Goal: Task Accomplishment & Management: Use online tool/utility

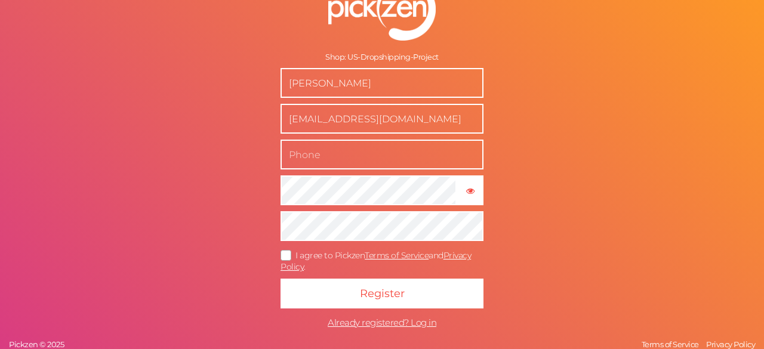
click at [440, 151] on input "text" at bounding box center [382, 155] width 203 height 30
type input "8810411190"
click at [282, 256] on icon at bounding box center [286, 255] width 19 height 7
click at [0, 0] on input "I agree to Pickzen Terms of Service and Privacy Policy ." at bounding box center [0, 0] width 0 height 0
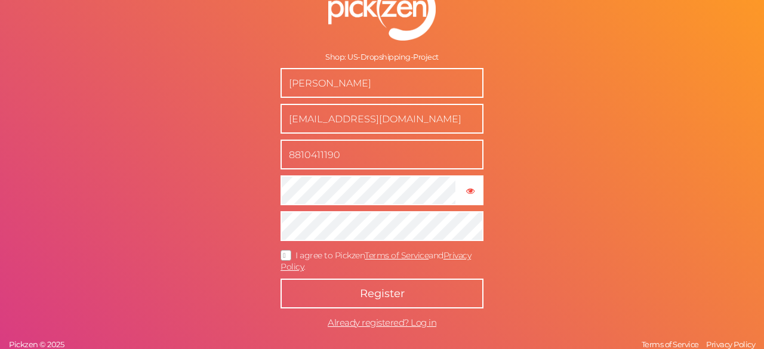
click at [344, 292] on button "Register" at bounding box center [382, 294] width 203 height 30
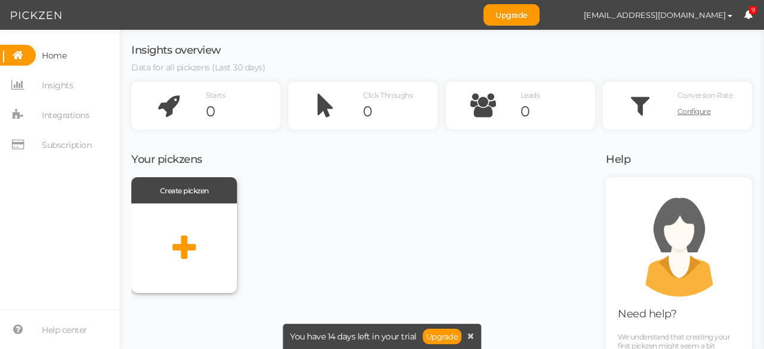
click at [202, 243] on div at bounding box center [184, 249] width 106 height 90
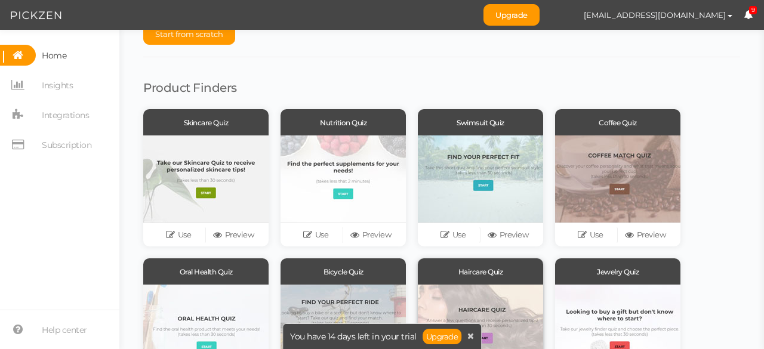
scroll to position [45, 0]
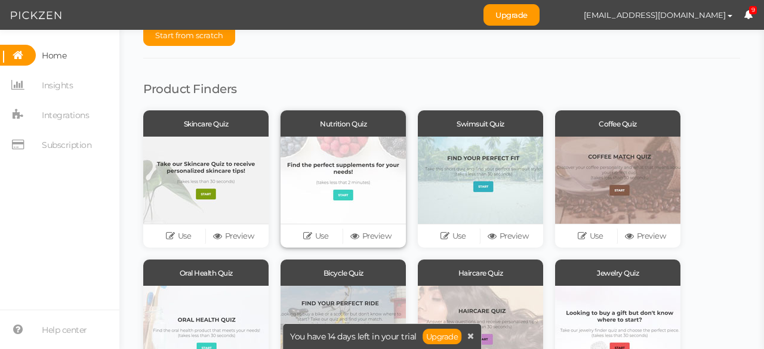
click at [346, 193] on div at bounding box center [343, 180] width 125 height 87
click at [362, 244] on div "Use Preview" at bounding box center [343, 236] width 125 height 24
click at [364, 238] on link "Preview" at bounding box center [370, 236] width 55 height 17
click at [229, 38] on button "Start from scratch" at bounding box center [189, 34] width 92 height 21
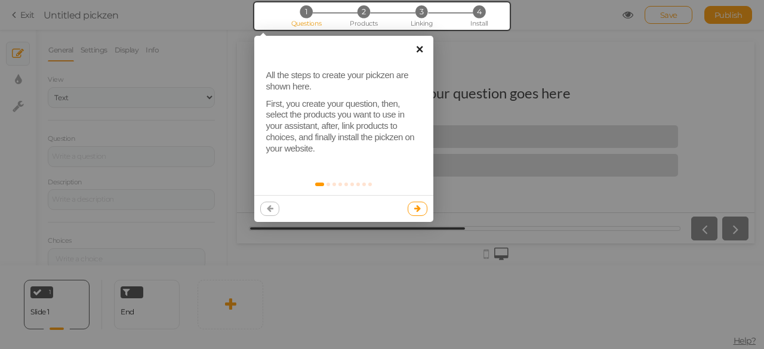
click at [419, 53] on link "×" at bounding box center [420, 49] width 27 height 27
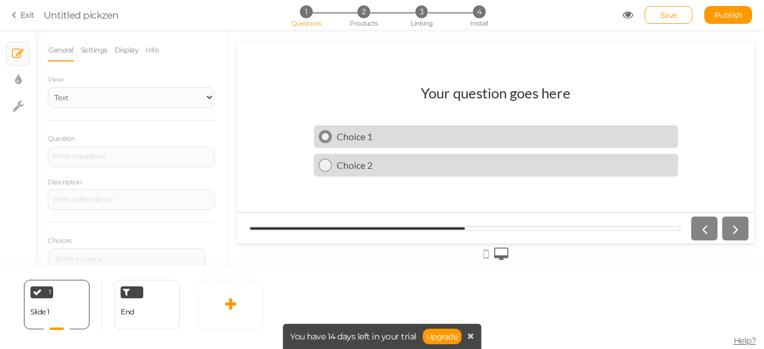
click at [341, 140] on div "Choice 1" at bounding box center [503, 136] width 342 height 11
click at [21, 14] on link "Exit" at bounding box center [23, 15] width 23 height 12
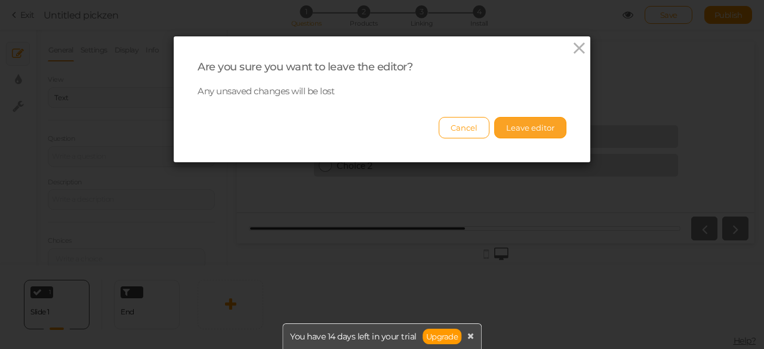
click at [504, 126] on button "Leave editor" at bounding box center [530, 127] width 72 height 21
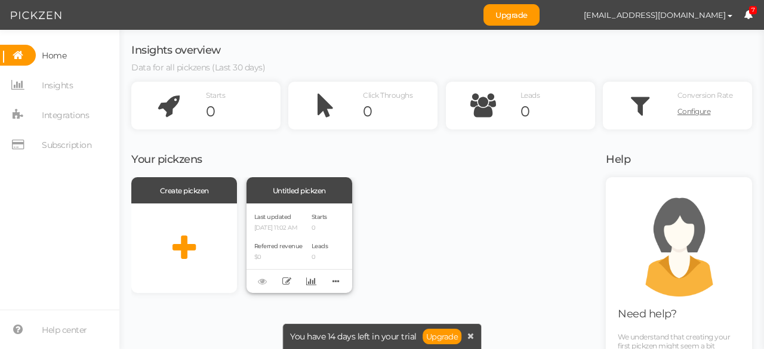
click at [316, 207] on div "Last updated [DATE] 11:02 AM Referred revenue $0 Starts 0 Leads 0" at bounding box center [300, 249] width 106 height 90
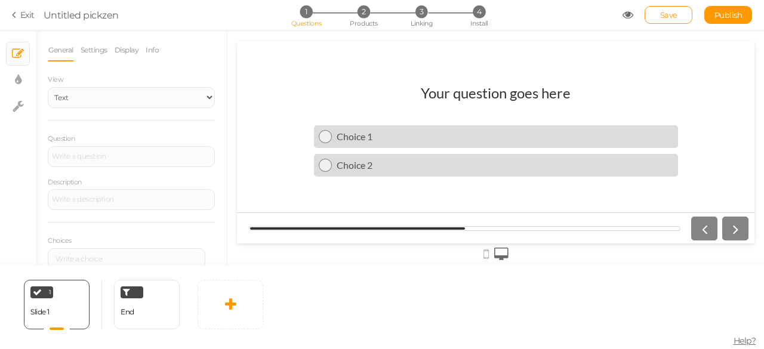
click at [13, 21] on section "Exit Untitled pickzen 1 Questions 2 Products 3 Linking 4 Install Save Publish" at bounding box center [382, 15] width 764 height 30
click at [14, 16] on icon at bounding box center [16, 15] width 8 height 11
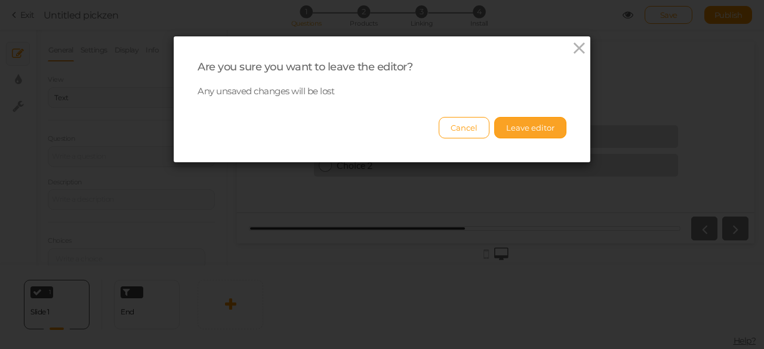
click at [534, 131] on button "Leave editor" at bounding box center [530, 127] width 72 height 21
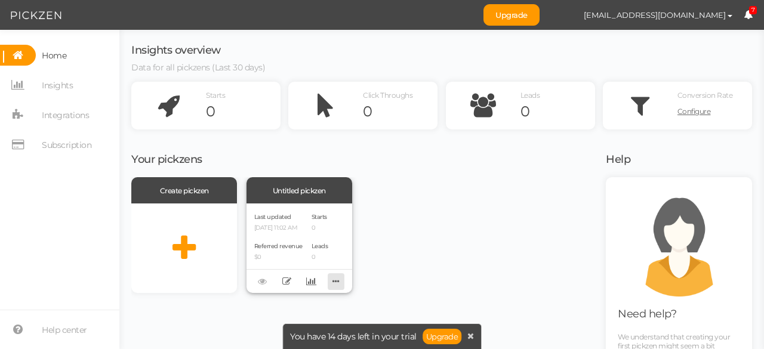
click at [331, 281] on icon at bounding box center [336, 281] width 17 height 19
click at [298, 305] on link "Delete" at bounding box center [296, 300] width 94 height 13
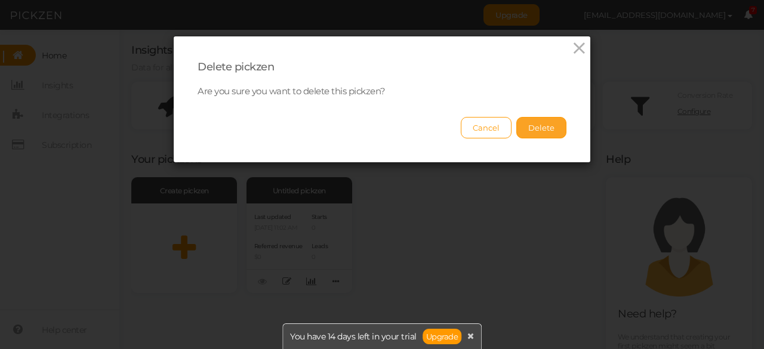
click at [536, 131] on button "Delete" at bounding box center [541, 127] width 50 height 21
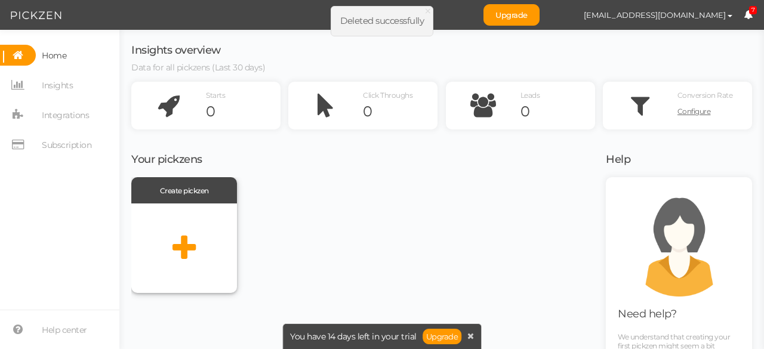
click at [192, 247] on icon at bounding box center [184, 248] width 23 height 30
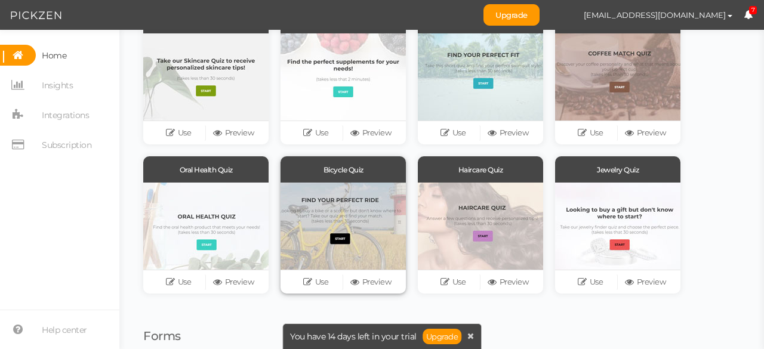
scroll to position [147, 0]
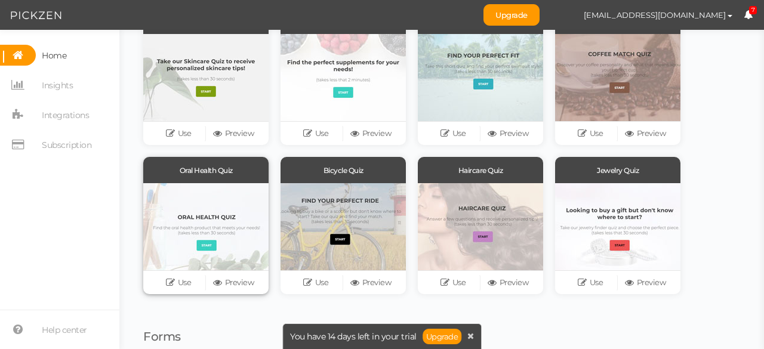
click at [205, 229] on div at bounding box center [205, 226] width 125 height 87
click at [235, 289] on link "Preview" at bounding box center [233, 283] width 55 height 17
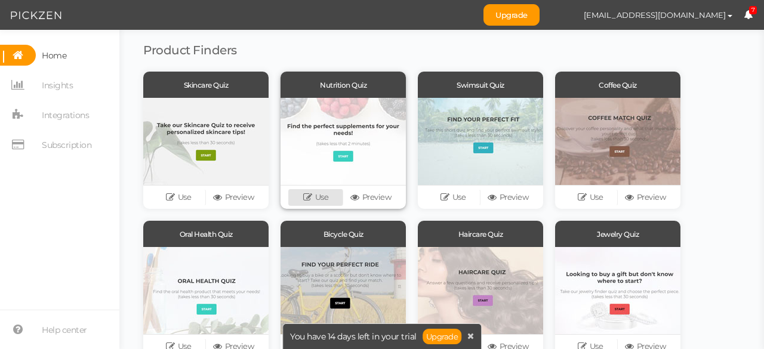
scroll to position [79, 0]
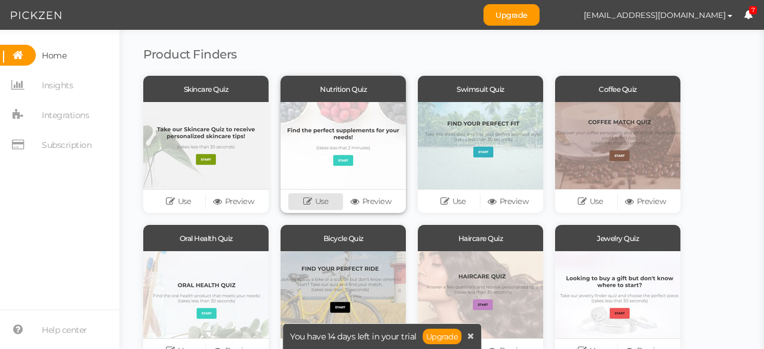
click at [324, 201] on link "Use" at bounding box center [315, 201] width 55 height 17
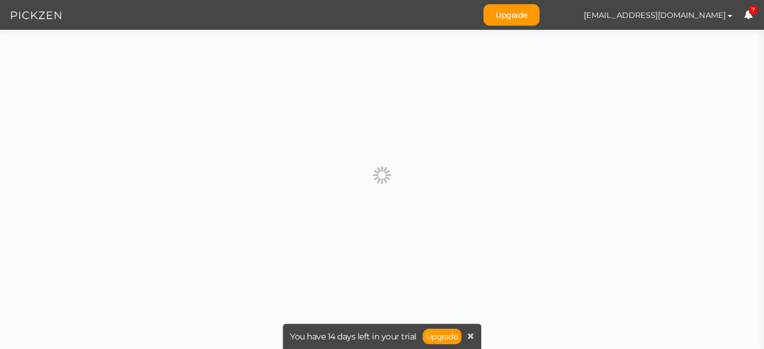
scroll to position [0, 0]
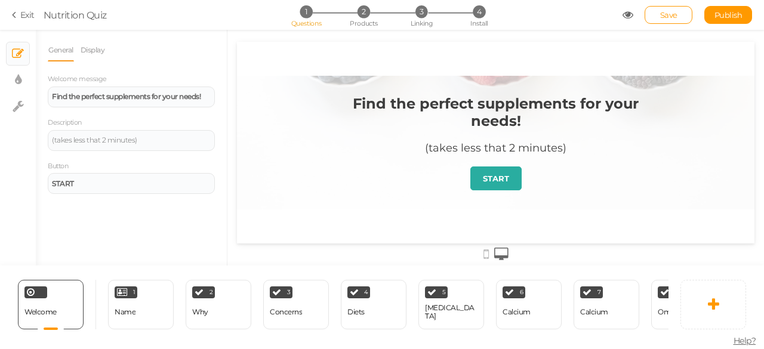
click at [492, 179] on strong "START" at bounding box center [496, 179] width 26 height 10
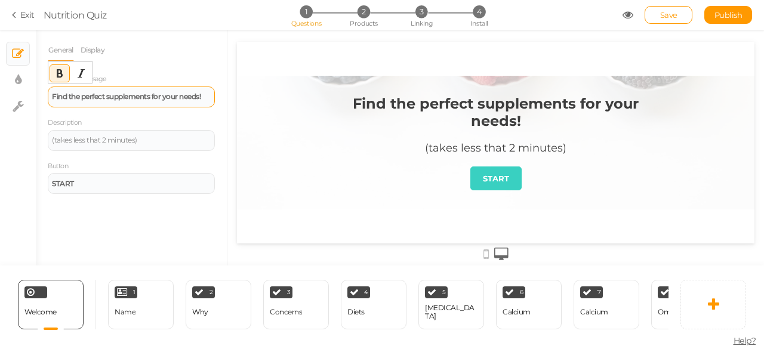
click at [199, 99] on strong "Find the perfect supplements for your needs!" at bounding box center [126, 96] width 149 height 9
drag, startPoint x: 208, startPoint y: 99, endPoint x: 109, endPoint y: 104, distance: 99.9
click at [109, 104] on div "Find the perfect supplements for your needs!" at bounding box center [131, 97] width 167 height 21
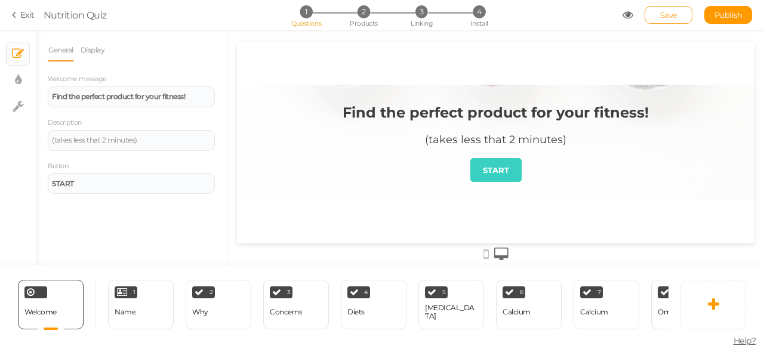
click at [662, 16] on span "Save" at bounding box center [668, 15] width 17 height 10
click at [135, 302] on div "Name" at bounding box center [125, 312] width 21 height 21
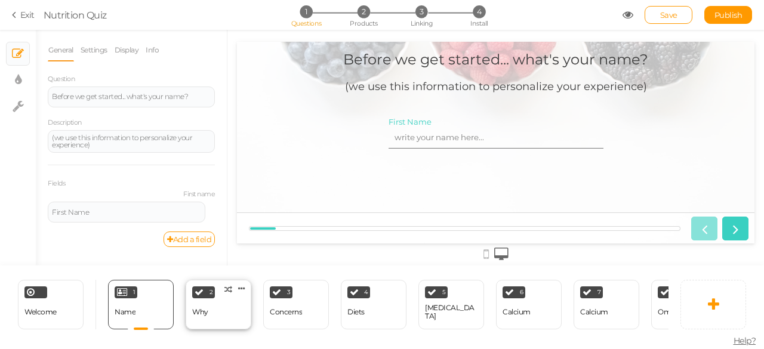
click at [213, 299] on div "2 Why × Define the conditions to show this slide. Clone Change type Delete" at bounding box center [219, 305] width 66 height 50
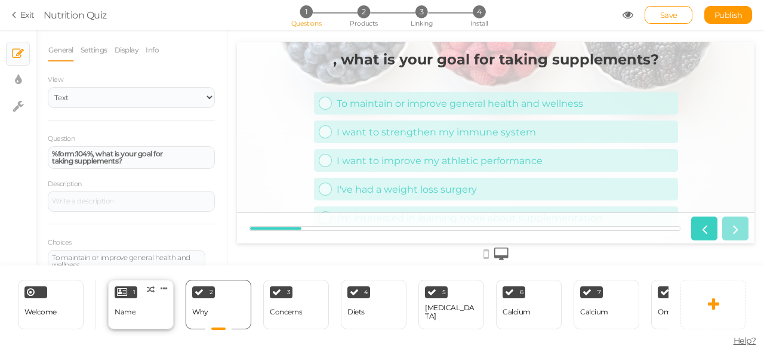
click at [158, 302] on div "1 Name × Define the conditions to show this slide. Clone Change type Delete" at bounding box center [141, 305] width 66 height 50
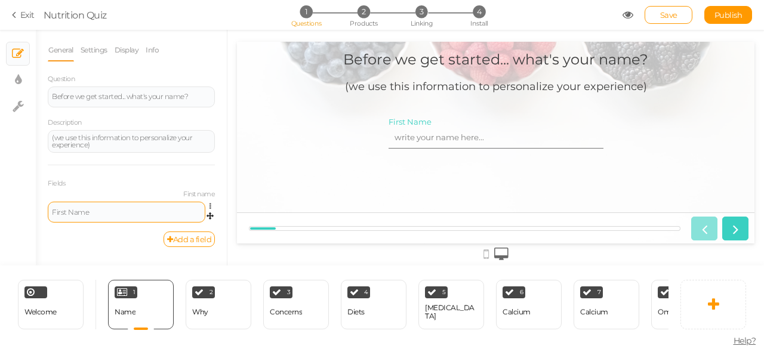
click at [67, 213] on div "First Name" at bounding box center [126, 212] width 149 height 7
click at [214, 206] on icon at bounding box center [214, 206] width 8 height 7
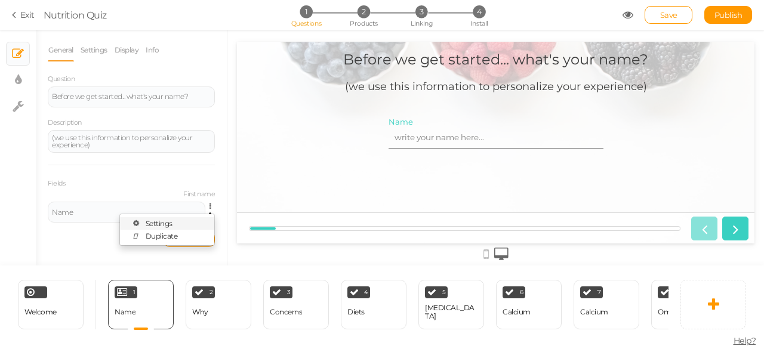
click at [162, 223] on span "Settings" at bounding box center [159, 223] width 27 height 9
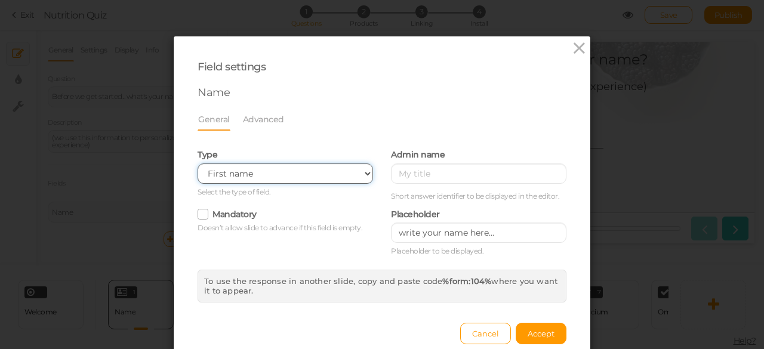
click at [258, 175] on select "Text Text area Number Complete name First name Last name Email Phone Range Drop…" at bounding box center [286, 174] width 176 height 20
select select "name"
click at [198, 164] on select "Text Text area Number Complete name First name Last name Email Phone Range Drop…" at bounding box center [286, 174] width 176 height 20
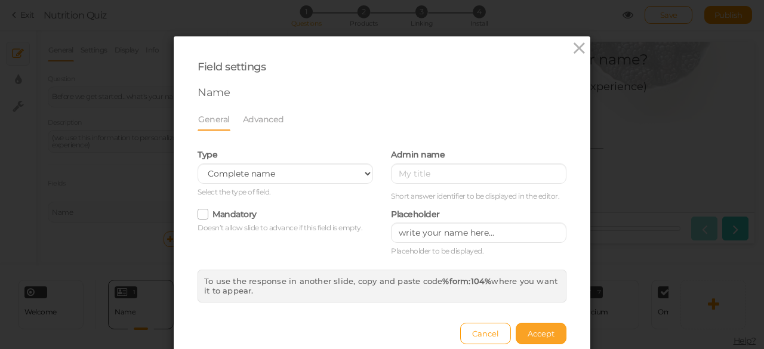
click at [536, 333] on span "Accept" at bounding box center [541, 334] width 27 height 10
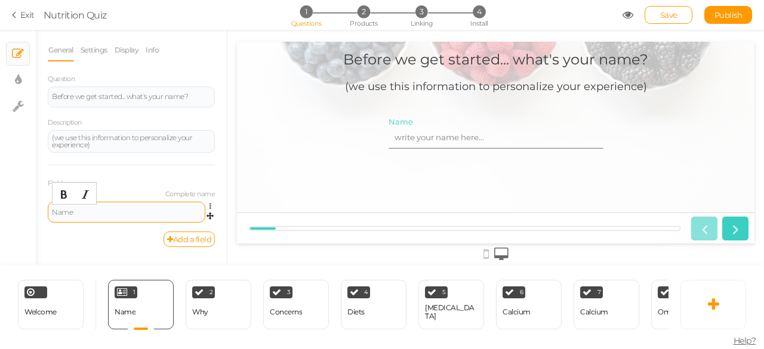
click at [62, 212] on div "Name" at bounding box center [126, 212] width 149 height 7
click at [54, 213] on div "Name" at bounding box center [126, 212] width 149 height 7
click at [104, 241] on div "Add a field" at bounding box center [131, 240] width 167 height 16
click at [664, 15] on span "Save" at bounding box center [668, 15] width 17 height 10
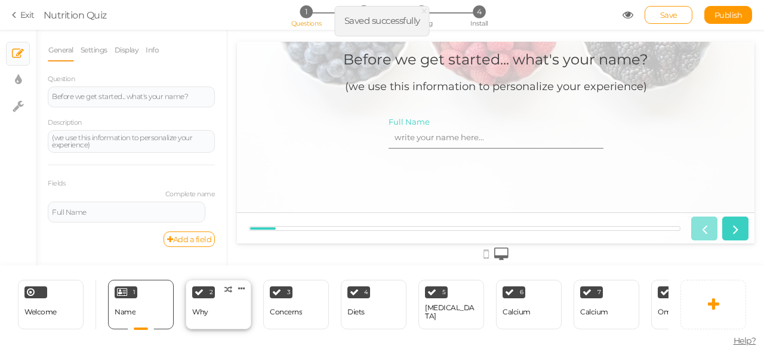
click at [229, 303] on div "2 Why × Define the conditions to show this slide. Clone Change type Delete" at bounding box center [219, 305] width 66 height 50
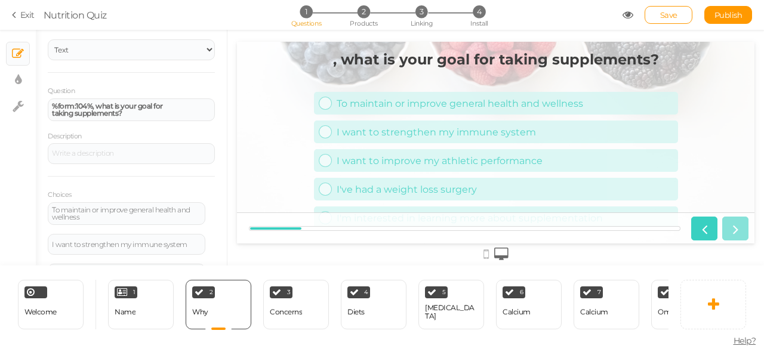
scroll to position [62, 0]
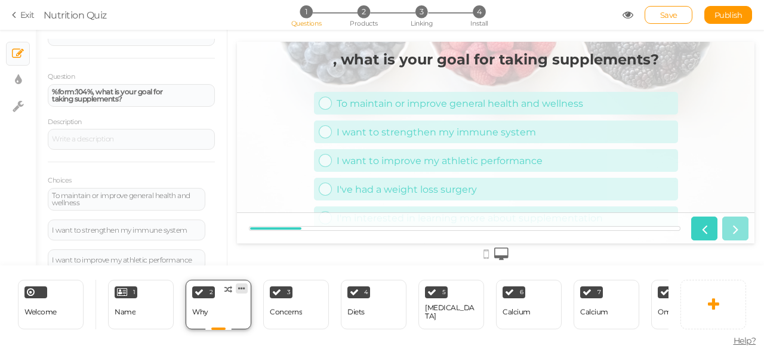
click at [242, 284] on icon at bounding box center [241, 288] width 7 height 9
click at [229, 309] on span "Delete" at bounding box center [218, 310] width 21 height 9
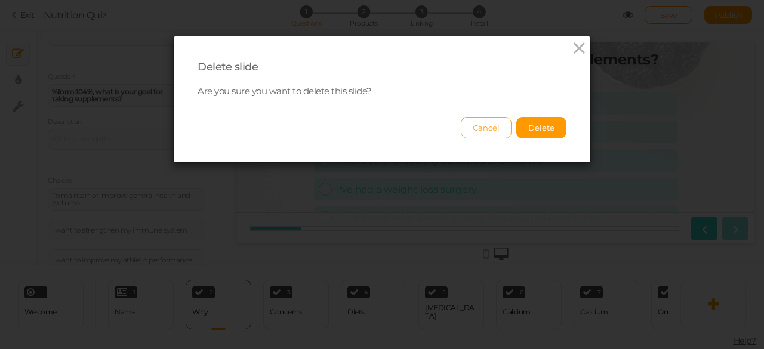
click at [490, 126] on button "Cancel" at bounding box center [486, 127] width 51 height 21
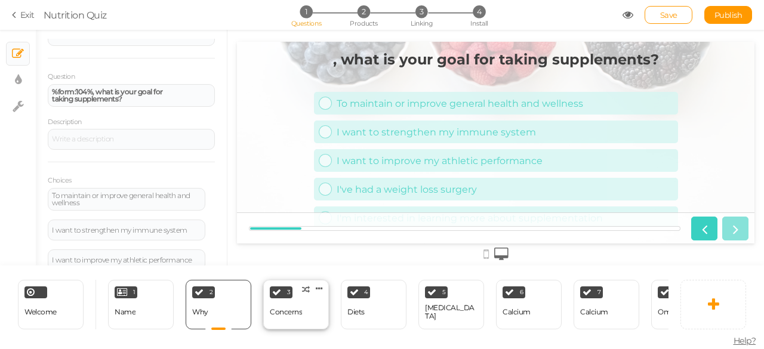
click at [283, 311] on div "Concerns" at bounding box center [286, 312] width 32 height 8
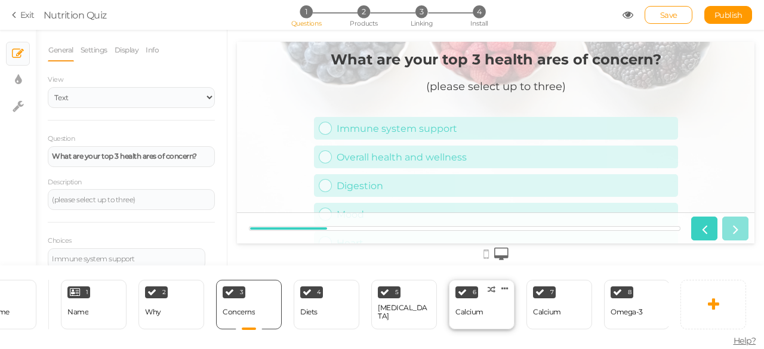
scroll to position [0, 0]
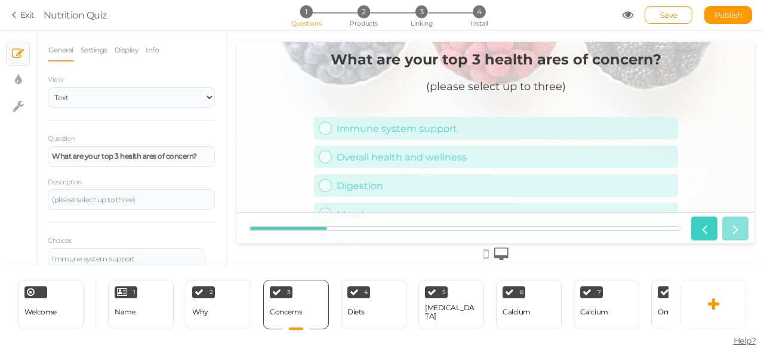
click at [16, 19] on icon at bounding box center [16, 15] width 8 height 11
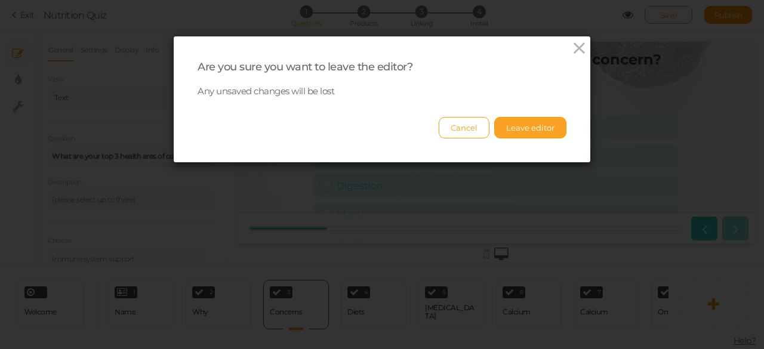
click at [497, 129] on button "Leave editor" at bounding box center [530, 127] width 72 height 21
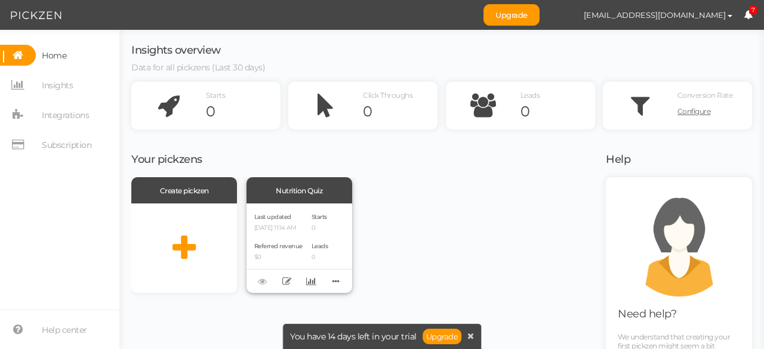
click at [288, 239] on div "Last updated [DATE] 11:14 AM Referred revenue $0" at bounding box center [278, 248] width 48 height 74
click at [197, 237] on div at bounding box center [184, 249] width 106 height 90
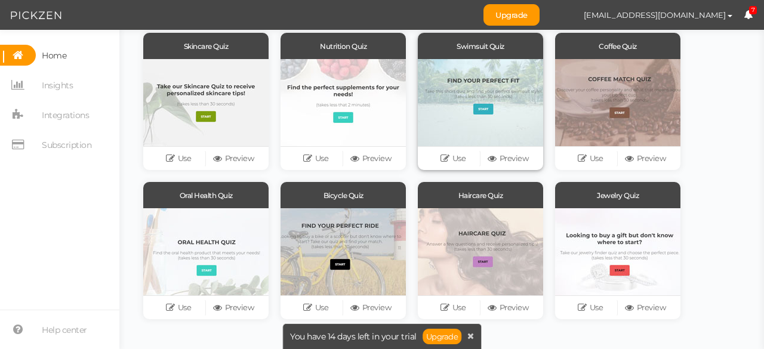
scroll to position [122, 0]
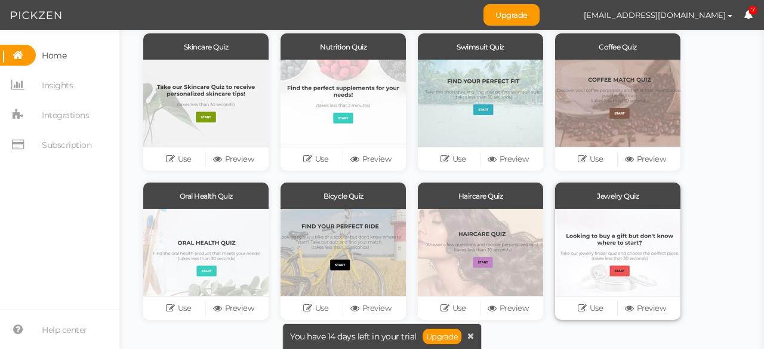
click at [616, 262] on div at bounding box center [617, 252] width 125 height 87
click at [587, 314] on link "Use" at bounding box center [590, 308] width 55 height 17
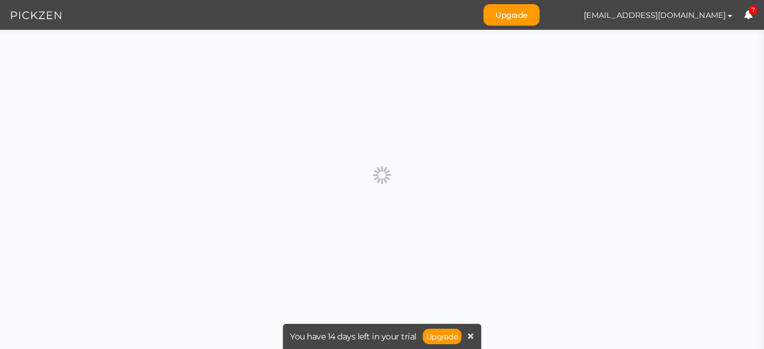
scroll to position [0, 0]
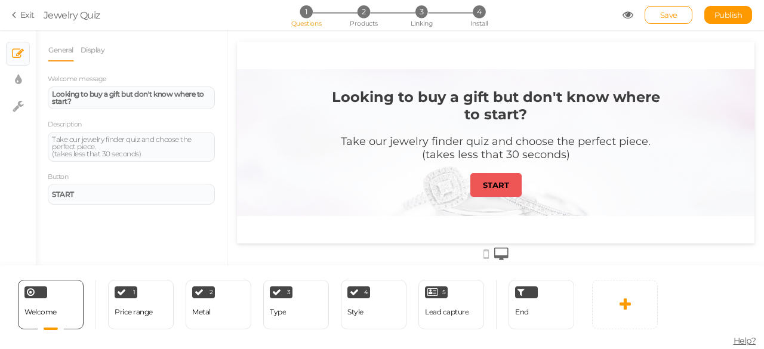
click at [19, 17] on icon at bounding box center [16, 15] width 8 height 11
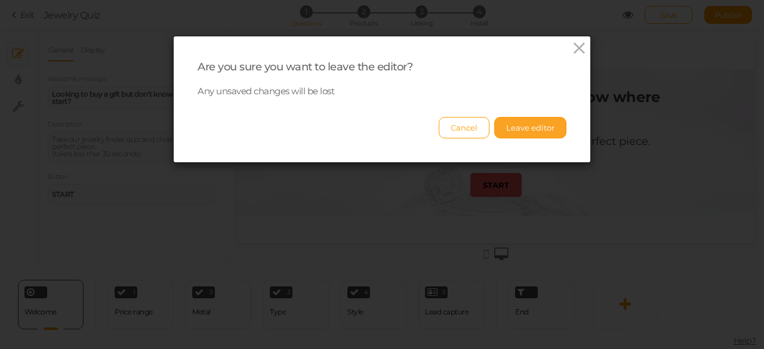
click at [502, 119] on button "Leave editor" at bounding box center [530, 127] width 72 height 21
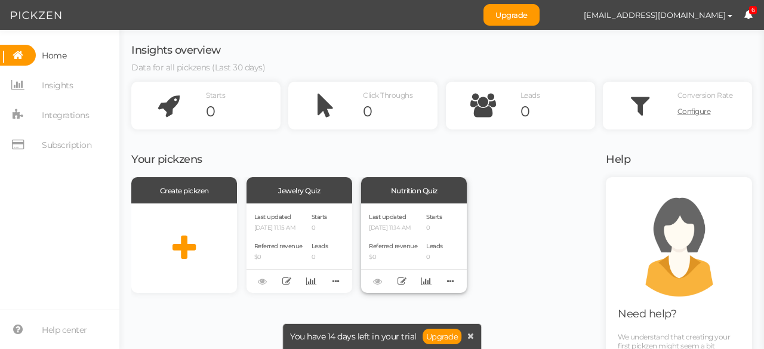
click at [372, 196] on div "Nutrition Quiz" at bounding box center [414, 190] width 106 height 26
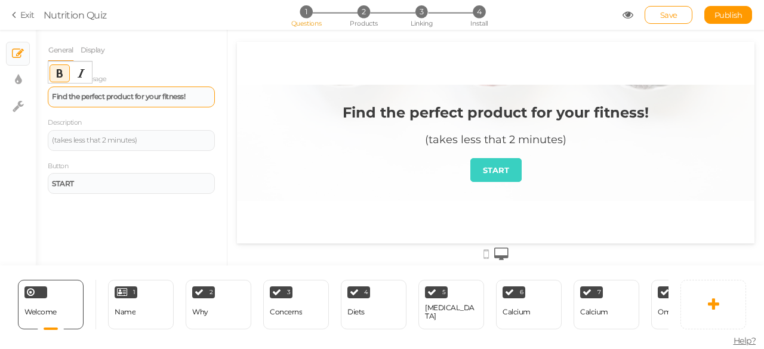
click at [149, 101] on strong "Find the perfect product for your fitness!" at bounding box center [118, 96] width 133 height 9
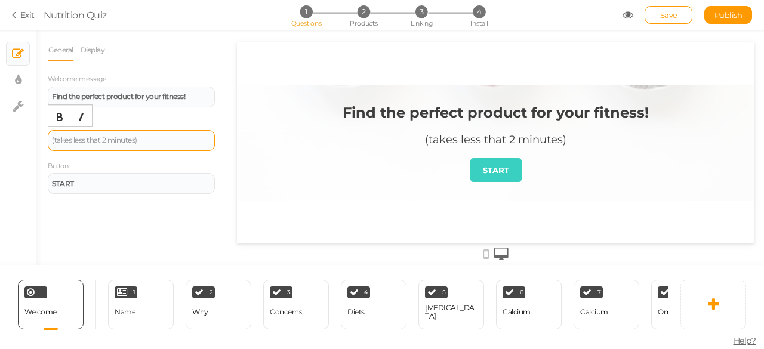
click at [145, 141] on div "(takes less that 2 minutes)" at bounding box center [131, 140] width 159 height 7
click at [205, 302] on div "Why" at bounding box center [200, 312] width 16 height 21
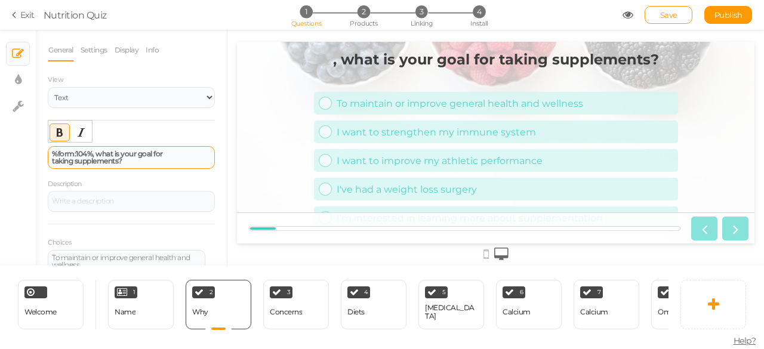
click at [145, 159] on div "%form:104%, what is your goal for taking supplements?" at bounding box center [131, 157] width 159 height 14
drag, startPoint x: 96, startPoint y: 152, endPoint x: 125, endPoint y: 162, distance: 31.3
click at [125, 162] on div "%form:104%, what is your goal for taking supplements?" at bounding box center [131, 157] width 159 height 14
paste div
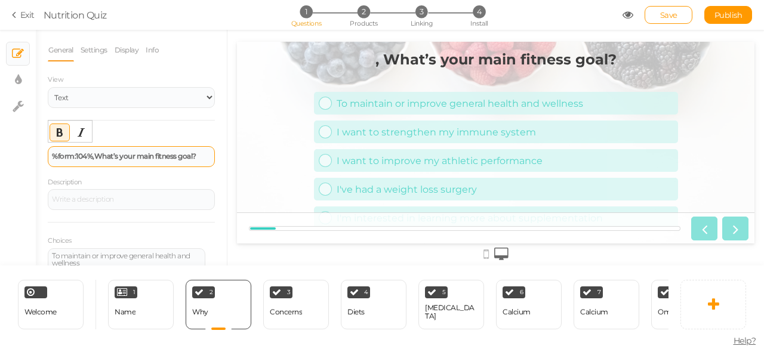
click at [97, 156] on strong "%form:104%, What’s your main fitness goal?" at bounding box center [124, 156] width 144 height 9
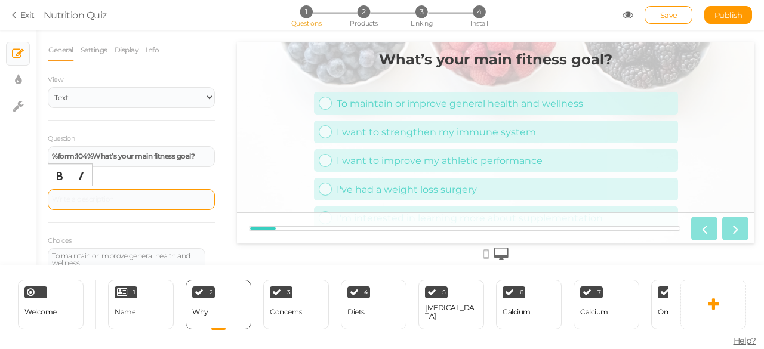
click at [121, 195] on div at bounding box center [131, 199] width 167 height 21
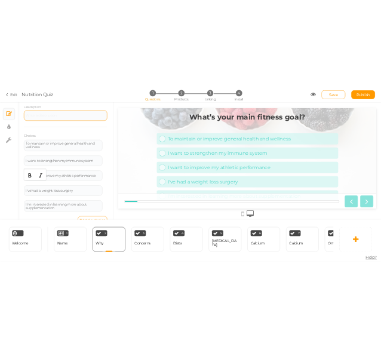
scroll to position [161, 0]
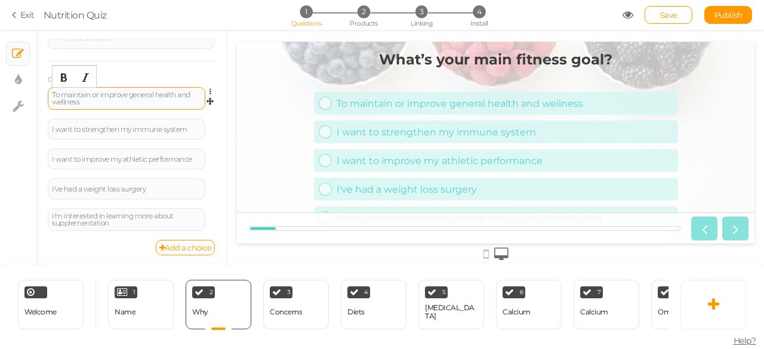
click at [133, 99] on div "To maintain or improve general health and wellness" at bounding box center [126, 98] width 149 height 14
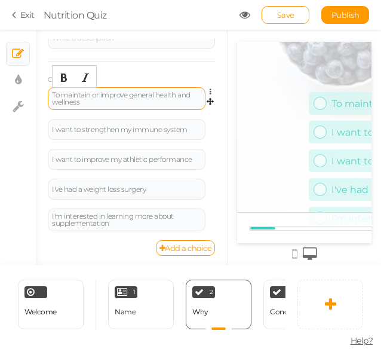
click at [136, 104] on div "To maintain or improve general health and wellness" at bounding box center [126, 98] width 149 height 14
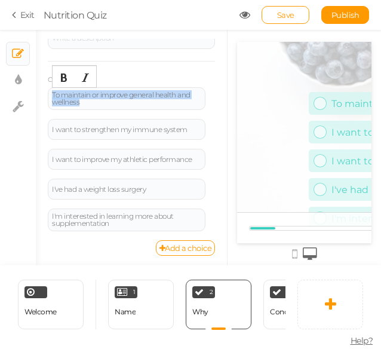
drag, startPoint x: 136, startPoint y: 104, endPoint x: 42, endPoint y: 90, distance: 95.3
click at [42, 90] on div "General Settings Display Info View Text Images Slider Dropdown Question %form:1…" at bounding box center [131, 152] width 191 height 226
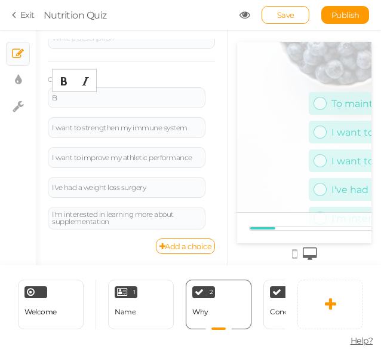
scroll to position [160, 0]
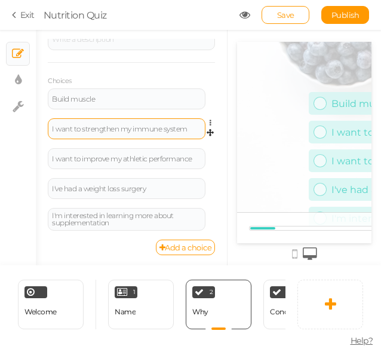
click at [85, 122] on div "I want to strengthen my immune system" at bounding box center [127, 128] width 158 height 21
click at [90, 127] on div "I want to strengthen my immune system" at bounding box center [126, 128] width 149 height 7
click at [125, 137] on div at bounding box center [127, 128] width 158 height 21
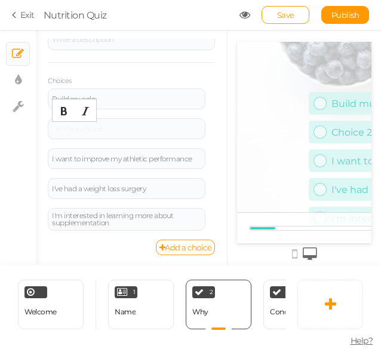
click at [123, 130] on div at bounding box center [126, 128] width 149 height 7
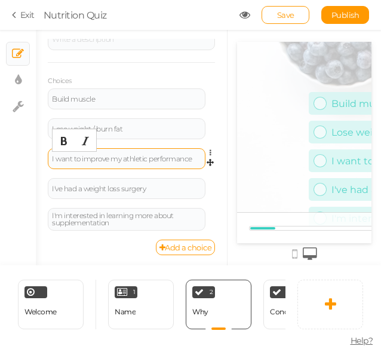
click at [139, 156] on div "I want to improve my athletic performance" at bounding box center [126, 158] width 149 height 7
paste div
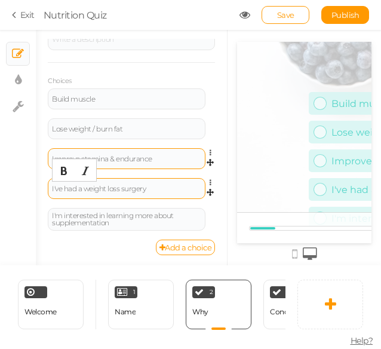
click at [103, 186] on div "I've had a weight loss surgery" at bounding box center [126, 188] width 149 height 7
paste div
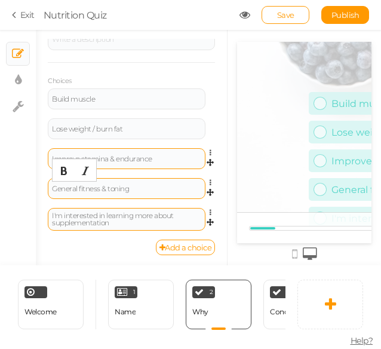
click at [110, 214] on div "I'm interested in learning more about supplementation" at bounding box center [126, 219] width 149 height 14
paste div
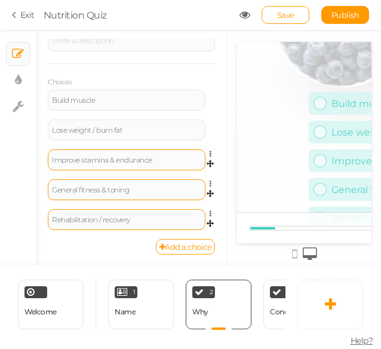
click at [100, 229] on div "Rehabilitation / recovery Settings Delete" at bounding box center [131, 224] width 167 height 30
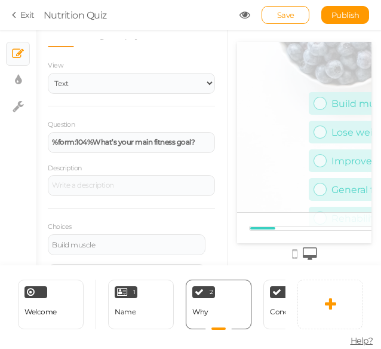
scroll to position [0, 0]
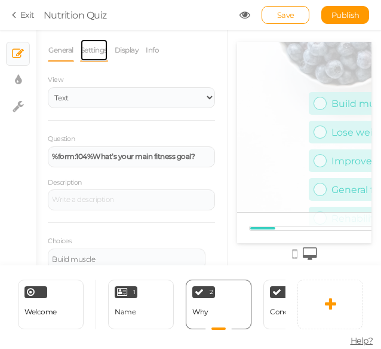
click at [88, 47] on link "Settings" at bounding box center [94, 50] width 28 height 23
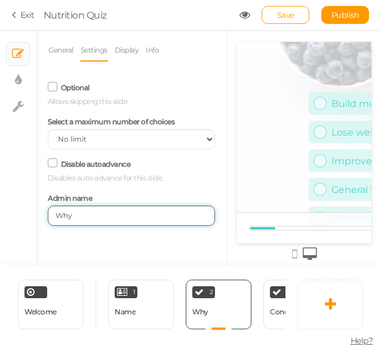
click at [114, 222] on input "Why" at bounding box center [131, 215] width 167 height 20
type input "W"
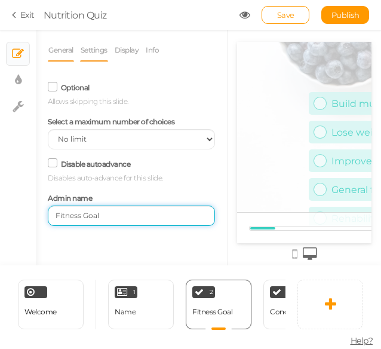
type input "Fitness Goal"
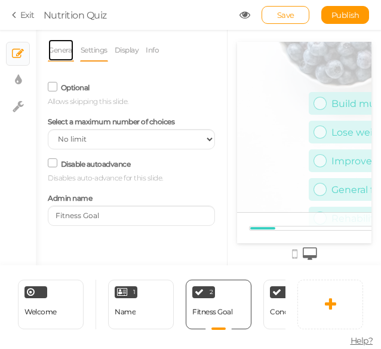
click at [69, 48] on link "General" at bounding box center [61, 50] width 26 height 23
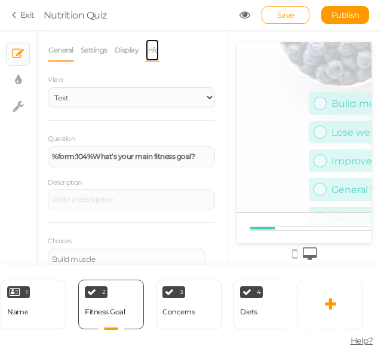
click at [149, 47] on link "Info" at bounding box center [152, 50] width 14 height 23
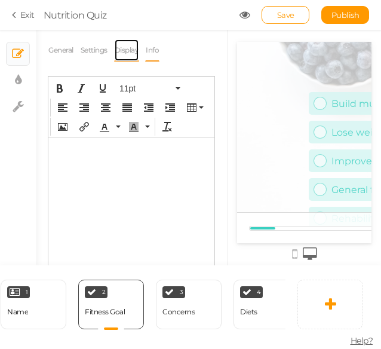
click at [123, 50] on link "Display" at bounding box center [127, 50] width 26 height 23
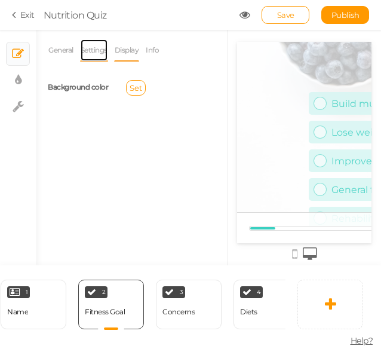
click at [93, 53] on link "Settings" at bounding box center [94, 50] width 28 height 23
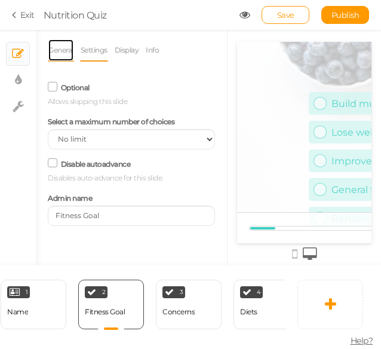
click at [70, 57] on link "General" at bounding box center [61, 50] width 26 height 23
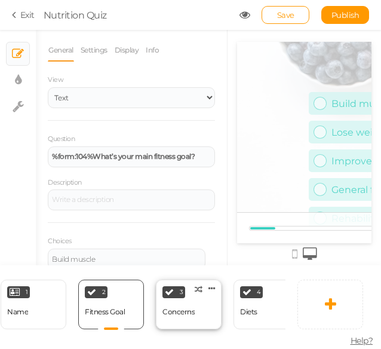
click at [189, 302] on div "Concerns" at bounding box center [178, 312] width 32 height 21
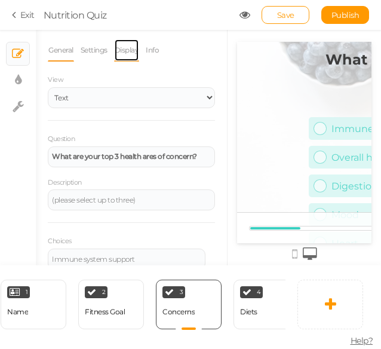
click at [133, 51] on link "Display" at bounding box center [127, 50] width 26 height 23
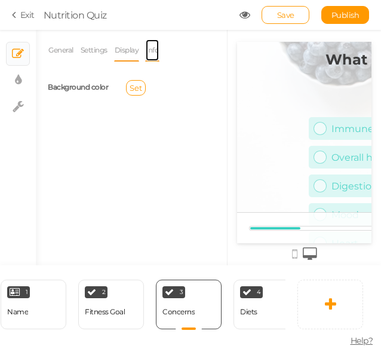
click at [152, 51] on link "Info" at bounding box center [152, 50] width 14 height 23
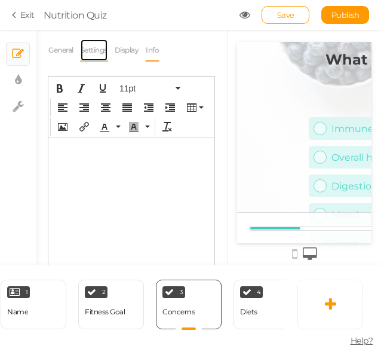
click at [88, 50] on link "Settings" at bounding box center [94, 50] width 28 height 23
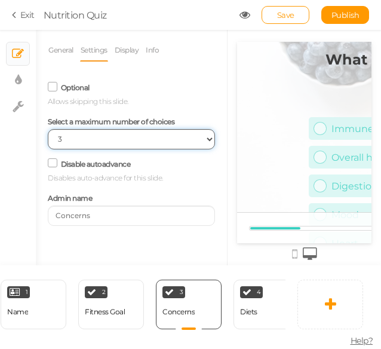
click at [154, 142] on select "No limit 1 2 3 4 5 6 7 8 9 10" at bounding box center [131, 139] width 167 height 20
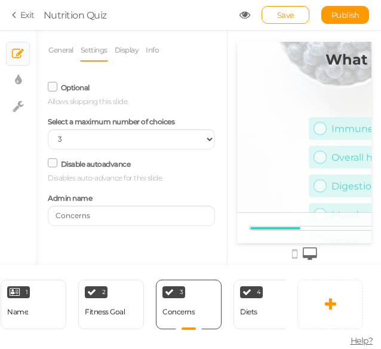
click at [148, 90] on div "Optional Allows skipping this slide." at bounding box center [131, 93] width 167 height 28
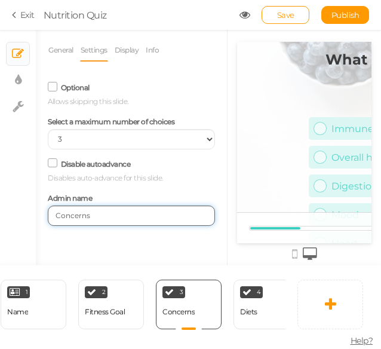
click at [137, 222] on input "Concerns" at bounding box center [131, 215] width 167 height 20
paste input "Experience Level"
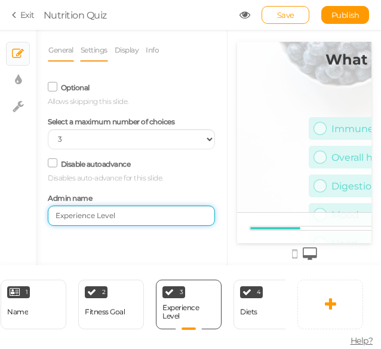
type input "Experience Level"
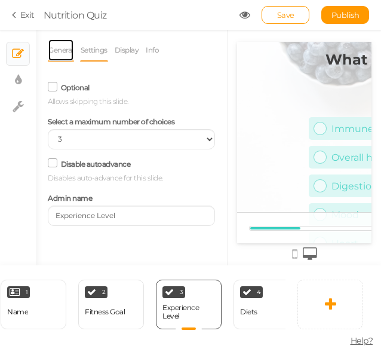
click at [56, 50] on link "General" at bounding box center [61, 50] width 26 height 23
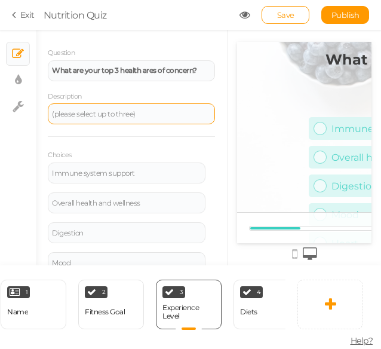
scroll to position [46, 0]
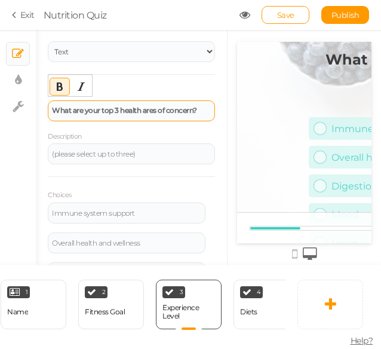
click at [161, 116] on div "What are your top 3 health ares of concern?" at bounding box center [131, 110] width 167 height 21
paste div
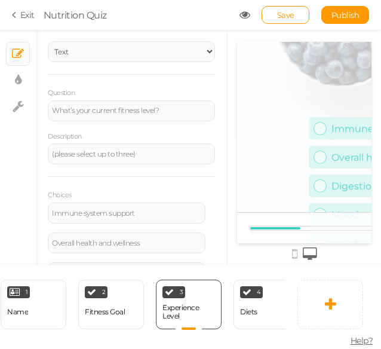
click at [170, 134] on div "Description (please select up to three)" at bounding box center [131, 147] width 167 height 35
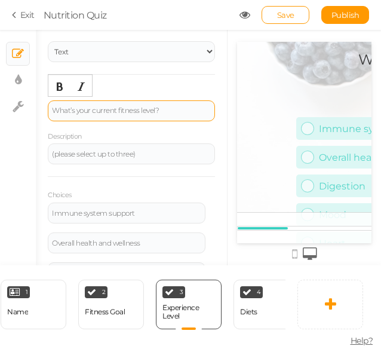
click at [164, 115] on div "What’s your current fitness level?" at bounding box center [131, 110] width 167 height 21
click at [59, 83] on icon "Bold" at bounding box center [60, 87] width 10 height 10
click at [56, 90] on icon "Bold" at bounding box center [60, 87] width 10 height 10
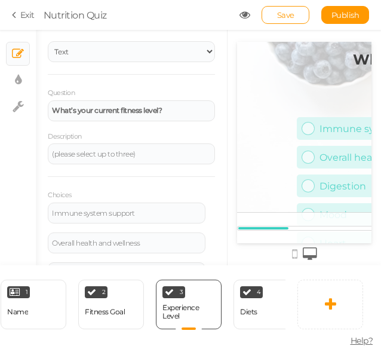
click at [164, 96] on div "Question What’s your current fitness level?" at bounding box center [131, 104] width 167 height 35
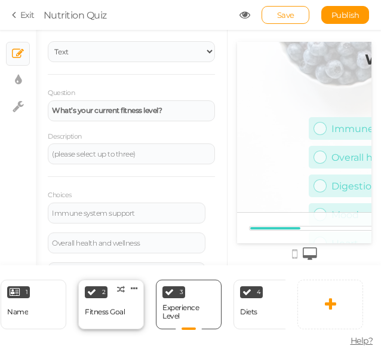
click at [111, 307] on div "Fitness Goal" at bounding box center [105, 311] width 40 height 8
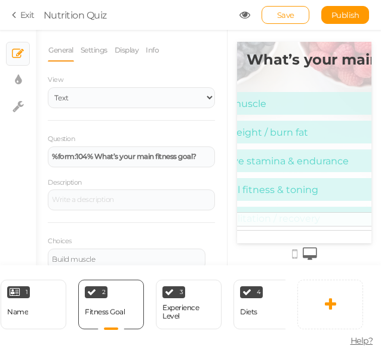
scroll to position [0, 127]
click at [178, 313] on div "Experience Level" at bounding box center [188, 311] width 53 height 17
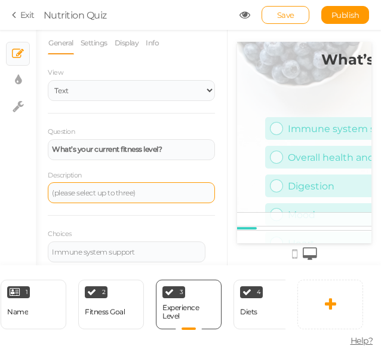
scroll to position [8, 0]
click at [153, 198] on div "(please select up to three)" at bounding box center [131, 192] width 167 height 21
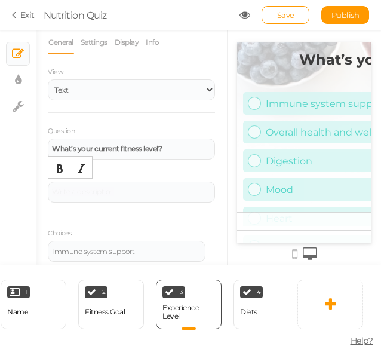
scroll to position [0, 66]
click at [162, 171] on div "Description" at bounding box center [131, 185] width 167 height 35
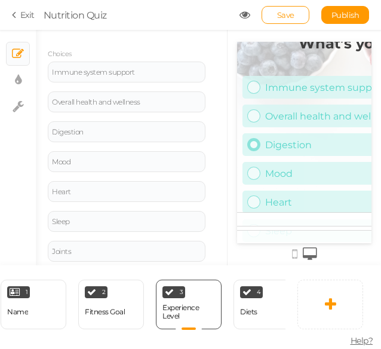
scroll to position [0, 0]
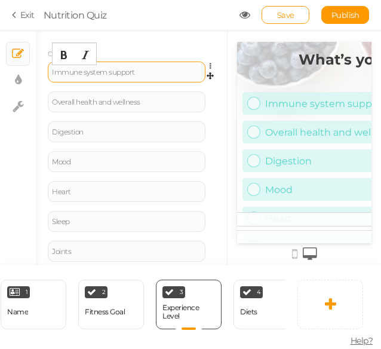
click at [141, 71] on div "Immune system support" at bounding box center [126, 72] width 149 height 7
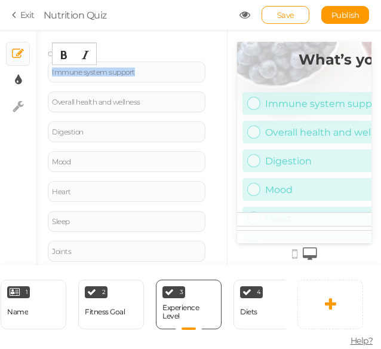
drag, startPoint x: 141, startPoint y: 71, endPoint x: 24, endPoint y: 69, distance: 117.0
click at [24, 69] on div "× Slides × Display settings × Settings General Settings Display Info View Text …" at bounding box center [190, 147] width 381 height 235
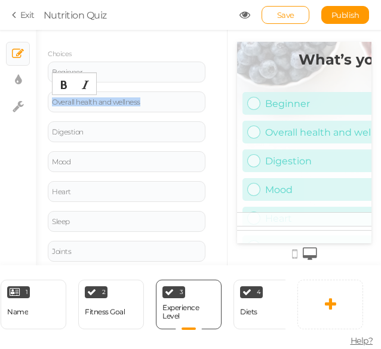
drag, startPoint x: 146, startPoint y: 103, endPoint x: 33, endPoint y: 104, distance: 112.3
click at [33, 104] on div "× Slides × Display settings × Settings General Settings Display Info View Text …" at bounding box center [190, 147] width 381 height 235
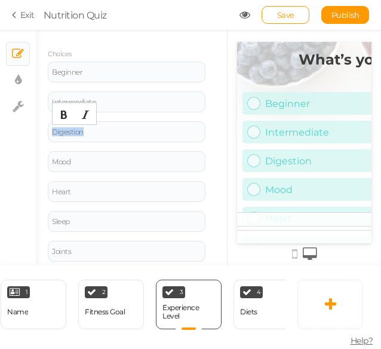
drag, startPoint x: 92, startPoint y: 131, endPoint x: 29, endPoint y: 133, distance: 63.3
click at [29, 133] on div "× Slides × Display settings × Settings General Settings Display Info View Text …" at bounding box center [190, 147] width 381 height 235
click at [210, 153] on icon at bounding box center [214, 155] width 8 height 7
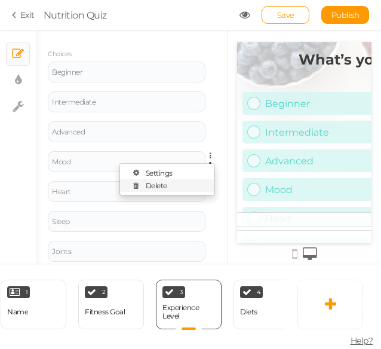
click at [186, 185] on link "Delete" at bounding box center [167, 185] width 94 height 13
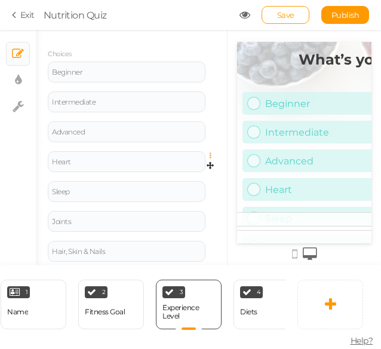
click at [210, 153] on icon at bounding box center [214, 155] width 8 height 7
click at [187, 186] on link "Delete" at bounding box center [167, 185] width 94 height 13
click at [210, 155] on icon at bounding box center [214, 155] width 8 height 7
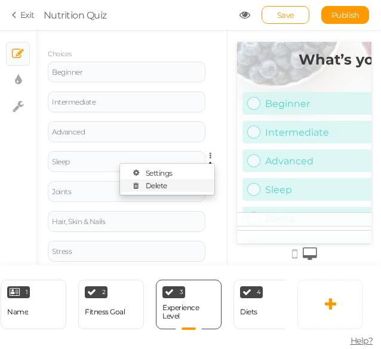
click at [192, 180] on link "Delete" at bounding box center [167, 185] width 94 height 13
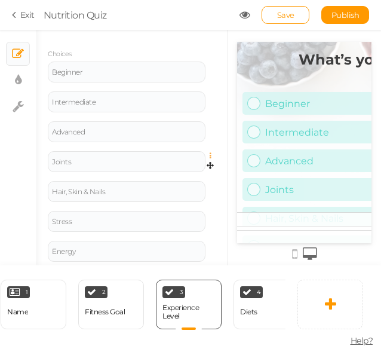
click at [210, 157] on icon at bounding box center [214, 155] width 8 height 7
click at [185, 181] on link "Delete" at bounding box center [167, 185] width 94 height 13
click at [210, 152] on icon at bounding box center [214, 155] width 8 height 7
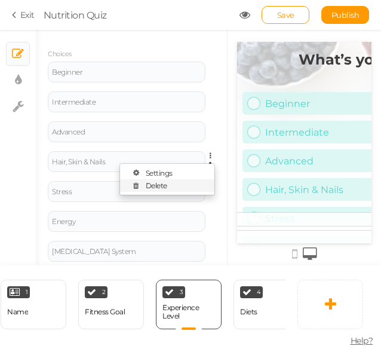
click at [188, 184] on link "Delete" at bounding box center [167, 185] width 94 height 13
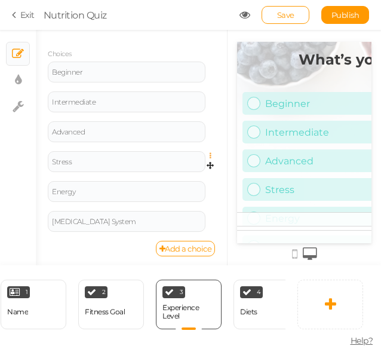
click at [210, 153] on icon at bounding box center [214, 155] width 8 height 7
click at [190, 181] on link "Delete" at bounding box center [167, 185] width 94 height 13
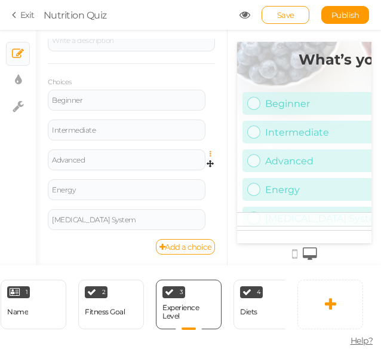
click at [210, 152] on icon at bounding box center [214, 153] width 8 height 7
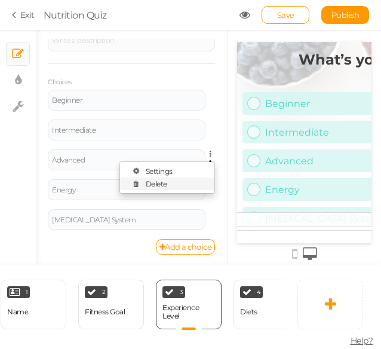
click at [194, 180] on link "Delete" at bounding box center [167, 183] width 94 height 13
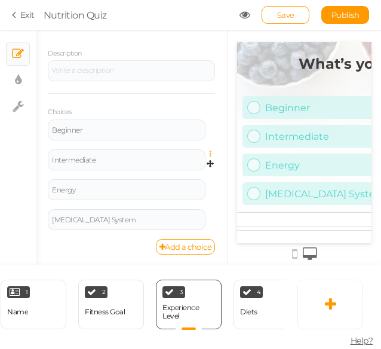
click at [210, 152] on icon at bounding box center [214, 153] width 8 height 7
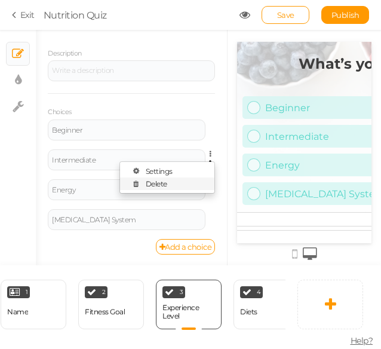
click at [187, 180] on link "Delete" at bounding box center [167, 183] width 94 height 13
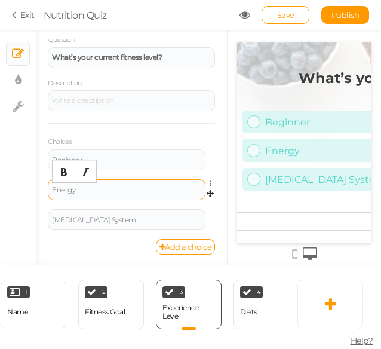
click at [133, 189] on div "Energy" at bounding box center [126, 189] width 149 height 7
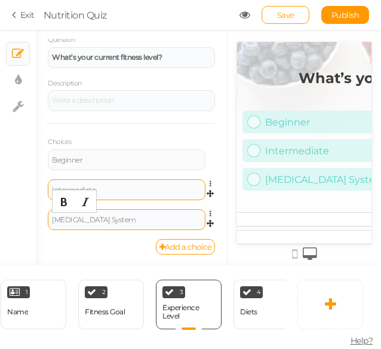
click at [118, 218] on div "[MEDICAL_DATA] System" at bounding box center [126, 219] width 149 height 7
click at [173, 140] on div "Choices Beginner Settings Delete Intermediate Settings Delete Advanced Settings…" at bounding box center [131, 181] width 167 height 116
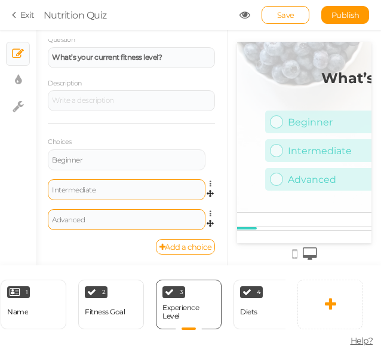
scroll to position [0, 0]
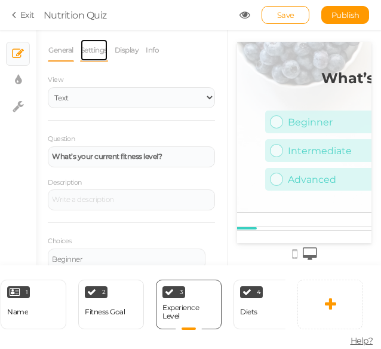
click at [100, 45] on link "Settings" at bounding box center [94, 50] width 28 height 23
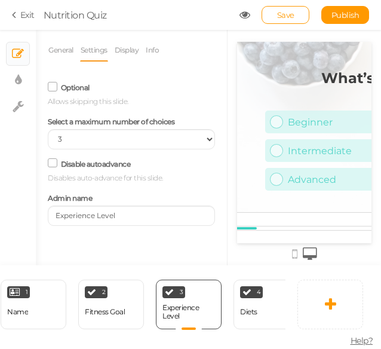
click at [100, 45] on link "Settings" at bounding box center [94, 50] width 28 height 23
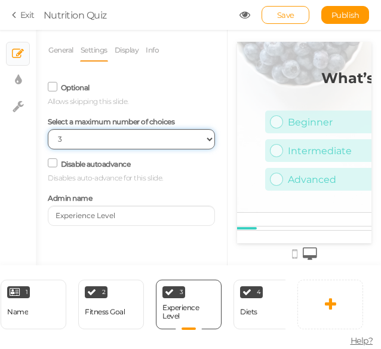
click at [100, 146] on select "No limit 1 2 3 4 5 6 7 8 9 10" at bounding box center [131, 139] width 167 height 20
select select "1"
click at [48, 130] on select "No limit 1 2 3 4 5 6 7 8 9 10" at bounding box center [131, 139] width 167 height 20
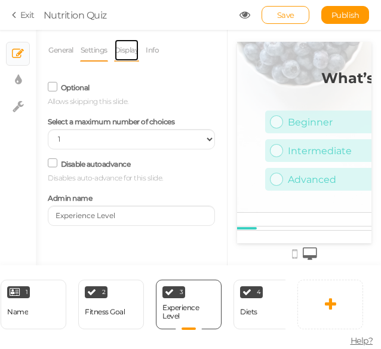
click at [130, 52] on link "Display" at bounding box center [127, 50] width 26 height 23
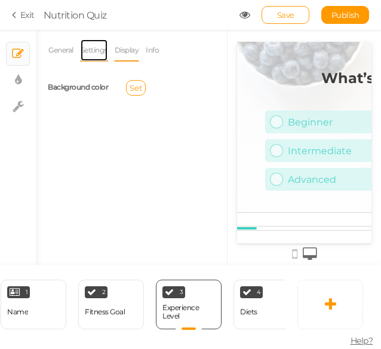
click at [91, 53] on link "Settings" at bounding box center [94, 50] width 28 height 23
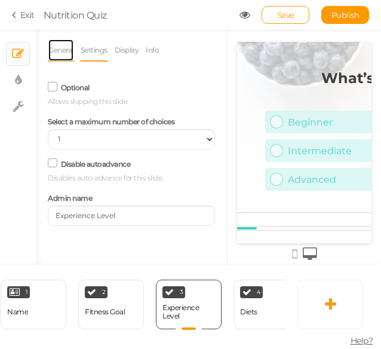
click at [67, 59] on link "General" at bounding box center [61, 50] width 26 height 23
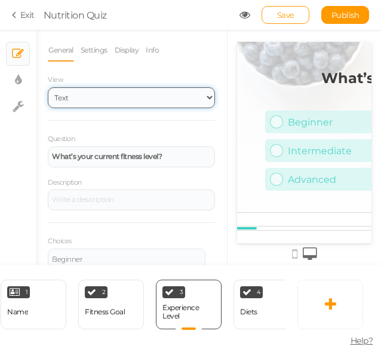
click at [82, 97] on select "Text Images Slider Dropdown" at bounding box center [131, 97] width 167 height 21
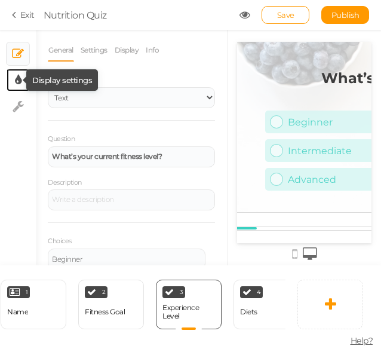
click at [19, 82] on icon at bounding box center [18, 80] width 7 height 12
select select "2"
select select "montserrat"
select select "fade"
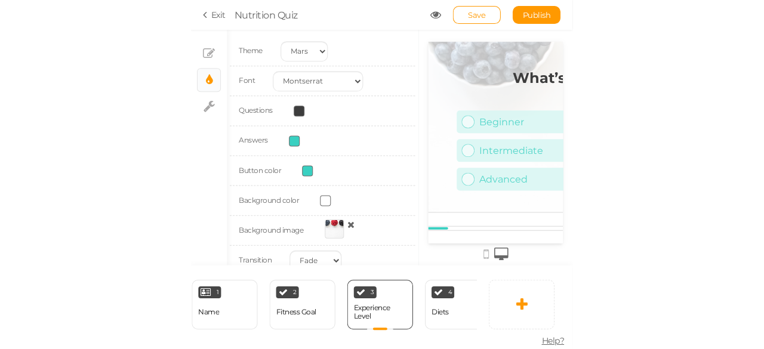
scroll to position [38, 0]
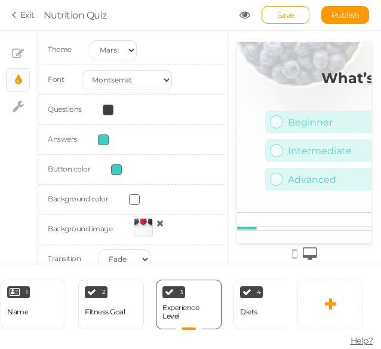
click at [103, 141] on span at bounding box center [103, 139] width 11 height 11
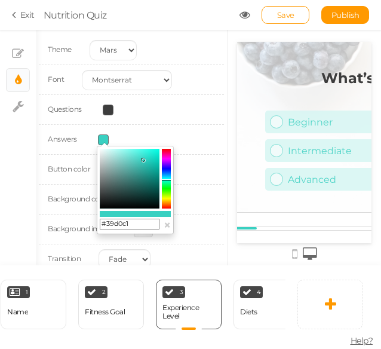
click at [103, 199] on colorpicker-saturation at bounding box center [130, 179] width 60 height 60
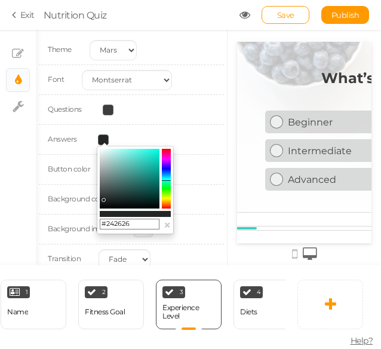
click at [131, 153] on colorpicker-saturation at bounding box center [130, 179] width 60 height 60
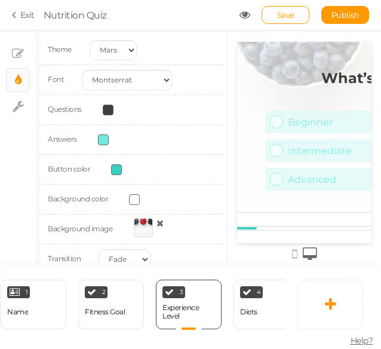
click at [171, 138] on div "Answers" at bounding box center [131, 140] width 185 height 30
click at [115, 170] on span at bounding box center [116, 169] width 11 height 11
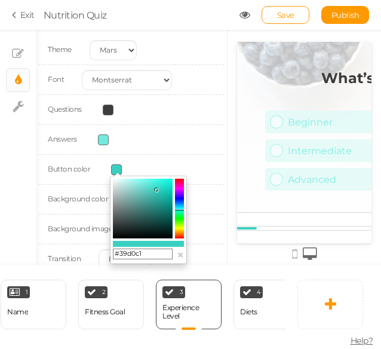
click at [148, 253] on input "#39d0c1" at bounding box center [143, 253] width 60 height 11
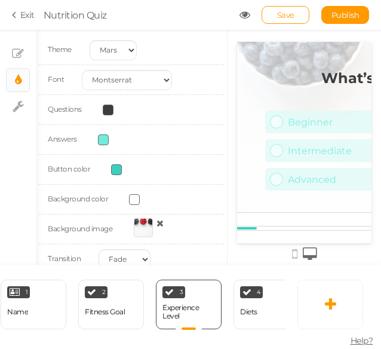
click at [178, 168] on div "Button color" at bounding box center [131, 170] width 185 height 30
click at [101, 139] on span at bounding box center [103, 139] width 11 height 11
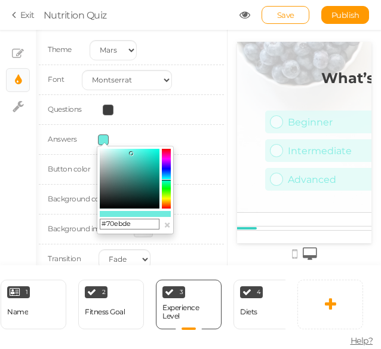
click at [127, 223] on input "#70ebde" at bounding box center [130, 224] width 60 height 11
paste input "39d0c1"
type input "#39d0c1"
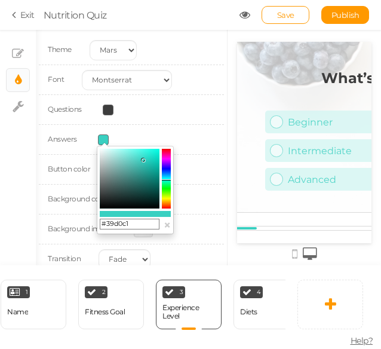
click at [182, 139] on div "Answers" at bounding box center [131, 140] width 185 height 30
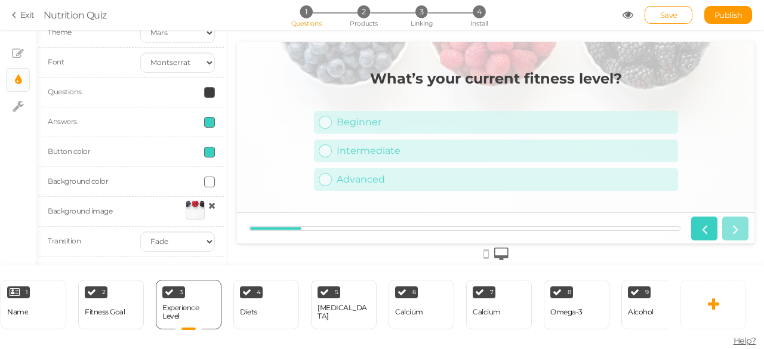
scroll to position [0, 0]
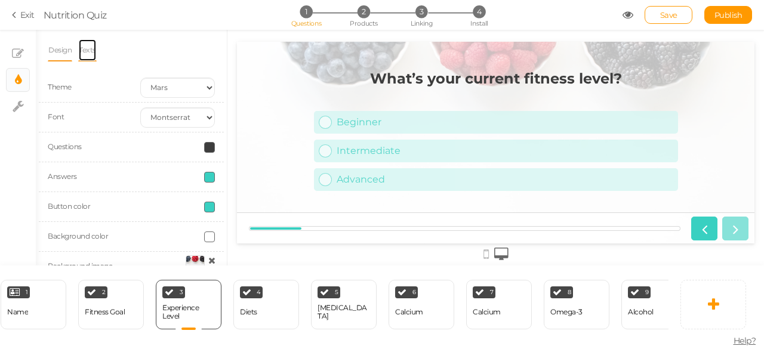
click at [86, 51] on link "Texts" at bounding box center [87, 50] width 19 height 23
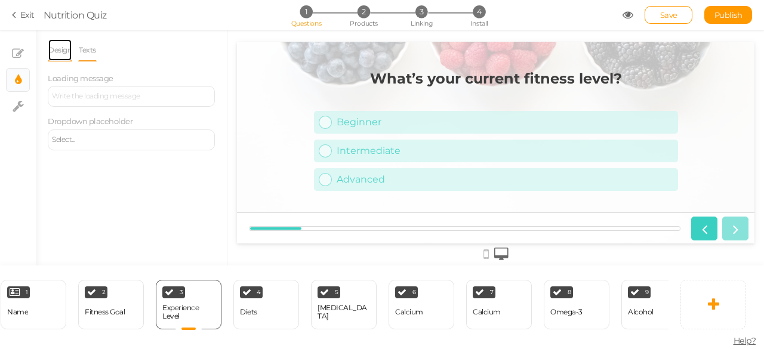
click at [64, 52] on link "Design" at bounding box center [60, 50] width 24 height 23
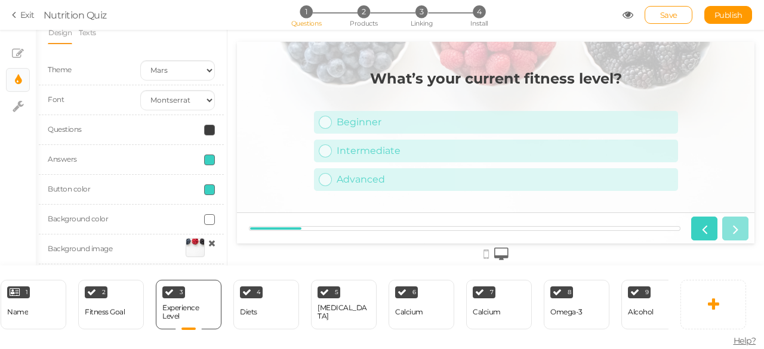
scroll to position [55, 0]
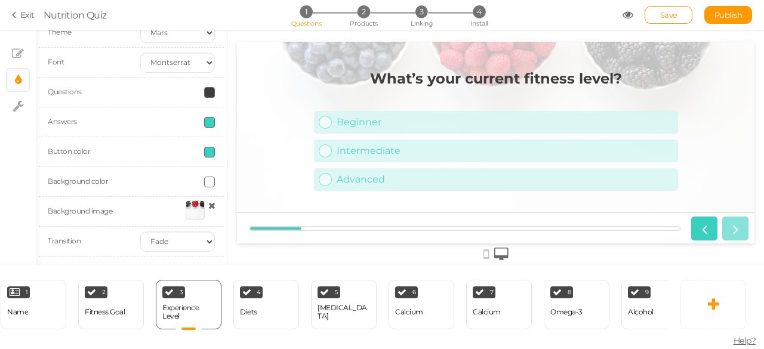
click at [186, 214] on div at bounding box center [195, 210] width 19 height 19
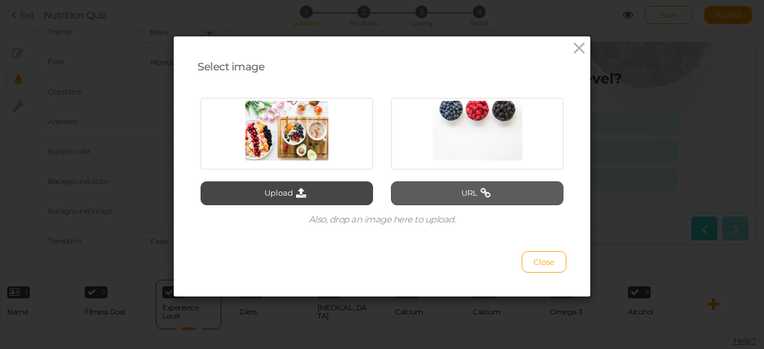
click at [432, 200] on button "URL" at bounding box center [477, 194] width 173 height 24
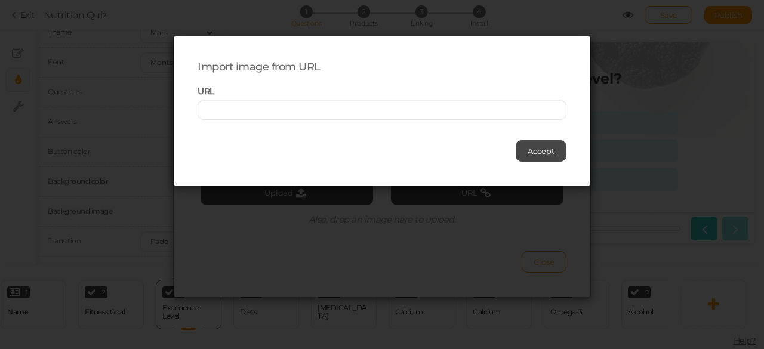
click at [424, 21] on div "Import image from URL URL Accept" at bounding box center [382, 174] width 764 height 349
drag, startPoint x: 300, startPoint y: 120, endPoint x: 299, endPoint y: 114, distance: 6.2
click at [299, 114] on div "Import image from URL URL Accept" at bounding box center [382, 110] width 417 height 149
click at [299, 114] on input "text" at bounding box center [382, 110] width 369 height 20
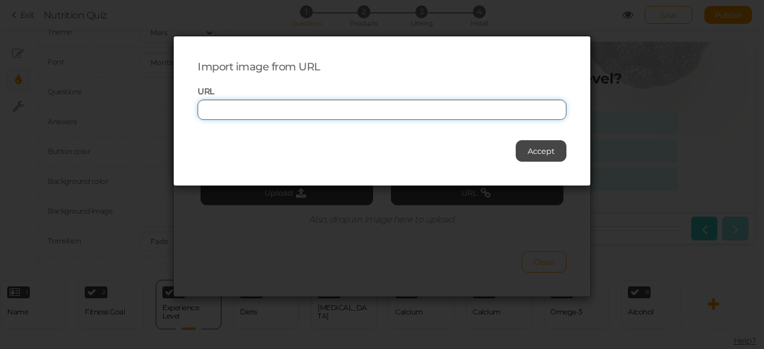
paste input "[URL][DOMAIN_NAME]"
type input "[URL][DOMAIN_NAME]"
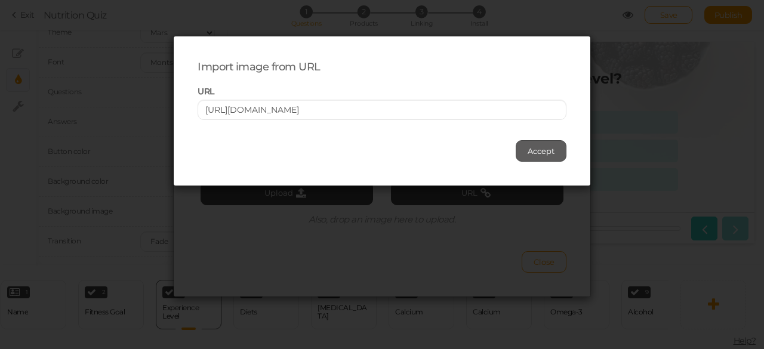
scroll to position [0, 0]
click at [548, 140] on button "Accept" at bounding box center [541, 150] width 51 height 21
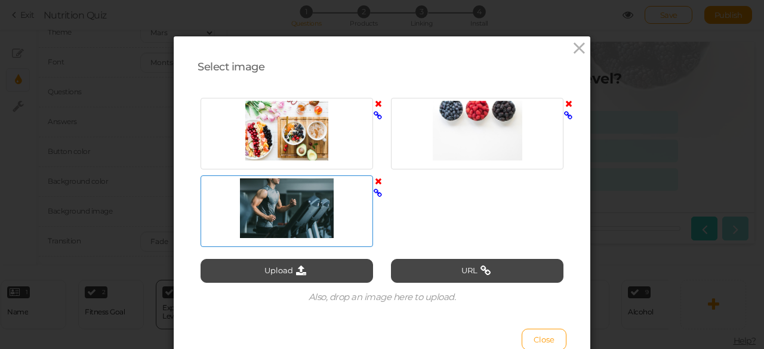
click at [303, 214] on div at bounding box center [287, 209] width 167 height 60
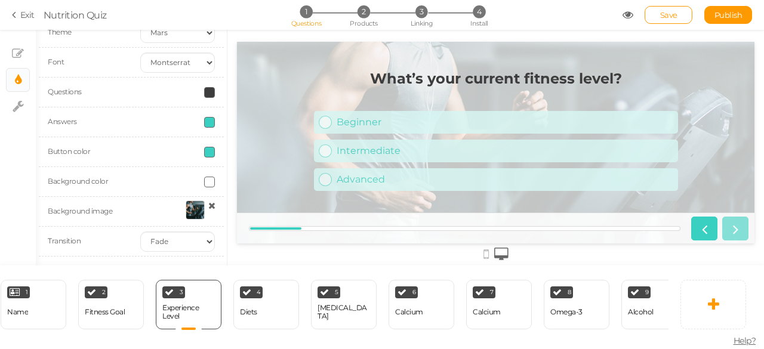
click at [208, 205] on icon at bounding box center [211, 205] width 7 height 9
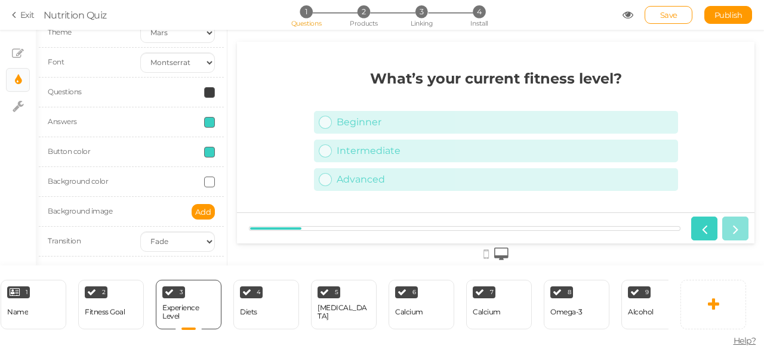
click at [162, 206] on div "Add" at bounding box center [177, 212] width 93 height 16
click at [195, 214] on span "Add" at bounding box center [203, 212] width 16 height 10
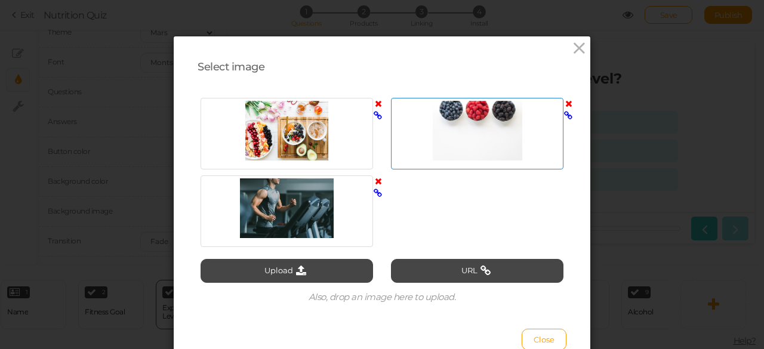
click at [425, 139] on div at bounding box center [477, 131] width 167 height 60
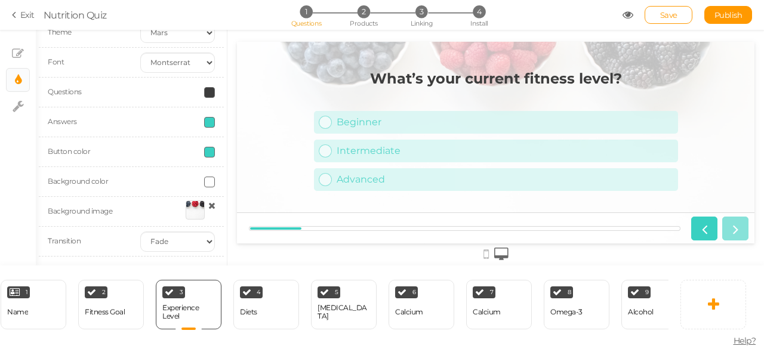
click at [186, 207] on div at bounding box center [195, 210] width 19 height 19
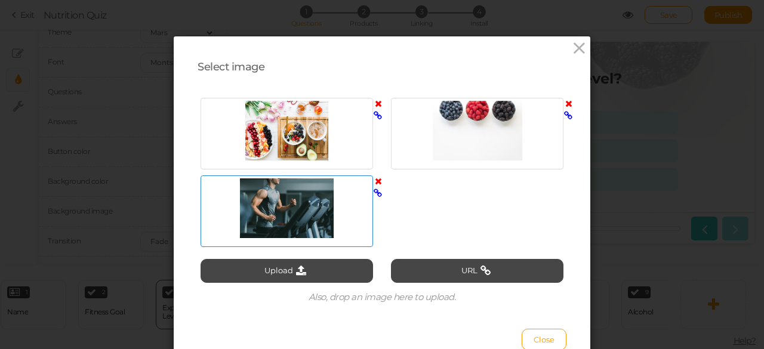
click at [375, 183] on icon at bounding box center [378, 181] width 7 height 9
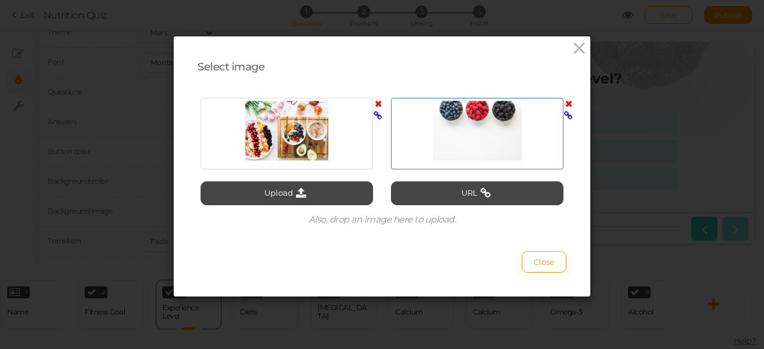
click at [444, 139] on div at bounding box center [477, 131] width 167 height 60
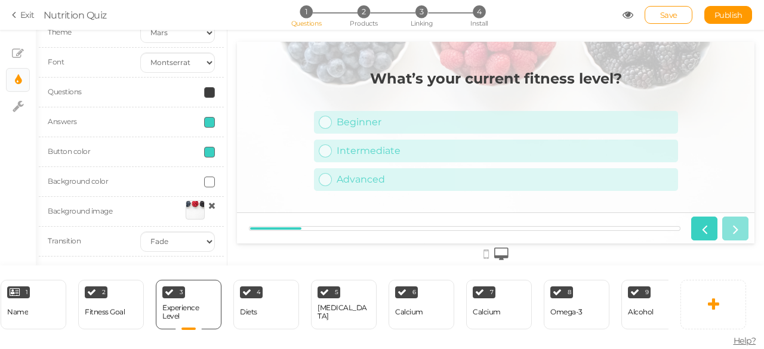
click at [182, 207] on link at bounding box center [195, 212] width 26 height 22
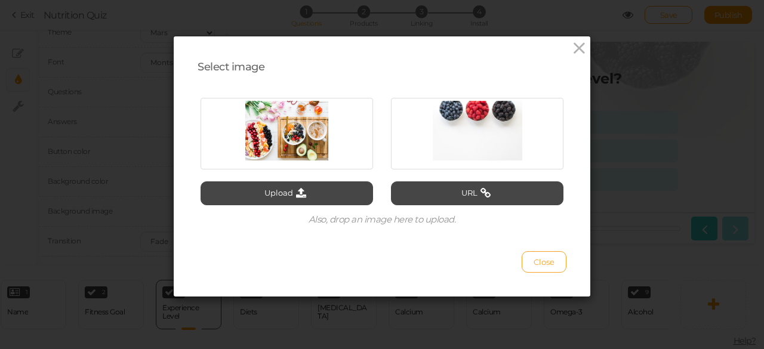
click at [538, 266] on span "Close" at bounding box center [544, 262] width 21 height 10
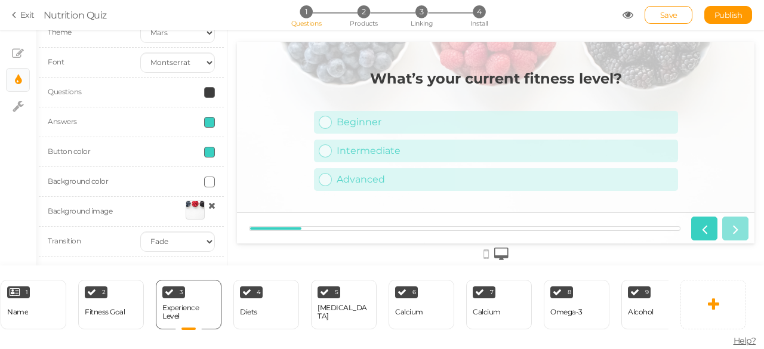
click at [204, 180] on span at bounding box center [209, 182] width 11 height 11
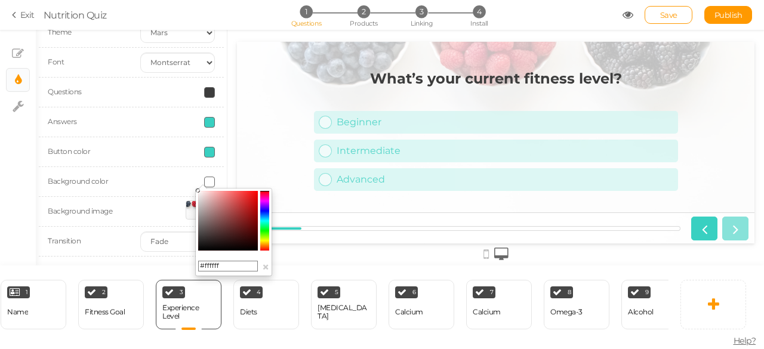
click at [222, 210] on colorpicker-saturation at bounding box center [228, 221] width 60 height 60
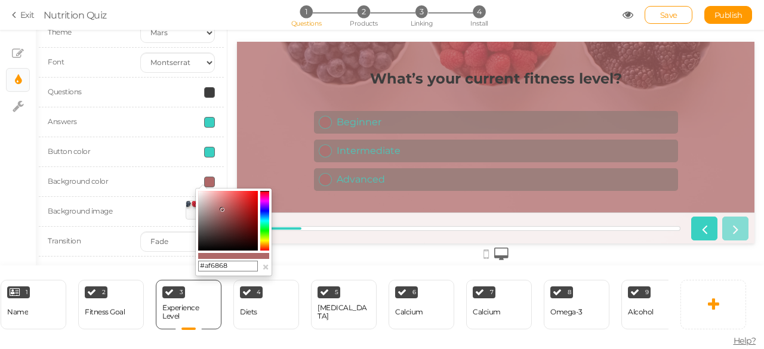
click at [198, 193] on colorpicker-saturation at bounding box center [228, 221] width 60 height 60
type input "#f4f2f2"
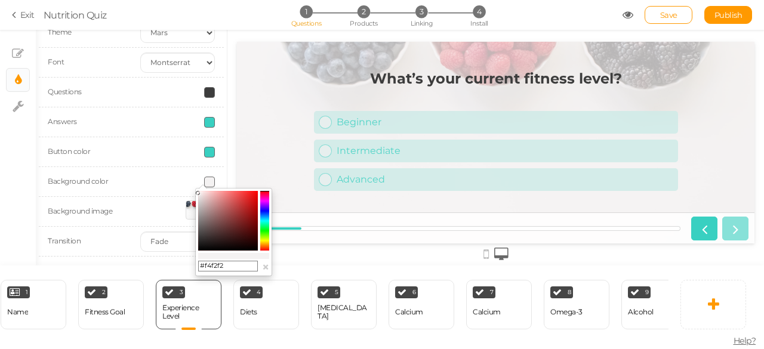
click at [253, 141] on div "What’s your current fitness level? Beginner Intermediate Advanced" at bounding box center [496, 143] width 518 height 164
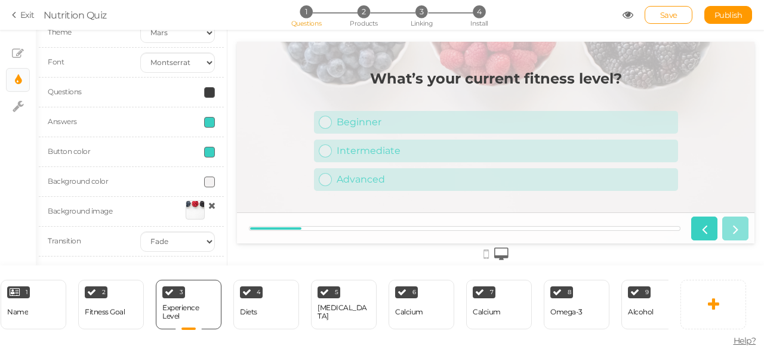
click at [167, 179] on div at bounding box center [177, 182] width 93 height 11
click at [16, 104] on icon at bounding box center [18, 106] width 11 height 12
select select "en"
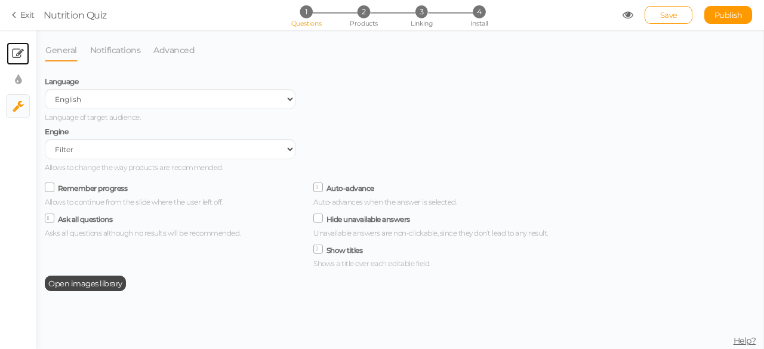
click at [11, 57] on link "× Slides" at bounding box center [18, 53] width 23 height 23
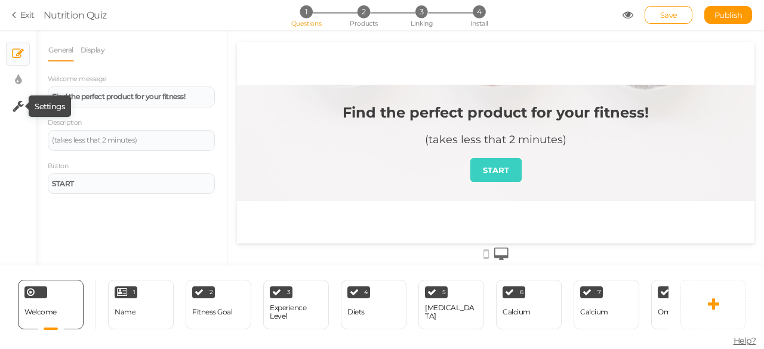
scroll to position [0, 0]
click at [20, 104] on icon at bounding box center [18, 106] width 11 height 12
select select "en"
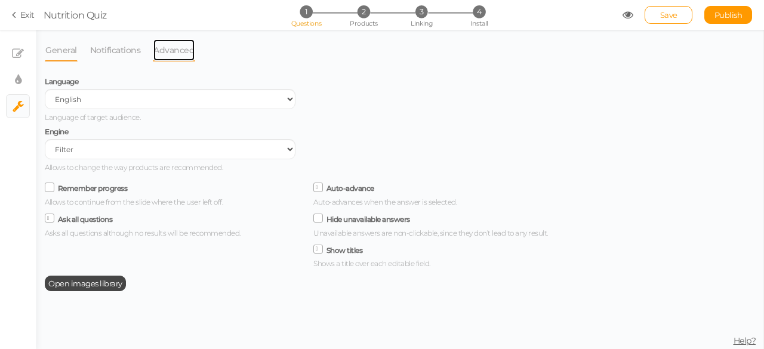
click at [164, 47] on link "Advanced" at bounding box center [174, 50] width 42 height 23
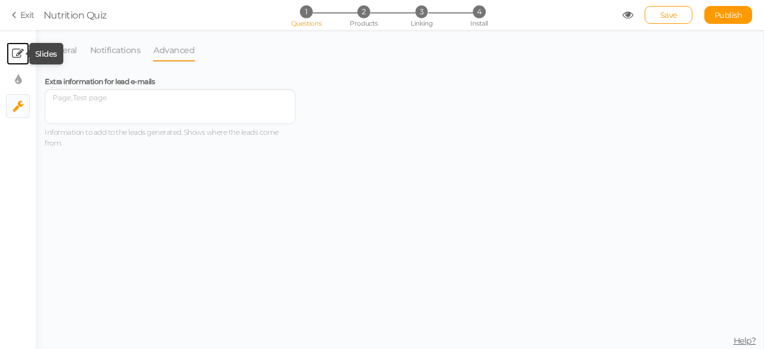
click at [20, 59] on icon at bounding box center [18, 54] width 12 height 12
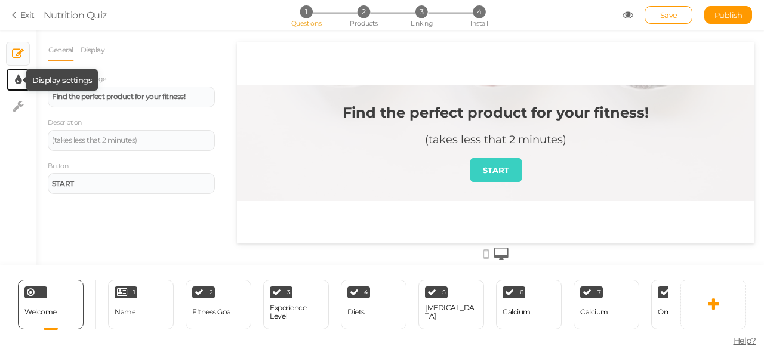
click at [17, 79] on icon at bounding box center [18, 80] width 7 height 12
select select "2"
select select "montserrat"
select select "fade"
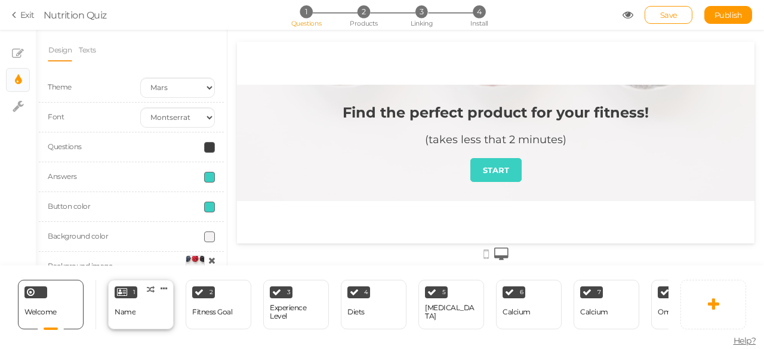
click at [134, 312] on div "Name" at bounding box center [125, 312] width 21 height 8
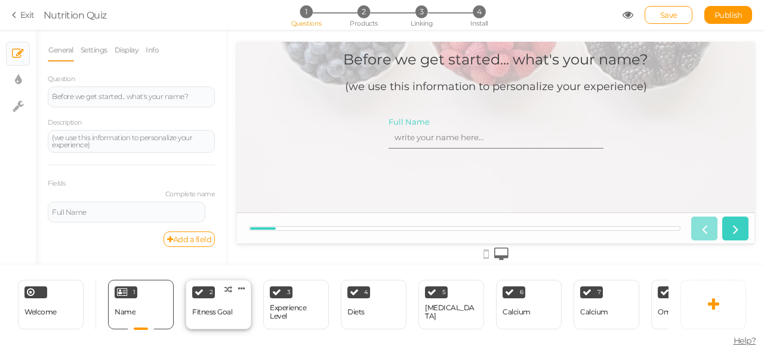
click at [226, 308] on div "Fitness Goal" at bounding box center [212, 312] width 40 height 8
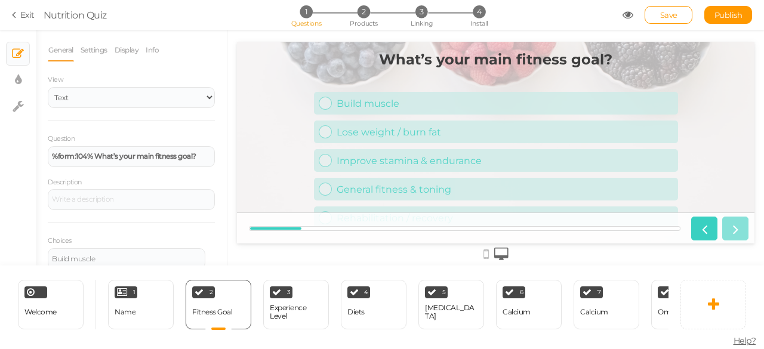
click at [170, 87] on div "View Text Images Slider Dropdown" at bounding box center [131, 90] width 167 height 35
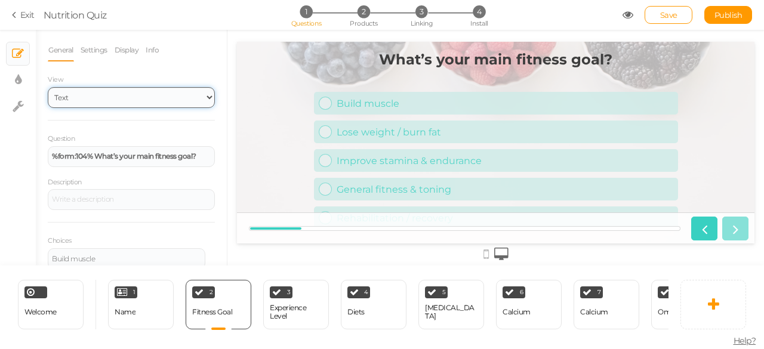
click at [168, 96] on select "Text Images Slider Dropdown" at bounding box center [131, 97] width 167 height 21
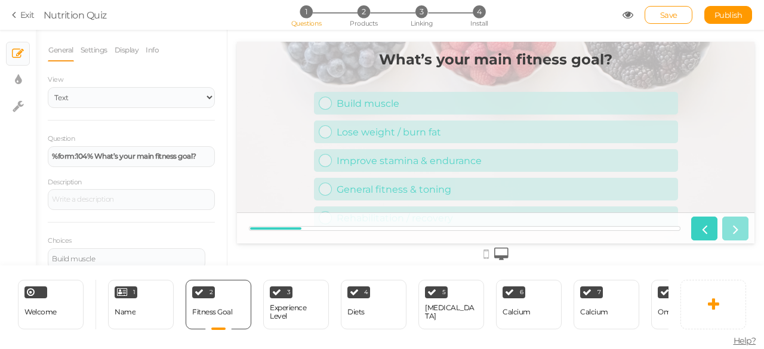
click at [166, 63] on div "General Settings Display Info View Text Images Slider Dropdown Question %form:1…" at bounding box center [131, 226] width 167 height 374
click at [100, 56] on link "Settings" at bounding box center [94, 50] width 28 height 23
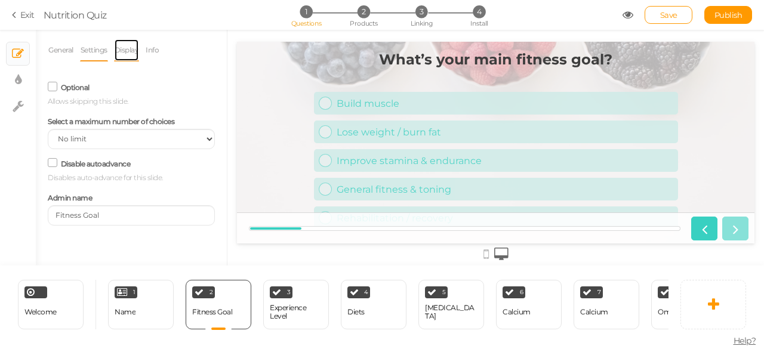
click at [130, 52] on link "Display" at bounding box center [127, 50] width 26 height 23
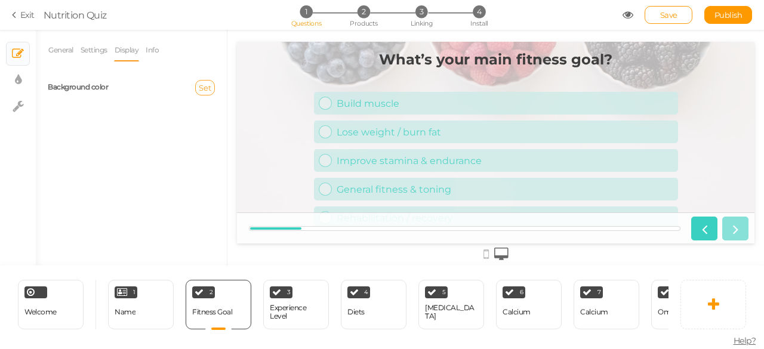
click at [198, 87] on button "Set" at bounding box center [205, 88] width 20 height 16
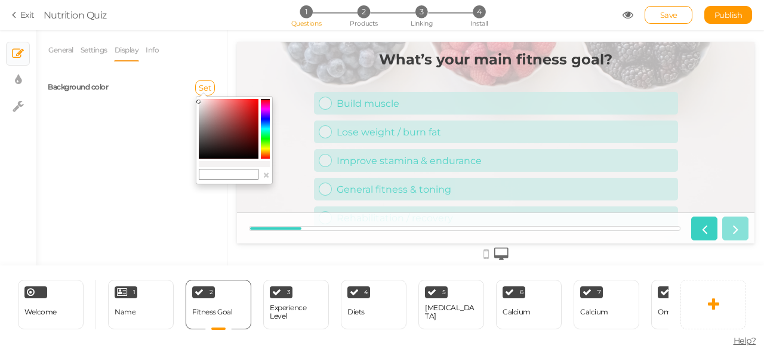
click at [214, 110] on colorpicker-saturation at bounding box center [229, 129] width 60 height 60
type input "#cf9999"
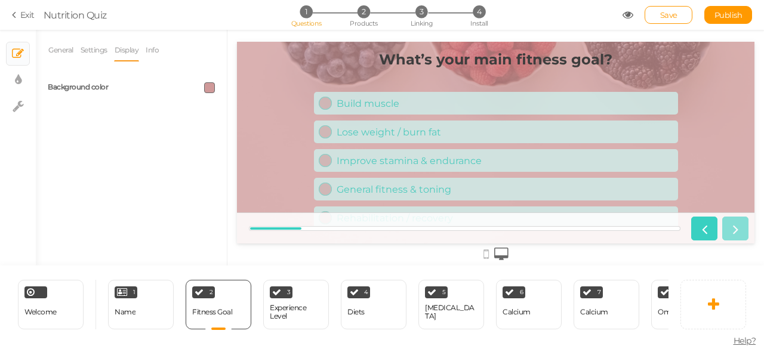
click at [208, 89] on span at bounding box center [209, 87] width 11 height 11
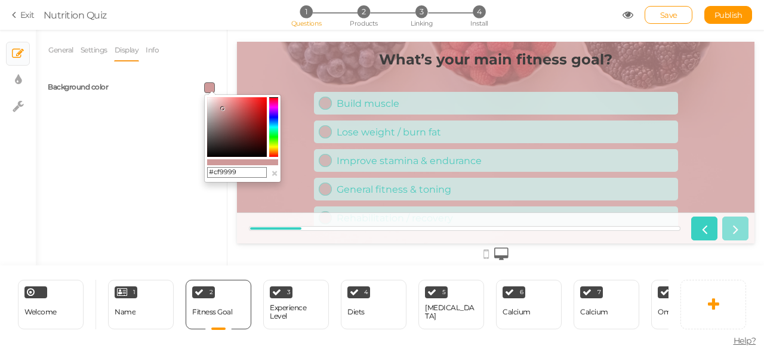
click at [208, 100] on colorpicker-saturation at bounding box center [237, 127] width 60 height 60
type input "#f4f1f1"
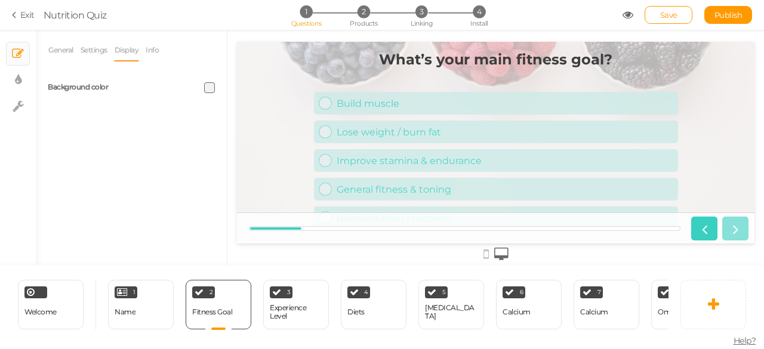
click at [139, 125] on div "General Settings Display Info View Text Images Slider Dropdown Question %form:1…" at bounding box center [131, 152] width 191 height 227
click at [159, 50] on link "Info" at bounding box center [152, 50] width 14 height 23
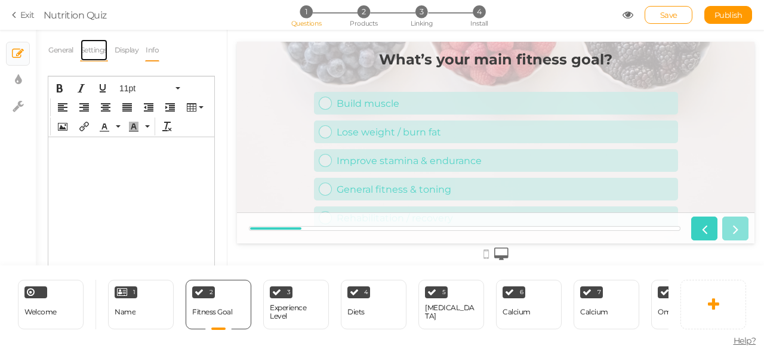
click at [103, 48] on link "Settings" at bounding box center [94, 50] width 28 height 23
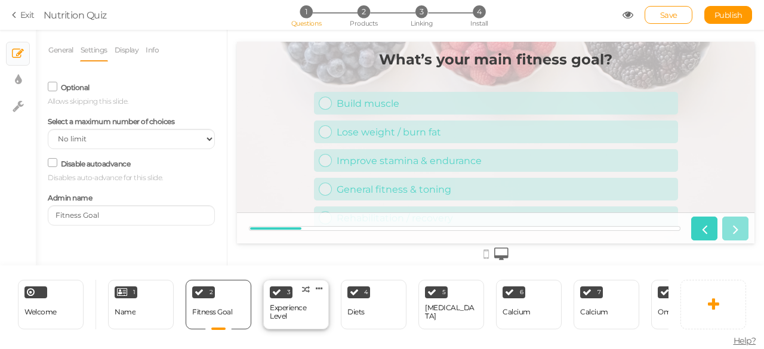
click at [269, 290] on div "3 Experience Level × Define the conditions to show this slide. Clone Change typ…" at bounding box center [296, 305] width 66 height 50
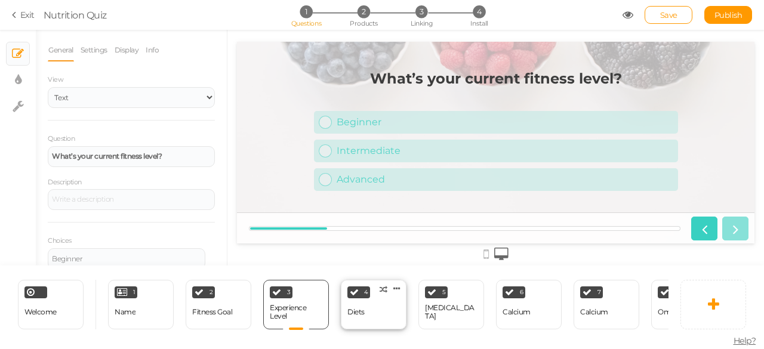
click at [364, 300] on div "4 Diets × Define the conditions to show this slide. Clone Change type Delete" at bounding box center [374, 305] width 66 height 50
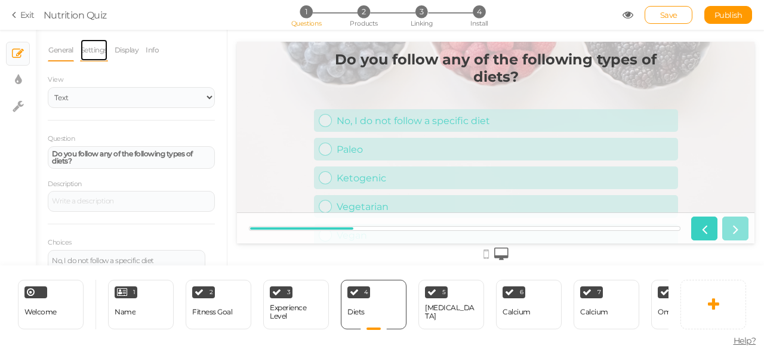
click at [95, 48] on link "Settings" at bounding box center [94, 50] width 28 height 23
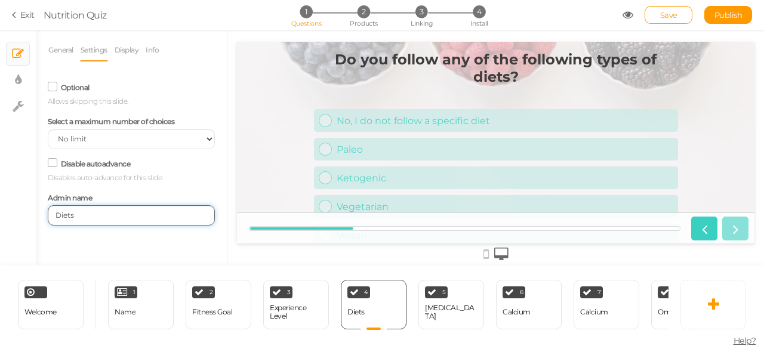
click at [125, 220] on input "Diets" at bounding box center [131, 215] width 167 height 20
paste input "Training Style Preference"
type input "Training Style Preference"
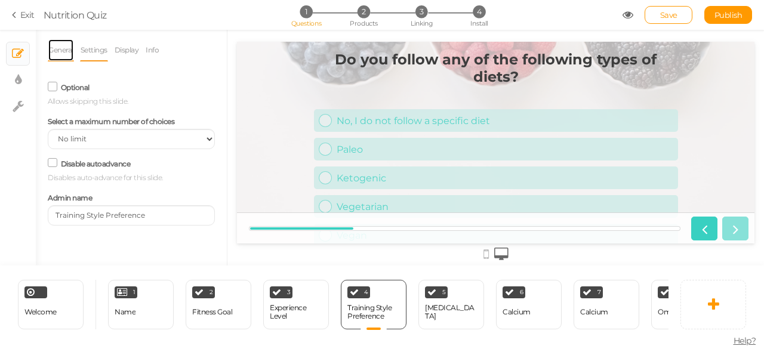
click at [54, 57] on link "General" at bounding box center [61, 50] width 26 height 23
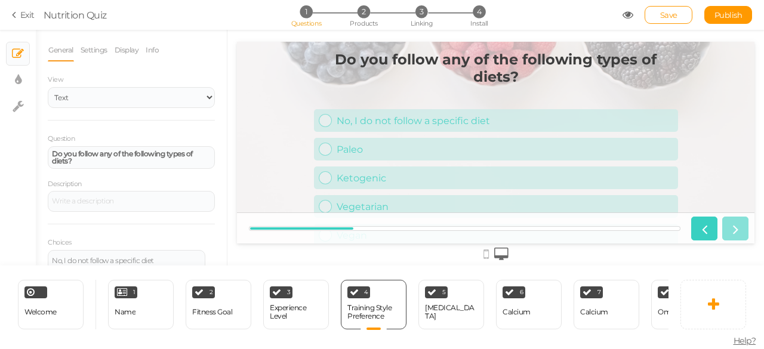
click at [290, 165] on div "Do you follow any of the following types of diets? No, I do not follow a specif…" at bounding box center [496, 143] width 518 height 202
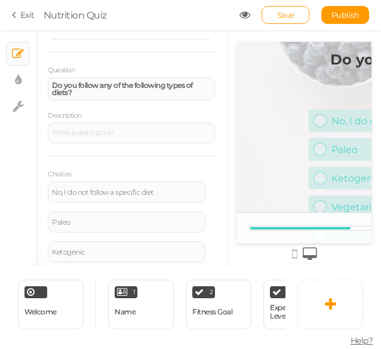
scroll to position [70, 0]
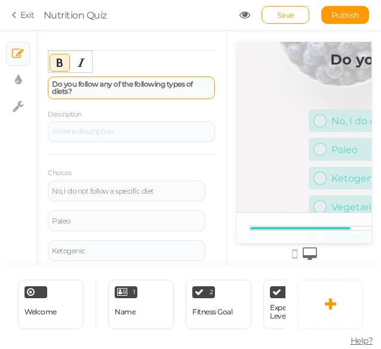
click at [107, 90] on div "Do you follow any of the following types of diets?" at bounding box center [131, 88] width 159 height 14
paste div
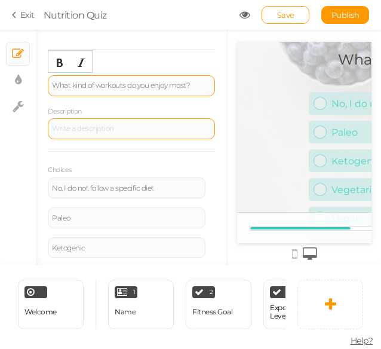
scroll to position [70, 0]
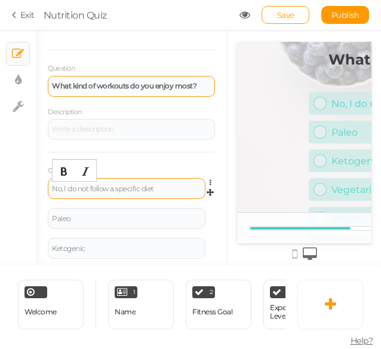
click at [153, 185] on div "No, I do not follow a specific diet" at bounding box center [126, 188] width 149 height 7
paste div
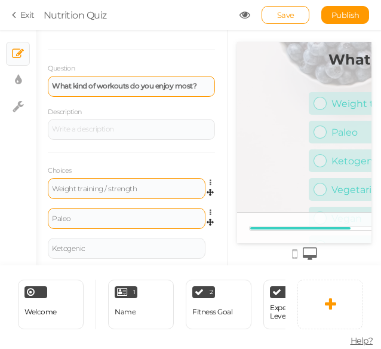
click at [119, 223] on div "Paleo" at bounding box center [127, 218] width 158 height 21
click at [119, 217] on div "Paleo" at bounding box center [126, 218] width 149 height 7
paste div
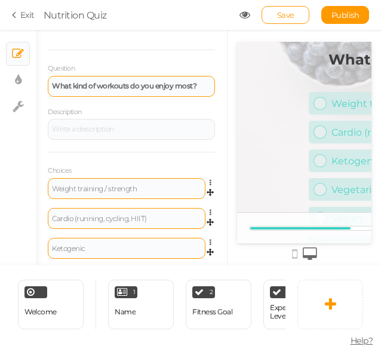
click at [121, 252] on div "Ketogenic" at bounding box center [127, 248] width 158 height 21
click at [101, 246] on div "Ketogenic" at bounding box center [126, 248] width 149 height 7
paste div
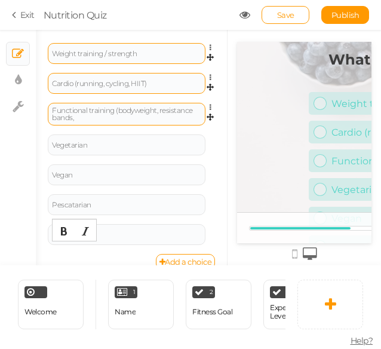
scroll to position [211, 0]
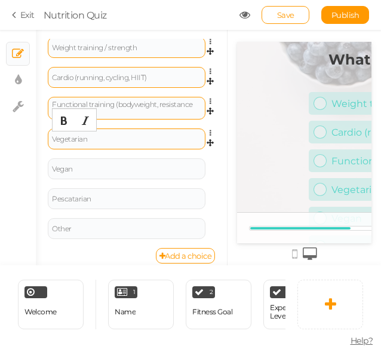
click at [116, 138] on div "Vegetarian" at bounding box center [126, 139] width 149 height 7
paste div
click at [210, 159] on icon at bounding box center [214, 162] width 8 height 7
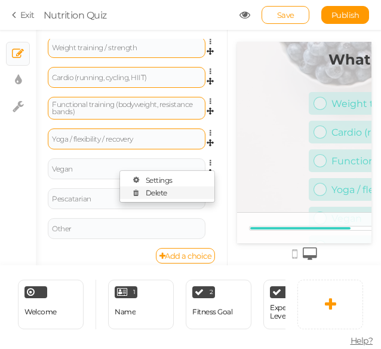
click at [178, 192] on link "Delete" at bounding box center [167, 192] width 94 height 13
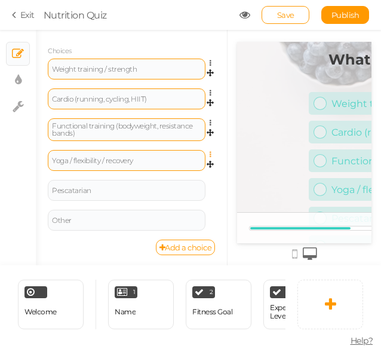
click at [210, 151] on icon at bounding box center [214, 154] width 8 height 7
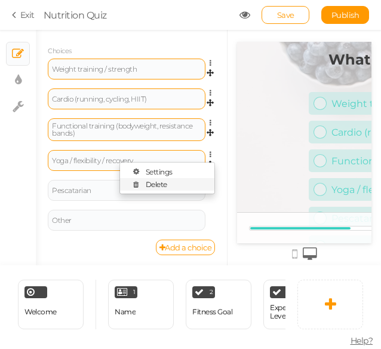
click at [164, 178] on link "Delete" at bounding box center [167, 184] width 94 height 13
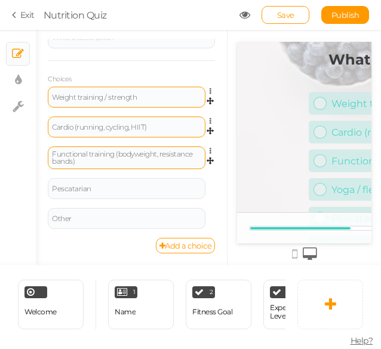
scroll to position [160, 0]
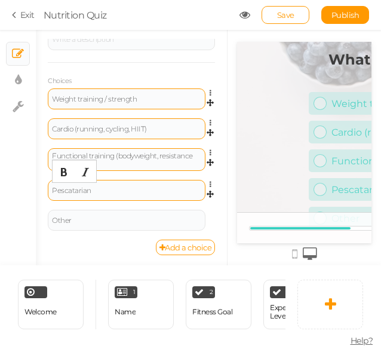
click at [110, 192] on div "Pescatarian" at bounding box center [126, 190] width 149 height 7
paste div
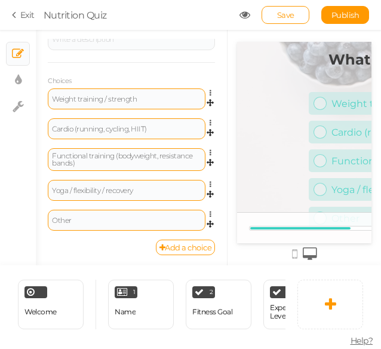
click at [80, 211] on div "Other" at bounding box center [127, 220] width 158 height 21
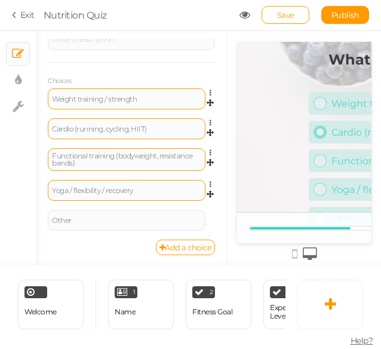
scroll to position [30, 0]
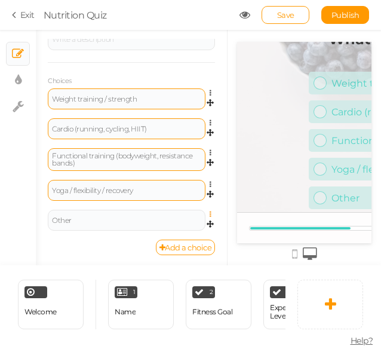
click at [210, 211] on icon at bounding box center [214, 214] width 8 height 7
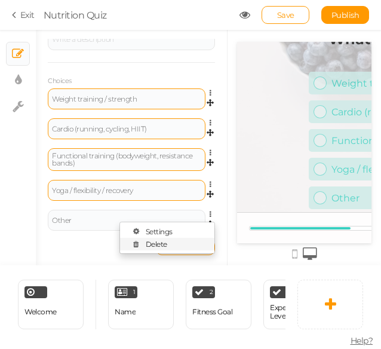
click at [178, 247] on link "Delete" at bounding box center [167, 244] width 94 height 13
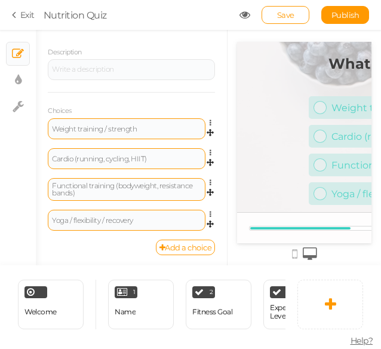
scroll to position [0, 0]
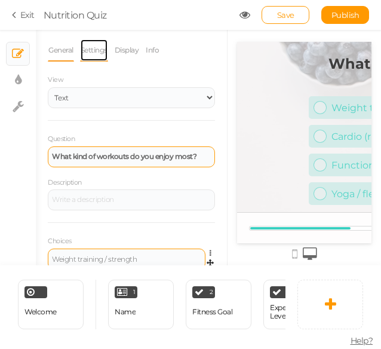
click at [98, 54] on link "Settings" at bounding box center [94, 50] width 28 height 23
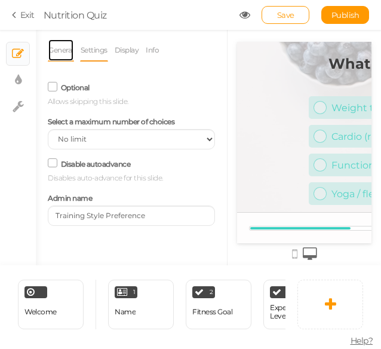
click at [53, 47] on link "General" at bounding box center [61, 50] width 26 height 23
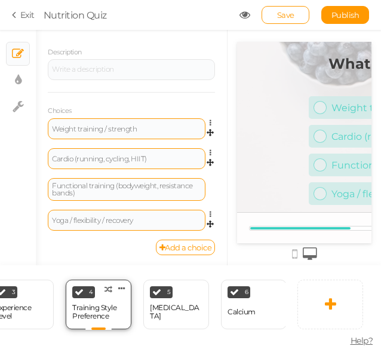
scroll to position [0, 276]
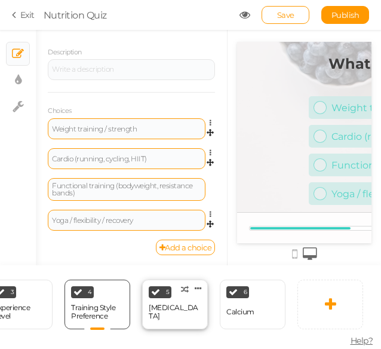
click at [161, 303] on div "[MEDICAL_DATA]" at bounding box center [175, 311] width 53 height 17
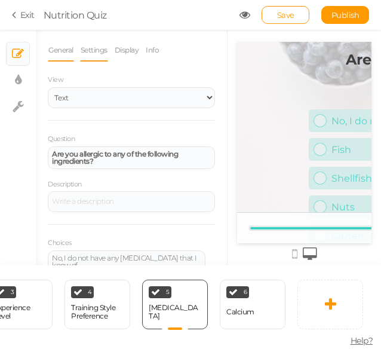
scroll to position [0, 0]
click at [96, 47] on link "Settings" at bounding box center [94, 50] width 28 height 23
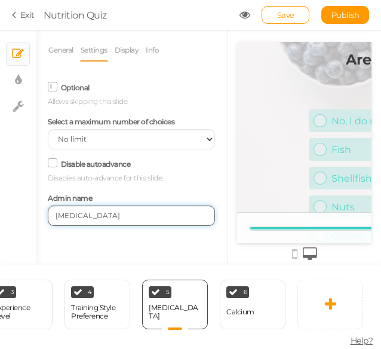
click at [128, 220] on input "[MEDICAL_DATA]" at bounding box center [131, 215] width 167 height 20
paste input "vailable Space"
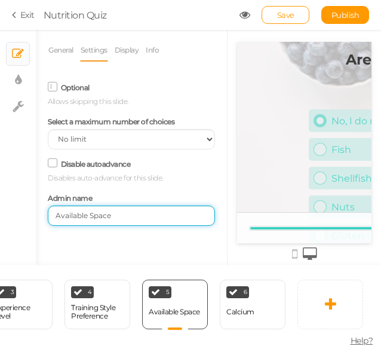
type input "Available Space"
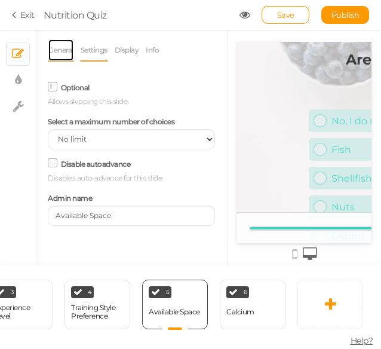
click at [60, 51] on link "General" at bounding box center [61, 50] width 26 height 23
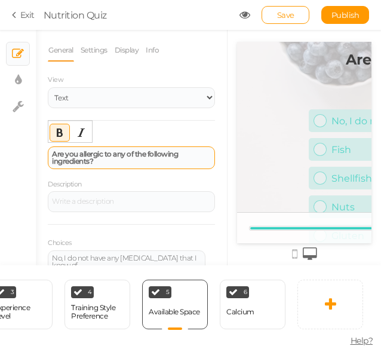
click at [135, 156] on strong "Are you allergic to any of the following ingredients?" at bounding box center [115, 157] width 126 height 16
paste div
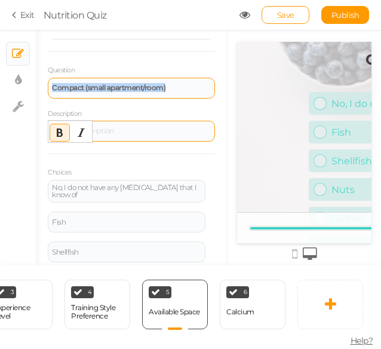
scroll to position [69, 0]
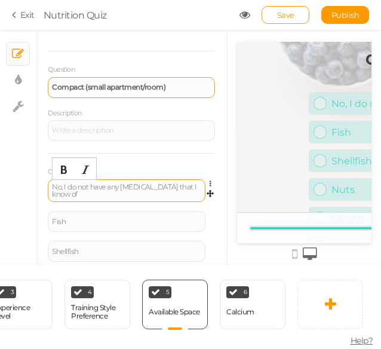
click at [112, 187] on div "No, I do not have any [MEDICAL_DATA] that I know of" at bounding box center [126, 190] width 149 height 14
paste div
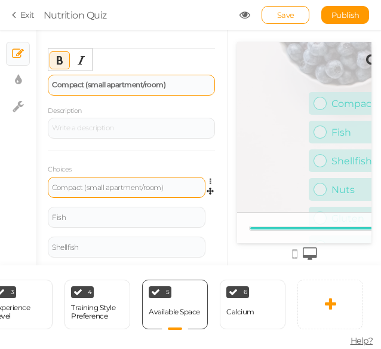
click at [158, 78] on div "Compact (small apartment/room)" at bounding box center [131, 85] width 167 height 21
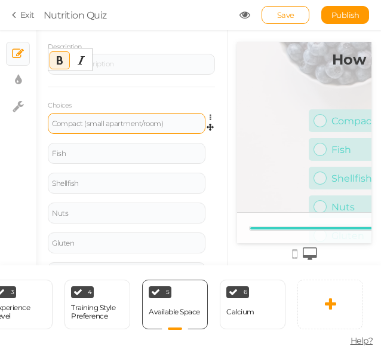
scroll to position [137, 0]
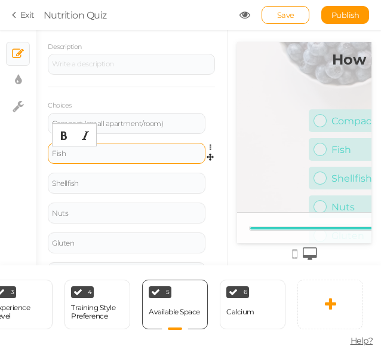
click at [116, 150] on div "Fish" at bounding box center [126, 153] width 149 height 7
paste div
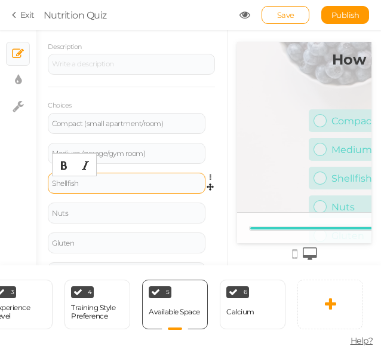
click at [91, 182] on div "Shellfish" at bounding box center [126, 183] width 149 height 7
paste div
click at [210, 205] on icon at bounding box center [214, 207] width 8 height 7
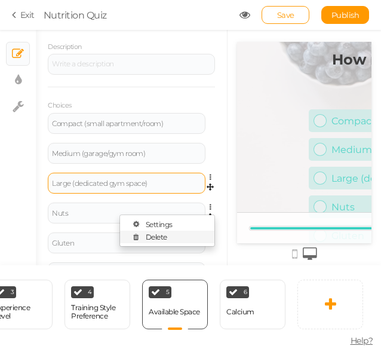
click at [189, 230] on link "Delete" at bounding box center [167, 236] width 94 height 13
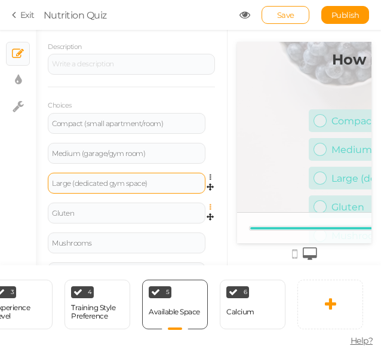
click at [210, 204] on icon at bounding box center [214, 207] width 8 height 7
click at [184, 231] on link "Delete" at bounding box center [167, 236] width 94 height 13
click at [210, 204] on icon at bounding box center [214, 207] width 8 height 7
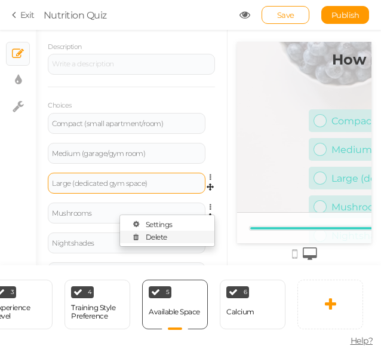
click at [182, 236] on link "Delete" at bounding box center [167, 236] width 94 height 13
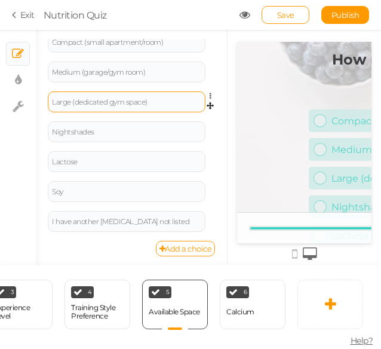
scroll to position [219, 0]
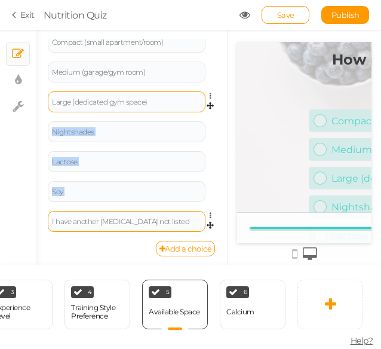
drag, startPoint x: 41, startPoint y: 122, endPoint x: 98, endPoint y: 227, distance: 119.2
click at [98, 227] on div "General Settings Display Info View Text Images Slider Dropdown Question How muc…" at bounding box center [131, 152] width 191 height 226
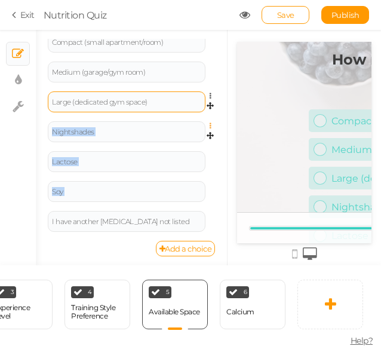
click at [210, 125] on icon at bounding box center [214, 125] width 8 height 7
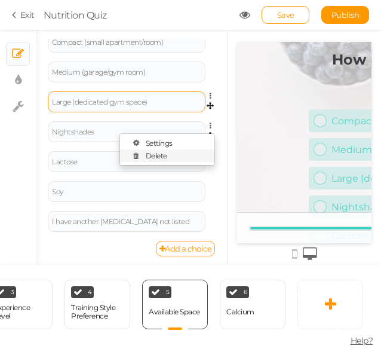
click at [164, 154] on link "Delete" at bounding box center [167, 155] width 94 height 13
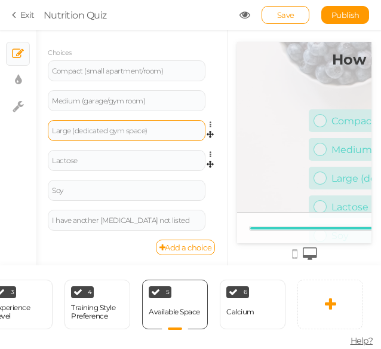
click at [208, 151] on link at bounding box center [213, 154] width 10 height 9
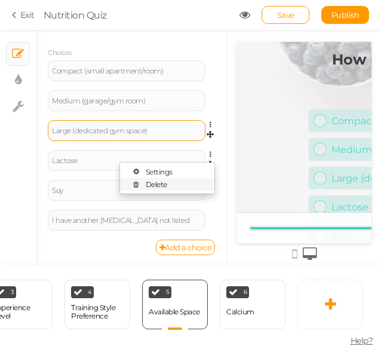
click at [172, 183] on link "Delete" at bounding box center [167, 184] width 94 height 13
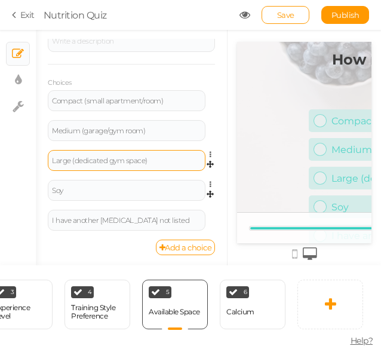
click at [208, 183] on link at bounding box center [213, 184] width 10 height 9
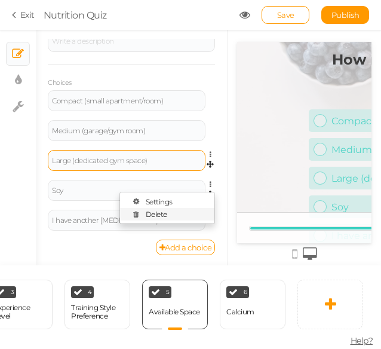
click at [173, 211] on link "Delete" at bounding box center [167, 214] width 94 height 13
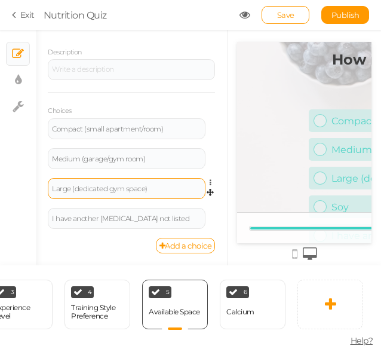
scroll to position [130, 0]
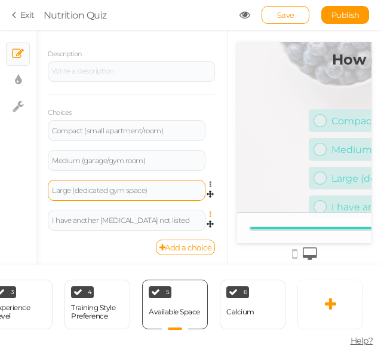
click at [210, 213] on icon at bounding box center [214, 214] width 8 height 7
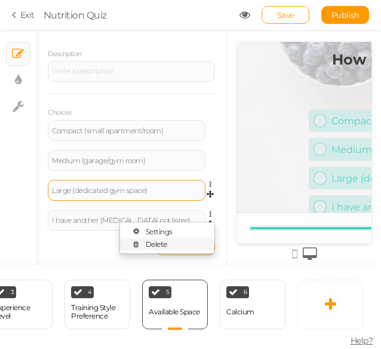
click at [163, 247] on link "Delete" at bounding box center [167, 244] width 94 height 13
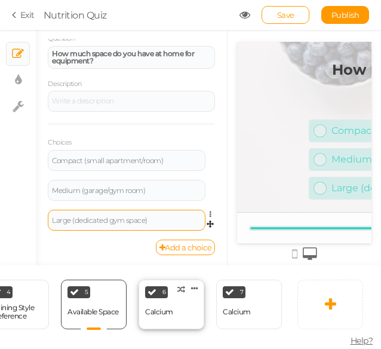
scroll to position [0, 361]
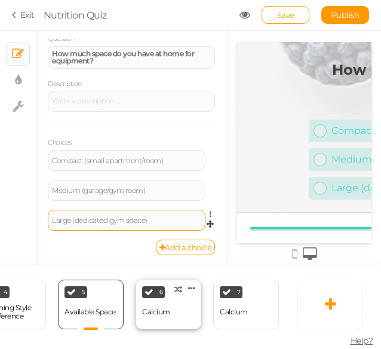
click at [177, 304] on div "6 Calcium × Define the conditions to show this slide. Clone Change type Delete" at bounding box center [169, 304] width 66 height 50
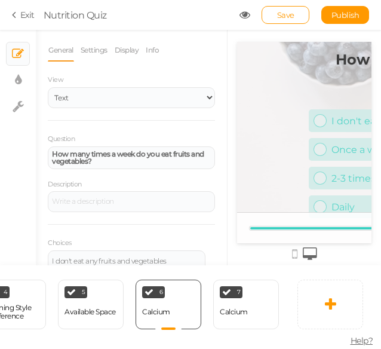
scroll to position [0, 0]
click at [103, 42] on link "Settings" at bounding box center [94, 50] width 28 height 23
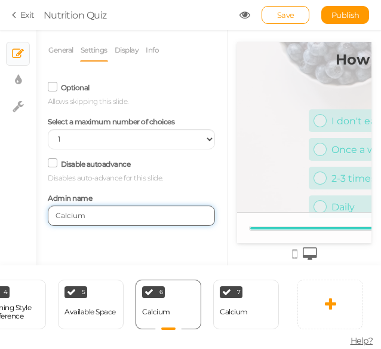
click at [110, 214] on input "Calcium" at bounding box center [131, 215] width 167 height 20
paste input "Budget Range"
click at [56, 216] on input "Budget Range" at bounding box center [131, 215] width 167 height 20
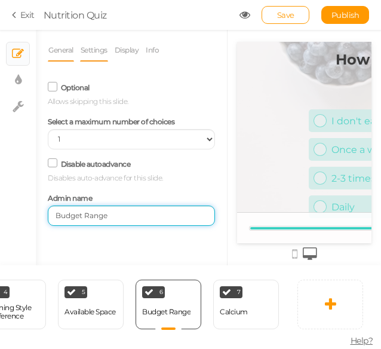
type input "Budget Range"
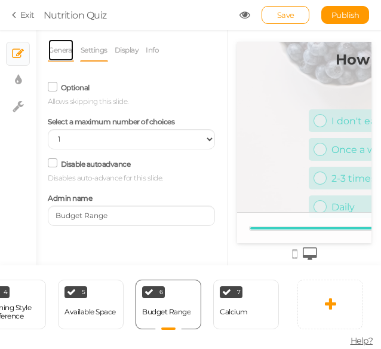
click at [63, 54] on link "General" at bounding box center [61, 50] width 26 height 23
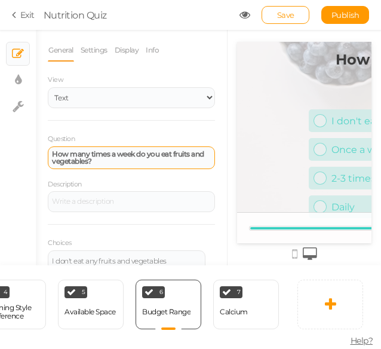
click at [123, 160] on div "How many times a week do you eat fruits and vegetables?" at bounding box center [131, 157] width 159 height 14
paste div
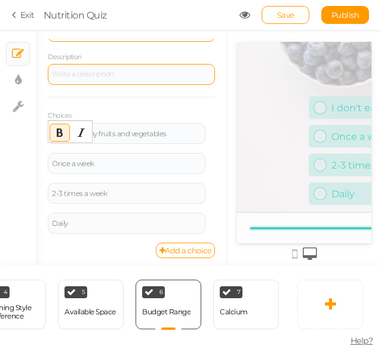
scroll to position [126, 0]
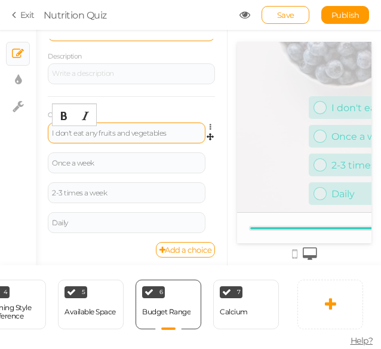
click at [164, 134] on div "I don't eat any fruits and vegetables" at bounding box center [126, 133] width 149 height 7
paste div
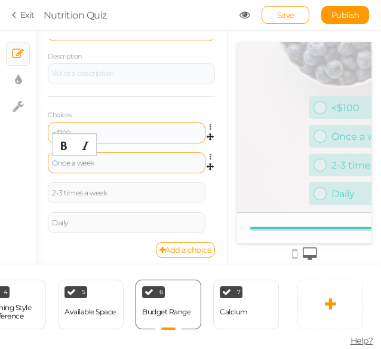
click at [172, 164] on div "Once a week" at bounding box center [126, 162] width 149 height 7
paste div
click at [160, 130] on div "<$100" at bounding box center [126, 133] width 149 height 7
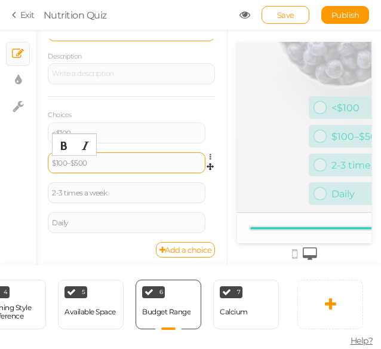
click at [104, 162] on div "$100–$500" at bounding box center [126, 162] width 149 height 7
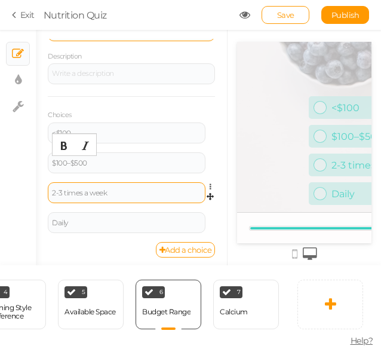
click at [118, 193] on div "2-3 times a week" at bounding box center [126, 192] width 149 height 7
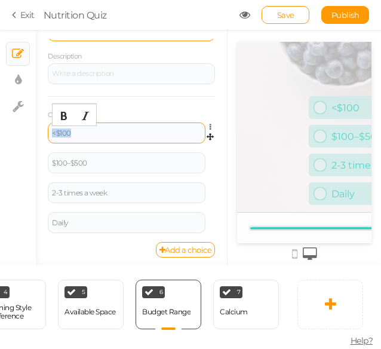
drag, startPoint x: 87, startPoint y: 131, endPoint x: 53, endPoint y: 136, distance: 34.3
click at [53, 136] on div "<$100" at bounding box center [126, 133] width 149 height 7
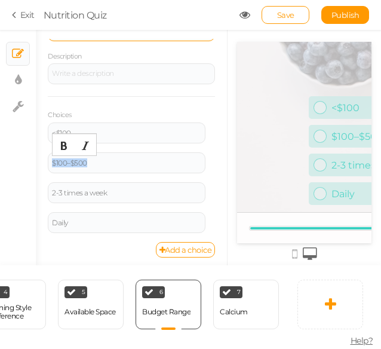
drag, startPoint x: 94, startPoint y: 161, endPoint x: 42, endPoint y: 162, distance: 52.0
click at [42, 162] on div "General Settings Display Info View Text Images Slider Dropdown Question What’s …" at bounding box center [131, 152] width 191 height 226
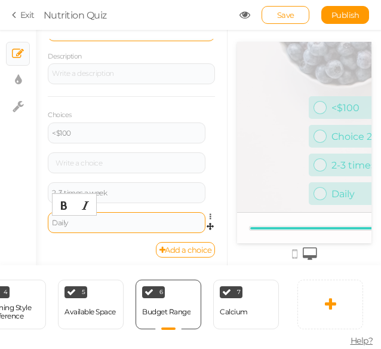
click at [93, 220] on div "Daily" at bounding box center [126, 222] width 149 height 7
paste div
drag, startPoint x: 86, startPoint y: 131, endPoint x: 45, endPoint y: 127, distance: 40.8
click at [45, 127] on div "General Settings Display Info View Text Images Slider Dropdown Question What’s …" at bounding box center [131, 152] width 191 height 226
drag, startPoint x: 113, startPoint y: 195, endPoint x: 41, endPoint y: 201, distance: 73.1
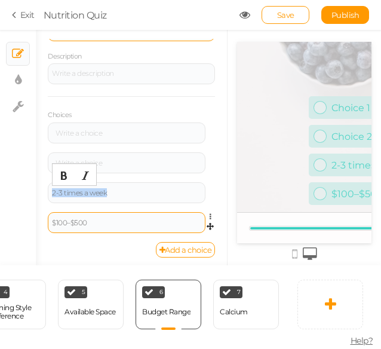
click at [41, 201] on div "General Settings Display Info View Text Images Slider Dropdown Question What’s …" at bounding box center [131, 152] width 191 height 226
paste div
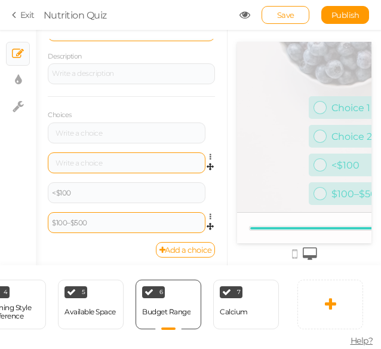
click at [127, 165] on div at bounding box center [127, 162] width 158 height 21
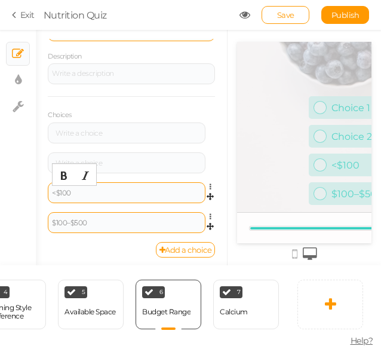
click at [54, 193] on div "<$100" at bounding box center [126, 192] width 149 height 7
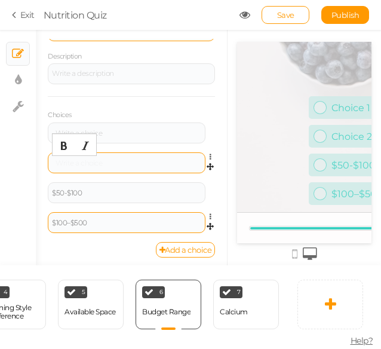
click at [104, 165] on div at bounding box center [126, 162] width 149 height 7
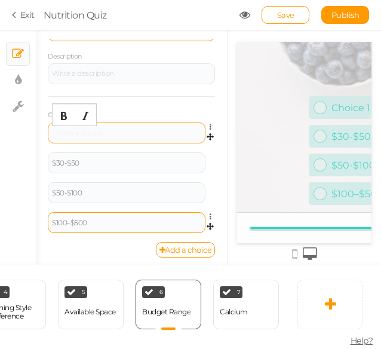
click at [128, 132] on div at bounding box center [126, 133] width 149 height 7
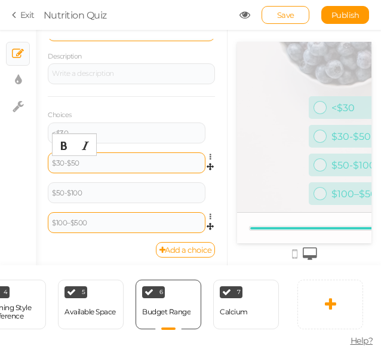
click at [64, 162] on div "$30-$50" at bounding box center [126, 162] width 149 height 7
click at [67, 162] on div "$30 -$50" at bounding box center [126, 162] width 149 height 7
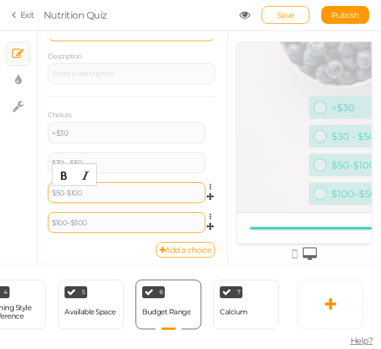
click at [64, 194] on div "$50-$100" at bounding box center [126, 192] width 149 height 7
click at [67, 193] on div "$50 -$100" at bounding box center [126, 192] width 149 height 7
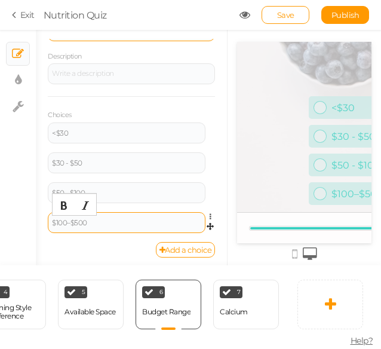
click at [67, 220] on div "$100–$500" at bounding box center [126, 222] width 149 height 7
click at [71, 222] on div "$100 –$500" at bounding box center [126, 222] width 149 height 7
click at [169, 106] on div "Choices <$30 Settings Delete $30 - $50 Settings Delete $50 - $100 Settings Dele…" at bounding box center [131, 169] width 167 height 146
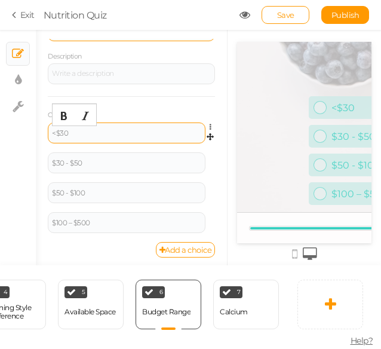
click at [55, 135] on div "<$30" at bounding box center [126, 133] width 149 height 7
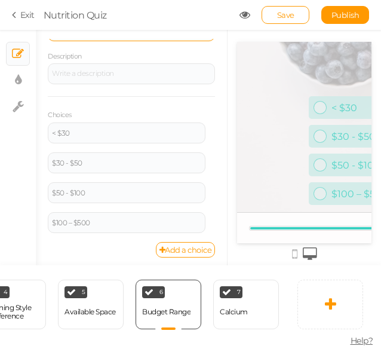
click at [161, 99] on div "Choices < $30 Settings Delete $30 - $50 Settings Delete $50 - $100 Settings Del…" at bounding box center [131, 169] width 167 height 146
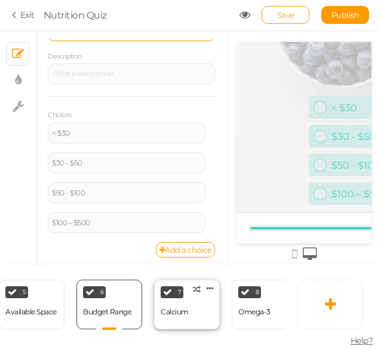
scroll to position [0, 422]
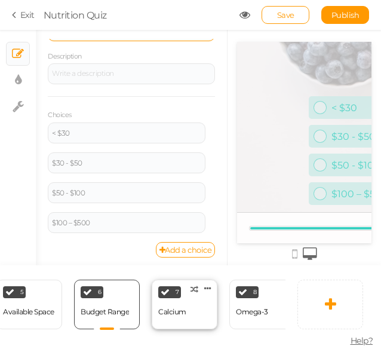
click at [169, 311] on div "Calcium" at bounding box center [172, 311] width 28 height 8
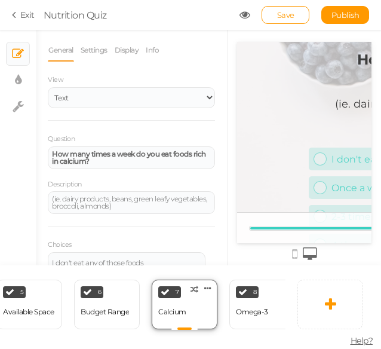
scroll to position [0, 0]
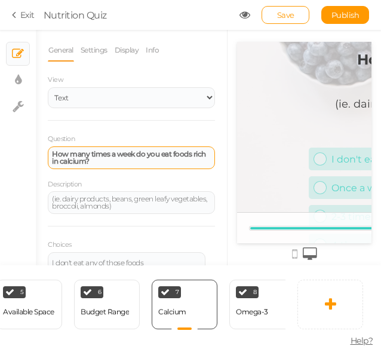
click at [143, 164] on div "How many times a week do you eat foods rich in calcium?" at bounding box center [131, 157] width 167 height 23
paste div
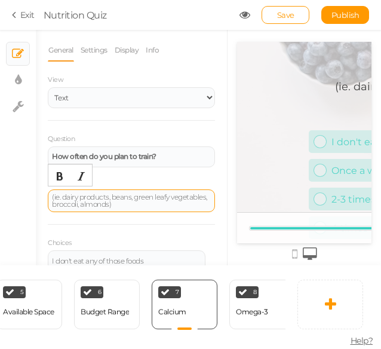
click at [153, 206] on div "(ie. dairy products, beans, green leafy vegetables, broccoli, almonds)" at bounding box center [131, 200] width 159 height 14
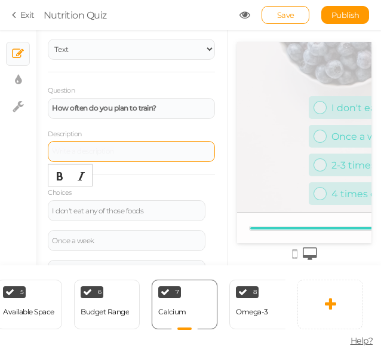
scroll to position [49, 0]
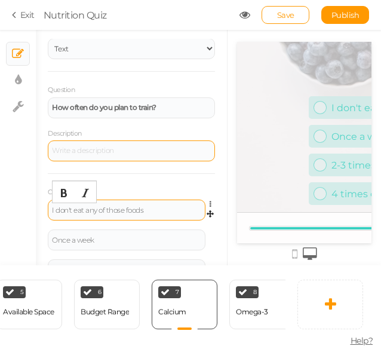
click at [144, 207] on div "I don't eat any of those foods" at bounding box center [126, 210] width 149 height 7
paste div
click at [129, 207] on div "How often do you plan to train?" at bounding box center [126, 210] width 149 height 7
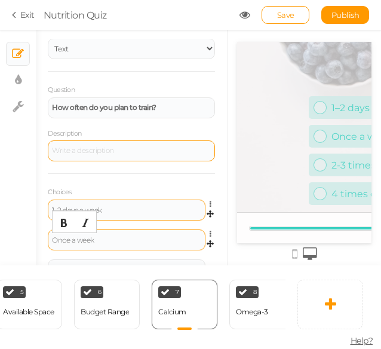
click at [137, 242] on div "Once a week" at bounding box center [126, 239] width 149 height 7
paste div
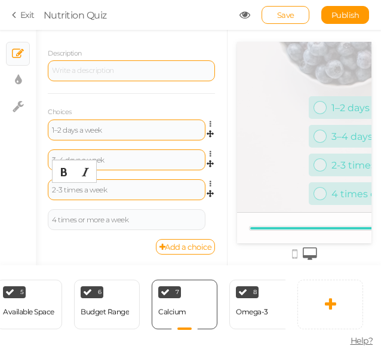
click at [137, 189] on div "2-3 times a week" at bounding box center [126, 189] width 149 height 7
paste div
click at [210, 210] on icon at bounding box center [214, 213] width 8 height 7
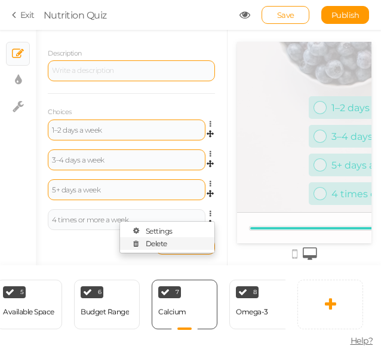
click at [161, 241] on link "Delete" at bounding box center [167, 243] width 94 height 13
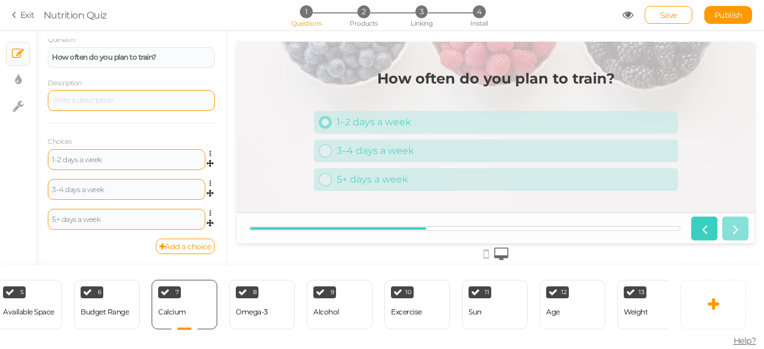
scroll to position [99, 0]
click at [288, 284] on icon at bounding box center [285, 288] width 7 height 9
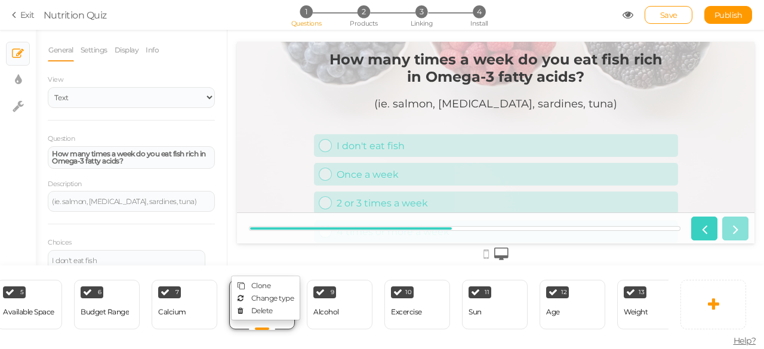
scroll to position [0, 0]
click at [267, 306] on span "Delete" at bounding box center [261, 310] width 21 height 9
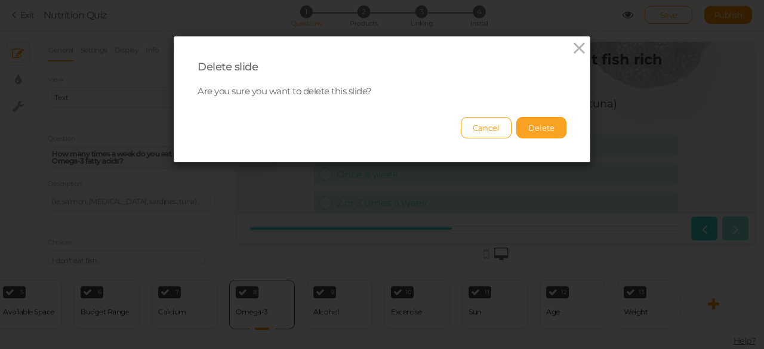
click at [533, 124] on button "Delete" at bounding box center [541, 127] width 50 height 21
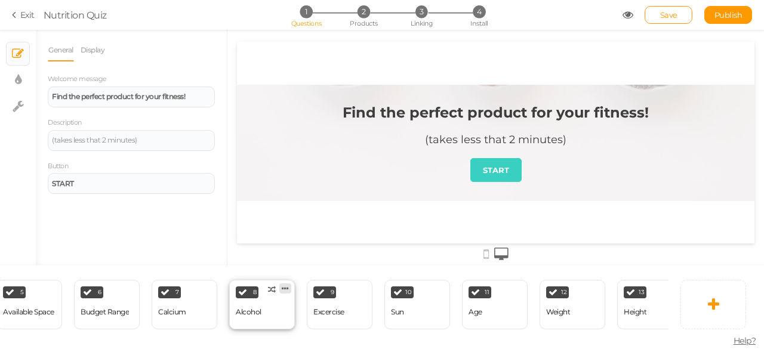
click at [288, 284] on icon at bounding box center [285, 288] width 7 height 9
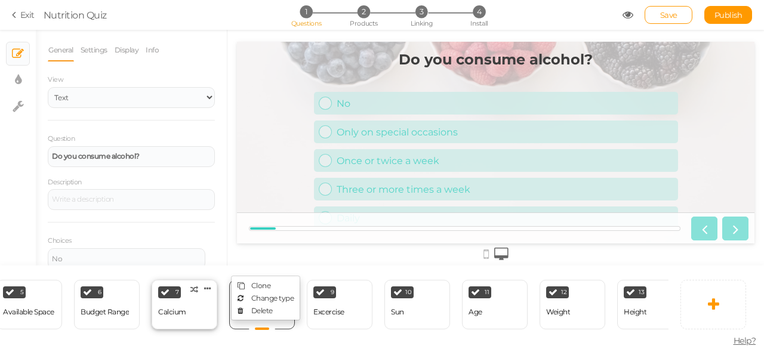
click at [172, 308] on div "Calcium" at bounding box center [172, 312] width 28 height 8
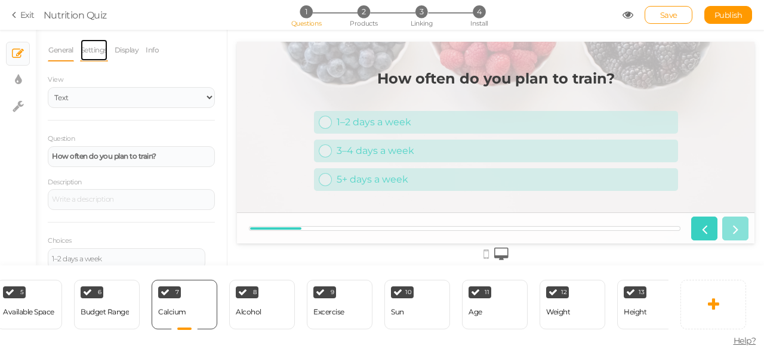
click at [104, 43] on link "Settings" at bounding box center [94, 50] width 28 height 23
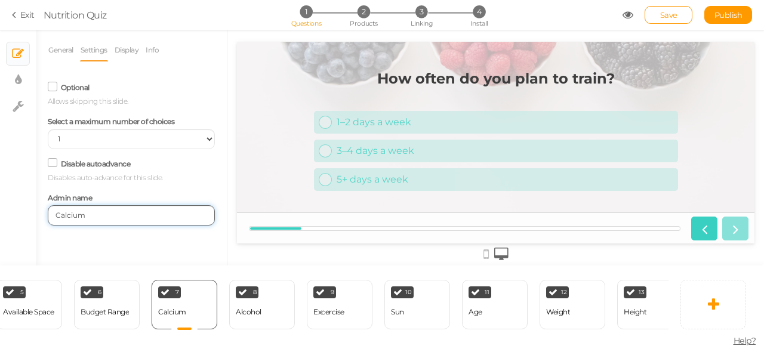
click at [104, 218] on input "Calcium" at bounding box center [131, 215] width 167 height 20
paste input "Workout Frequency"
type input "Workout Frequency"
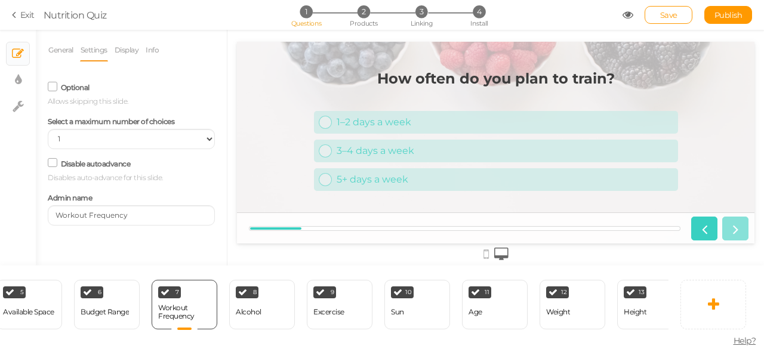
click at [137, 243] on div "General Settings Display Info View Text Images Slider Dropdown Question How oft…" at bounding box center [131, 152] width 191 height 227
click at [287, 284] on icon at bounding box center [285, 288] width 7 height 9
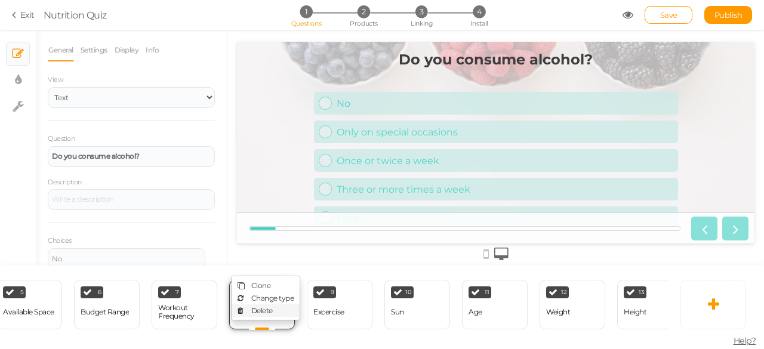
click at [269, 306] on span "Delete" at bounding box center [261, 310] width 21 height 9
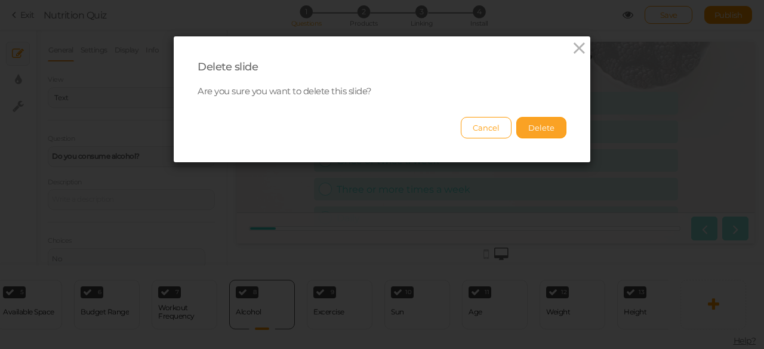
click at [531, 131] on button "Delete" at bounding box center [541, 127] width 50 height 21
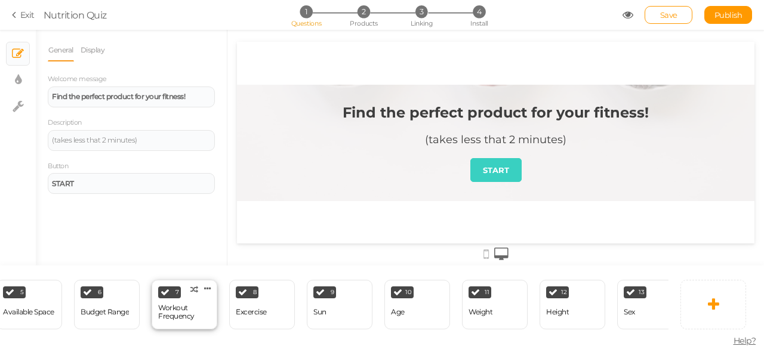
click at [193, 304] on div "Workout Frequency" at bounding box center [184, 312] width 53 height 17
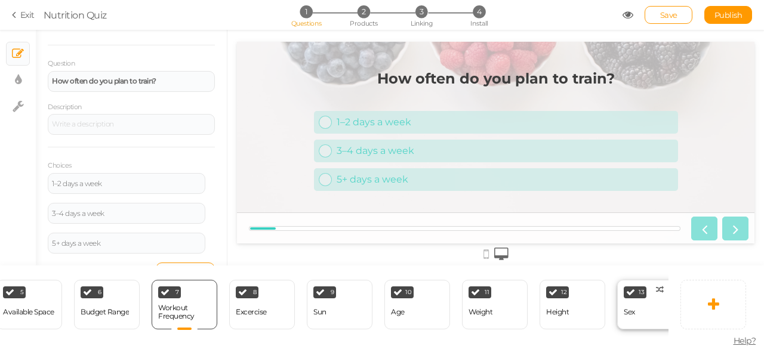
scroll to position [0, 610]
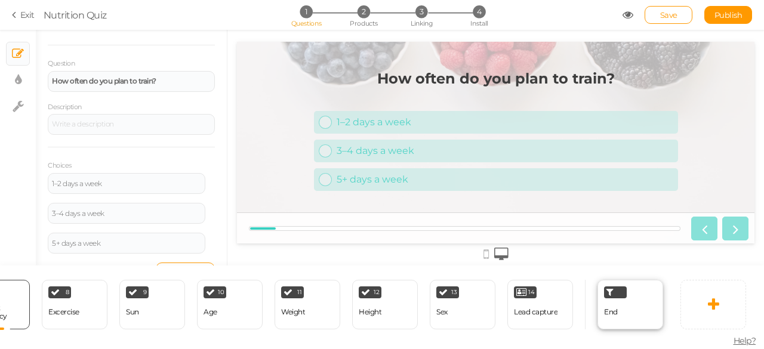
click at [611, 307] on span "End" at bounding box center [611, 311] width 14 height 9
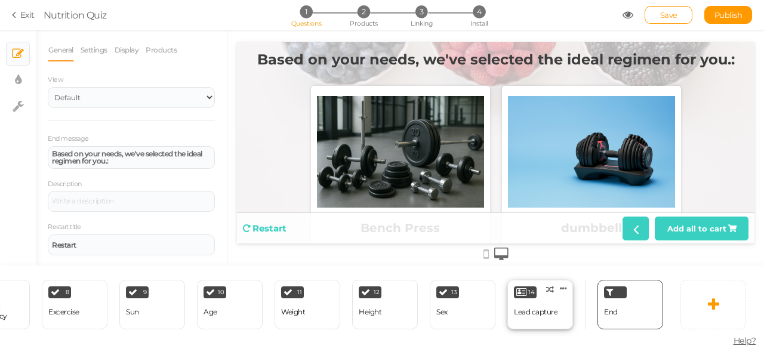
click at [527, 302] on div "Lead capture" at bounding box center [536, 312] width 44 height 21
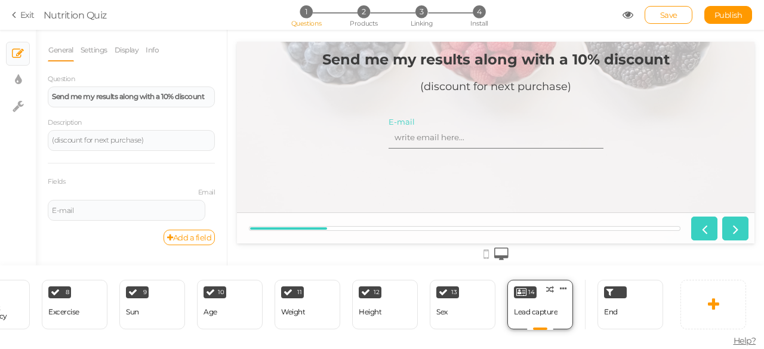
scroll to position [0, 0]
click at [564, 286] on icon at bounding box center [563, 288] width 7 height 9
click at [542, 306] on span "Delete" at bounding box center [540, 310] width 21 height 9
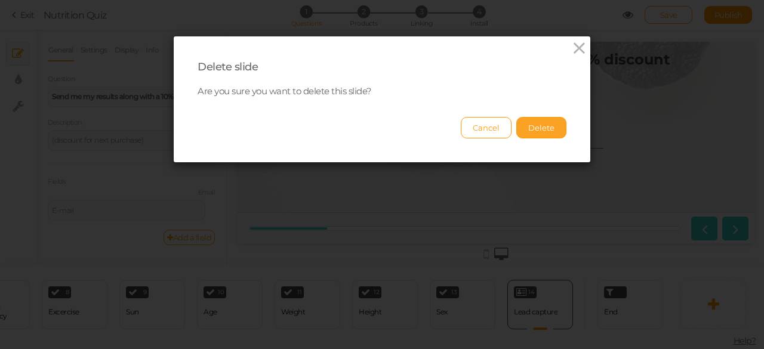
click at [534, 128] on button "Delete" at bounding box center [541, 127] width 50 height 21
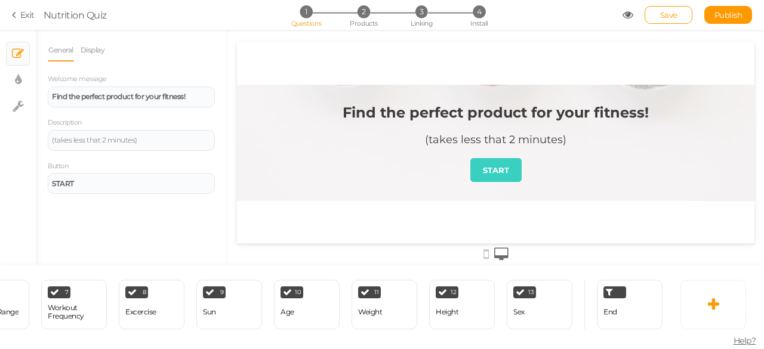
scroll to position [0, 532]
click at [565, 284] on icon at bounding box center [563, 288] width 7 height 9
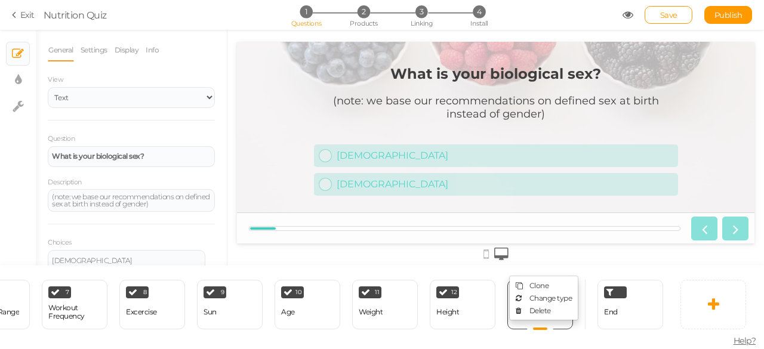
scroll to position [0, 0]
click at [553, 304] on link "Delete" at bounding box center [544, 310] width 68 height 13
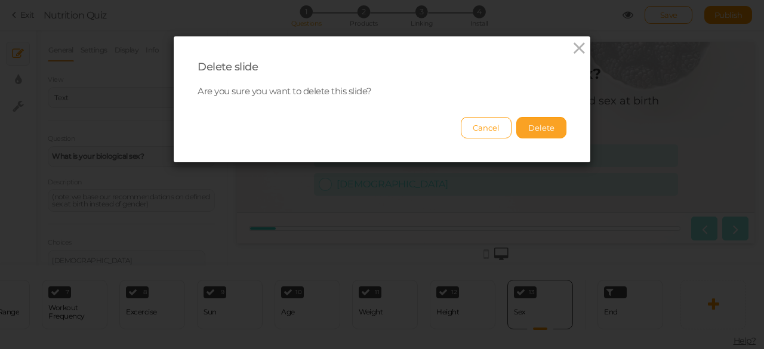
click at [550, 124] on button "Delete" at bounding box center [541, 127] width 50 height 21
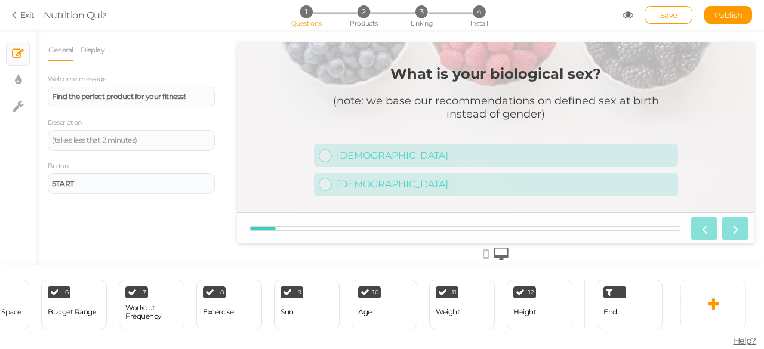
scroll to position [0, 454]
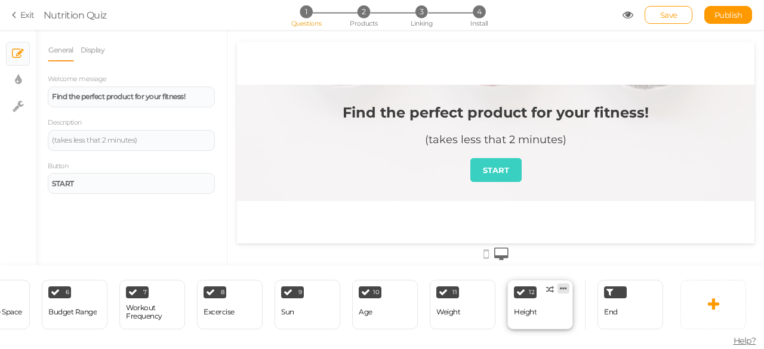
click at [561, 284] on icon at bounding box center [563, 288] width 7 height 9
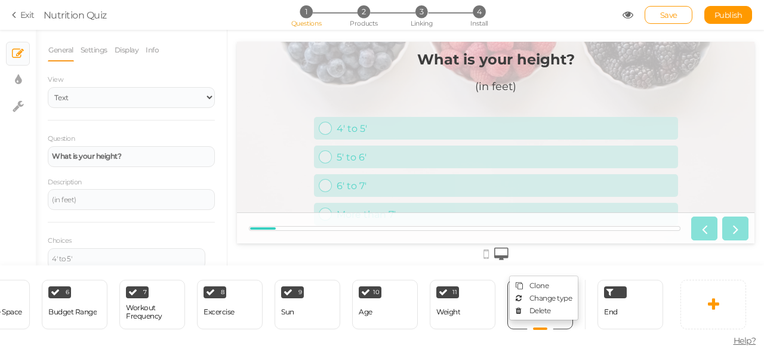
scroll to position [0, 0]
click at [551, 304] on link "Delete" at bounding box center [544, 310] width 68 height 13
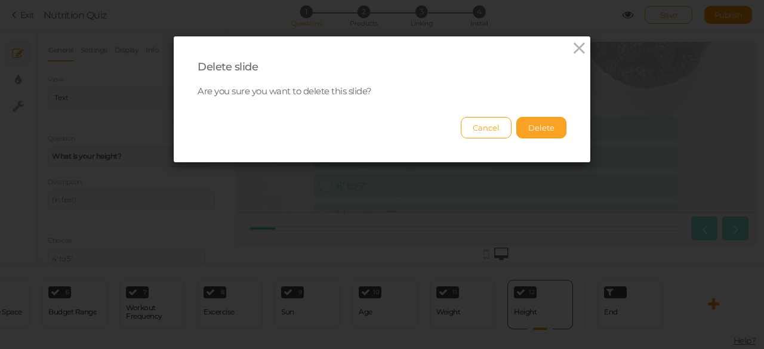
click at [535, 121] on button "Delete" at bounding box center [541, 127] width 50 height 21
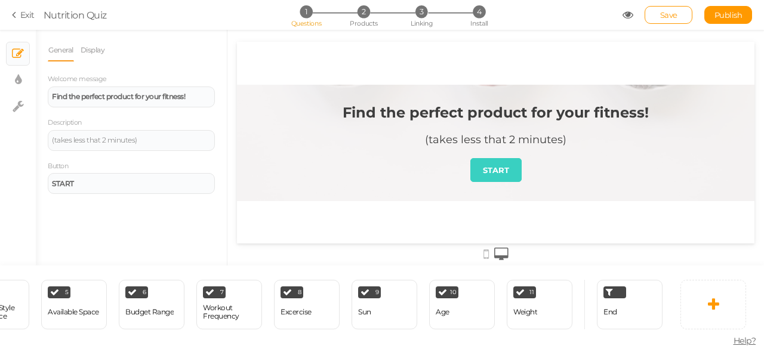
scroll to position [0, 377]
click at [564, 284] on icon at bounding box center [563, 288] width 7 height 9
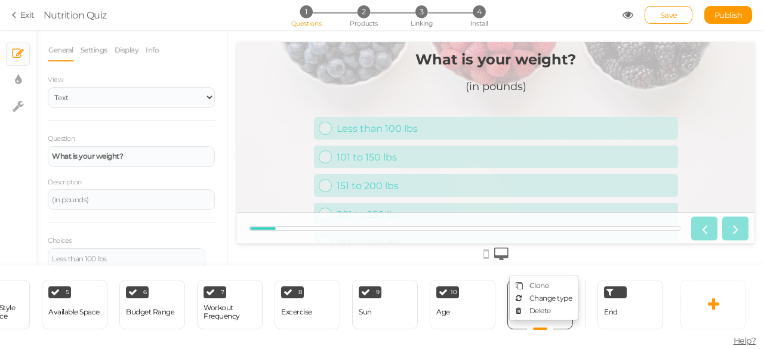
scroll to position [0, 0]
click at [555, 307] on link "Delete" at bounding box center [544, 310] width 68 height 13
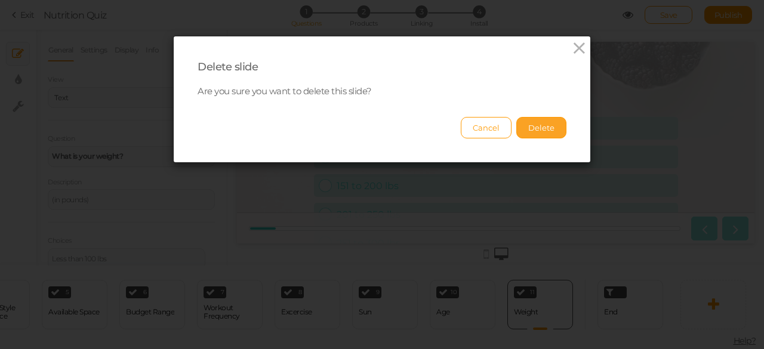
click at [537, 120] on button "Delete" at bounding box center [541, 127] width 50 height 21
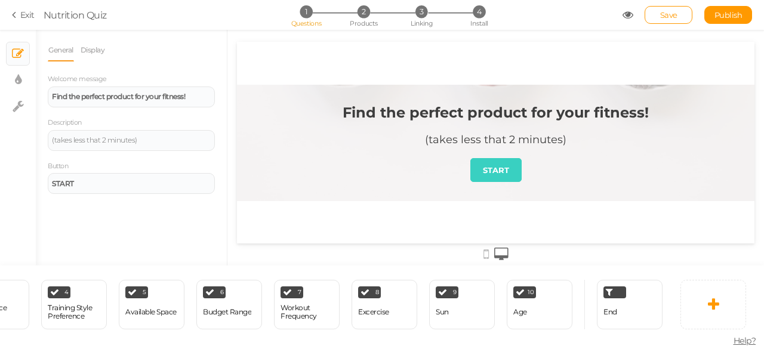
scroll to position [0, 299]
click at [562, 284] on icon at bounding box center [563, 288] width 7 height 9
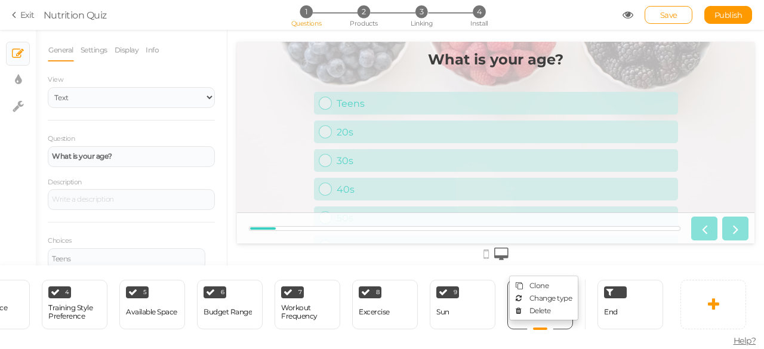
scroll to position [0, 0]
click at [552, 307] on link "Delete" at bounding box center [544, 310] width 68 height 13
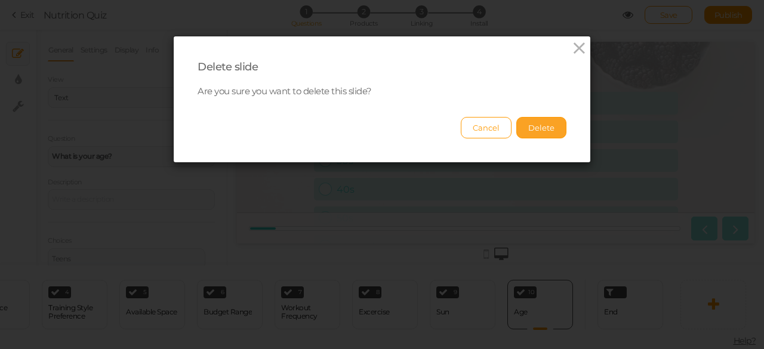
click at [545, 126] on button "Delete" at bounding box center [541, 127] width 50 height 21
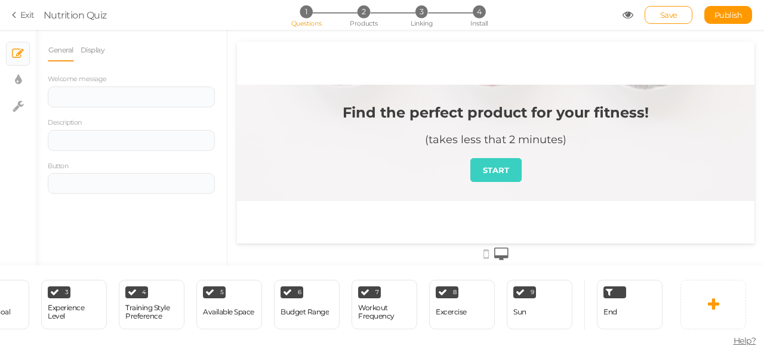
scroll to position [0, 222]
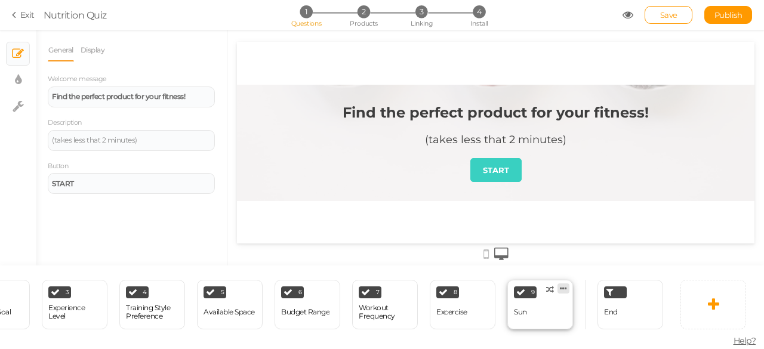
click at [564, 284] on icon at bounding box center [563, 288] width 7 height 9
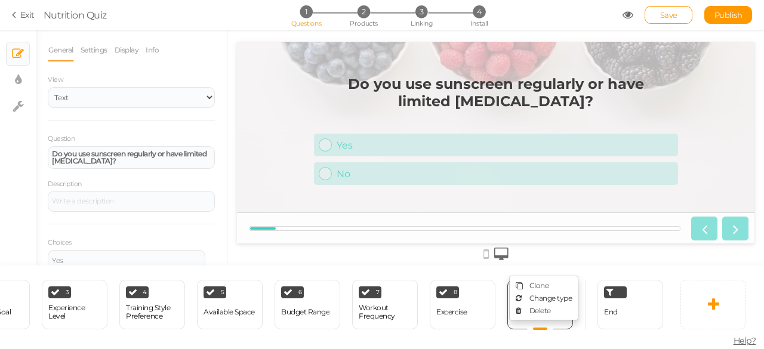
scroll to position [0, 0]
click at [559, 309] on link "Delete" at bounding box center [544, 310] width 68 height 13
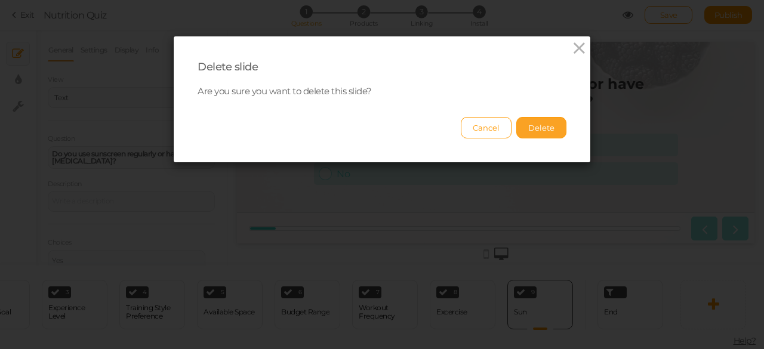
click at [541, 120] on button "Delete" at bounding box center [541, 127] width 50 height 21
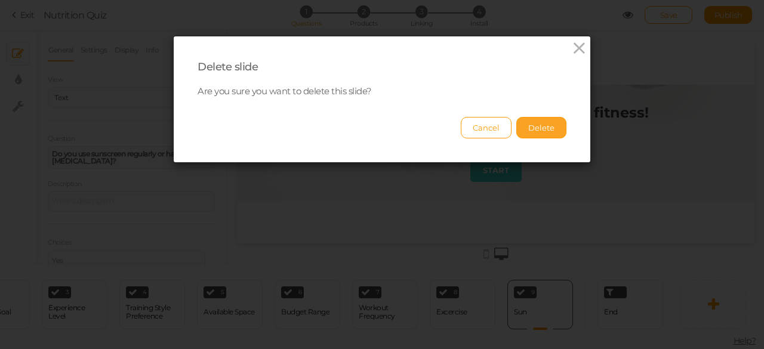
scroll to position [0, 144]
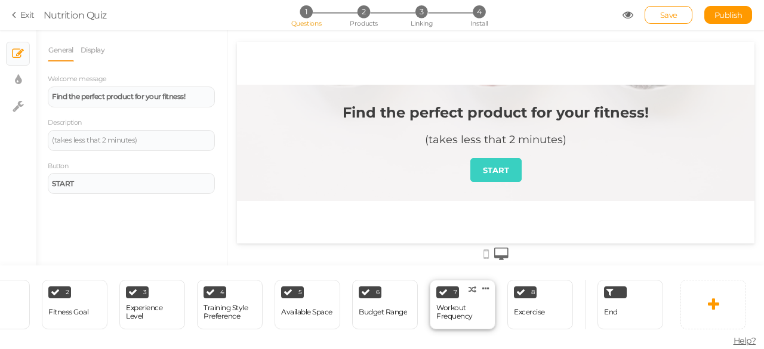
click at [459, 304] on div "Workout Frequency" at bounding box center [462, 312] width 53 height 17
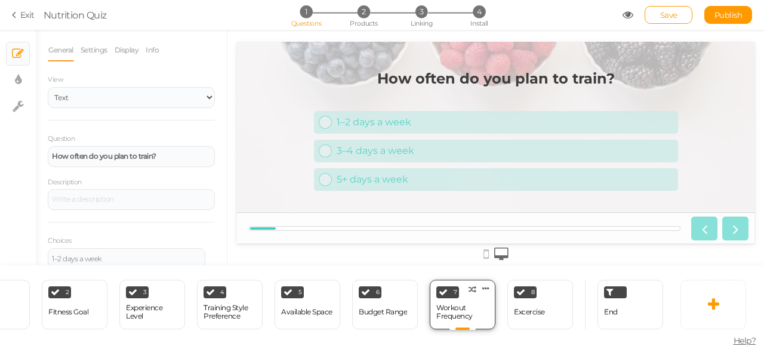
scroll to position [0, 0]
click at [530, 309] on div "Excercise" at bounding box center [529, 312] width 31 height 8
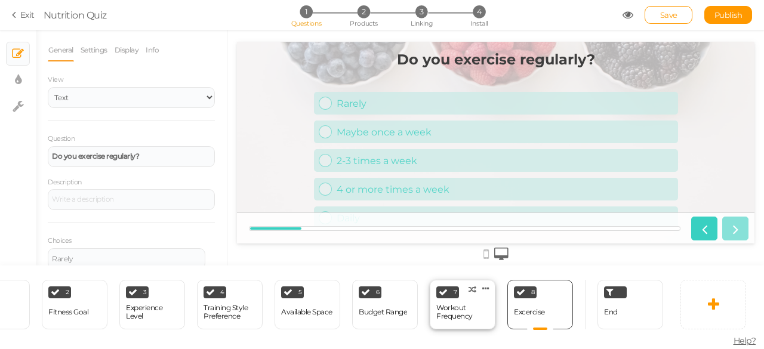
click at [431, 298] on div "7 Workout Frequency × Define the conditions to show this slide. Clone Change ty…" at bounding box center [463, 305] width 66 height 50
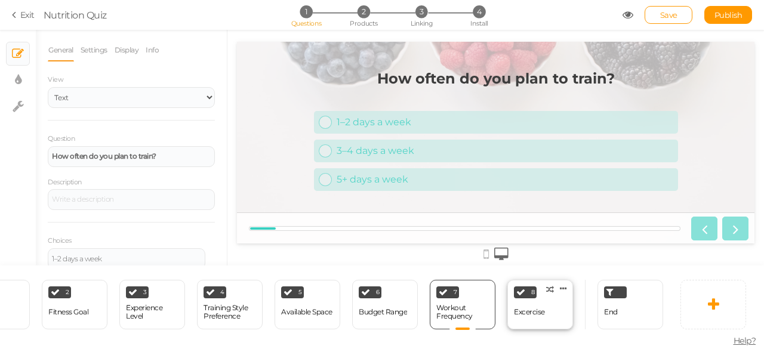
click at [543, 311] on div "Excercise" at bounding box center [529, 312] width 31 height 8
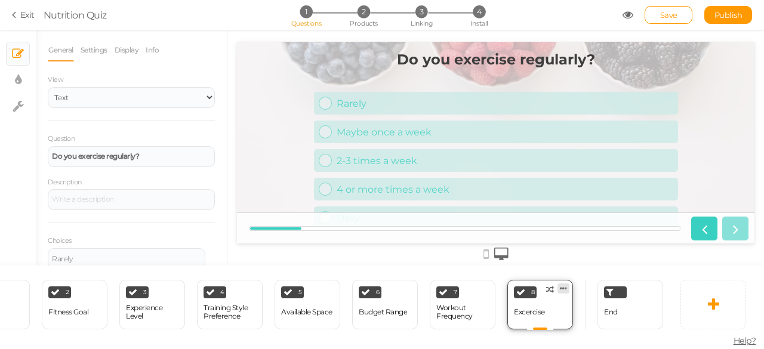
click at [565, 284] on icon at bounding box center [563, 288] width 7 height 9
click at [550, 307] on span "Delete" at bounding box center [540, 310] width 21 height 9
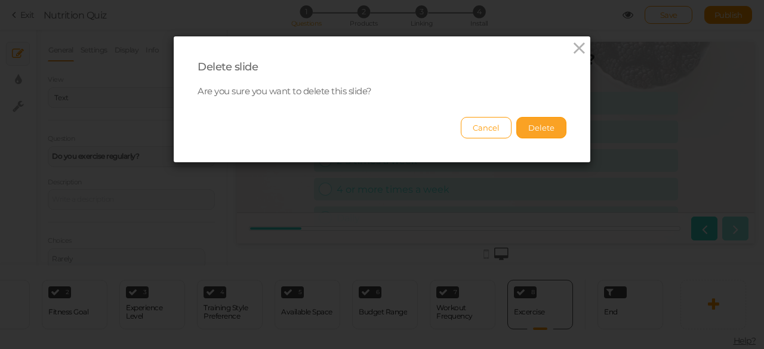
click at [545, 133] on button "Delete" at bounding box center [541, 127] width 50 height 21
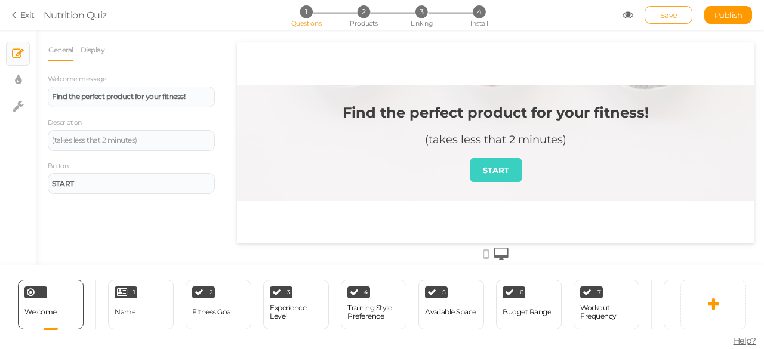
click at [667, 16] on span "Save" at bounding box center [668, 15] width 17 height 10
click at [625, 16] on icon at bounding box center [628, 15] width 11 height 11
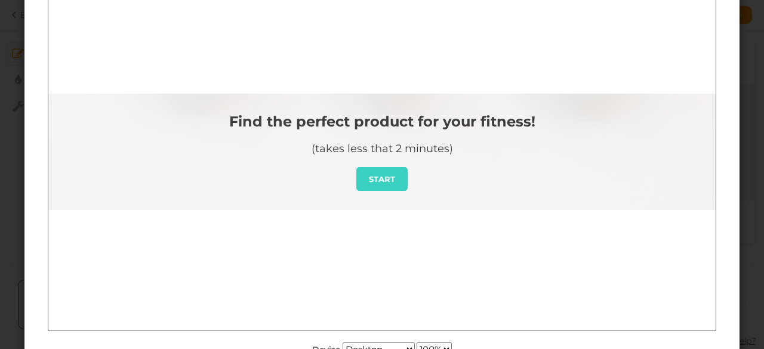
scroll to position [127, 0]
click at [371, 176] on strong "START" at bounding box center [382, 179] width 26 height 10
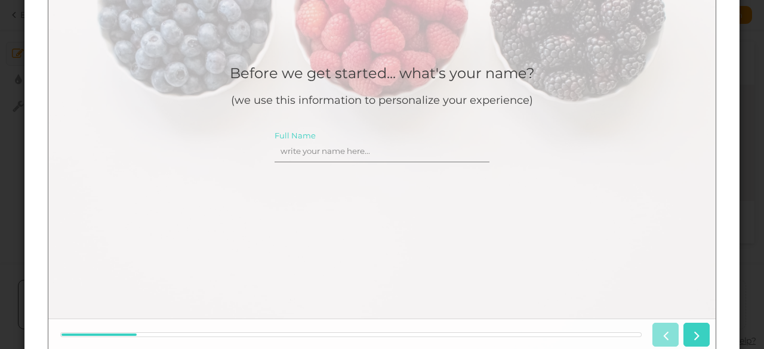
scroll to position [106, 0]
click at [696, 340] on icon at bounding box center [697, 336] width 16 height 16
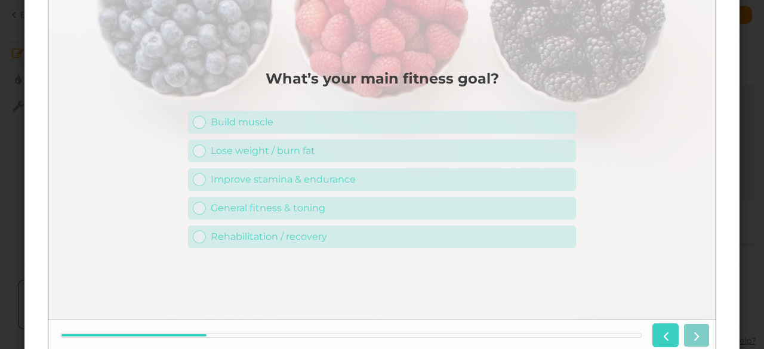
click at [696, 340] on div at bounding box center [679, 336] width 62 height 24
click at [696, 333] on div at bounding box center [679, 336] width 62 height 24
click at [663, 333] on icon at bounding box center [666, 336] width 16 height 16
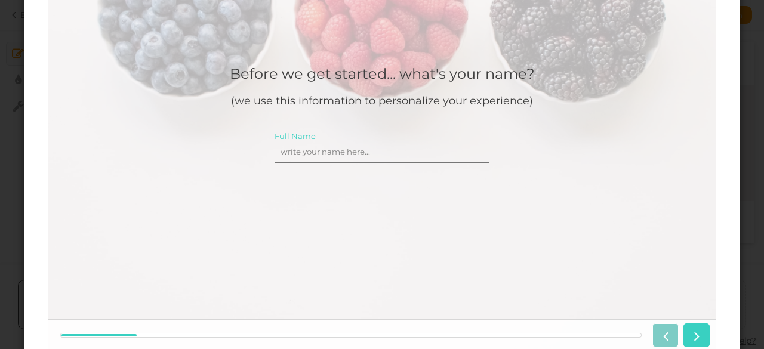
click at [663, 333] on div at bounding box center [679, 336] width 62 height 24
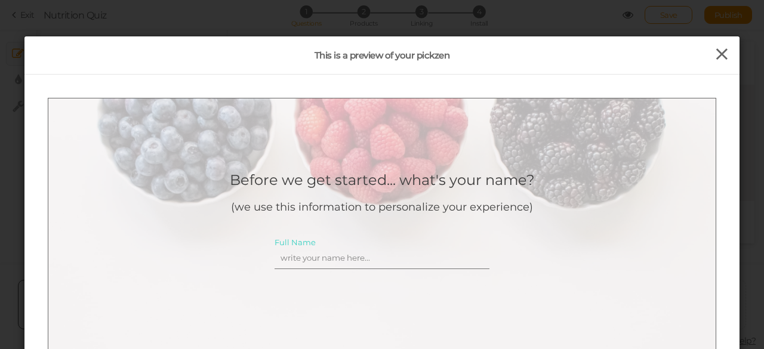
click at [715, 52] on icon at bounding box center [721, 54] width 17 height 18
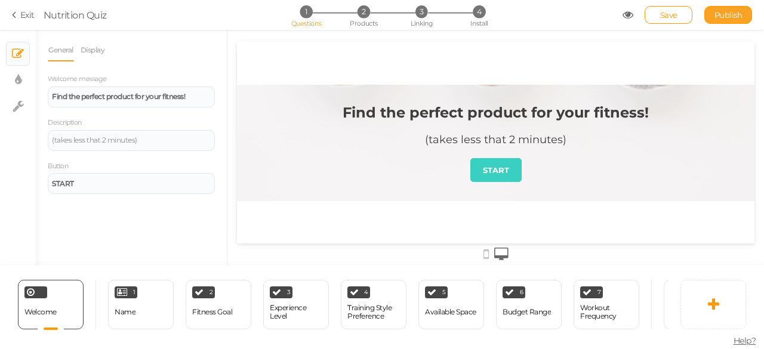
click at [731, 12] on span "Publish" at bounding box center [729, 15] width 28 height 10
click at [364, 12] on span "2" at bounding box center [364, 11] width 13 height 13
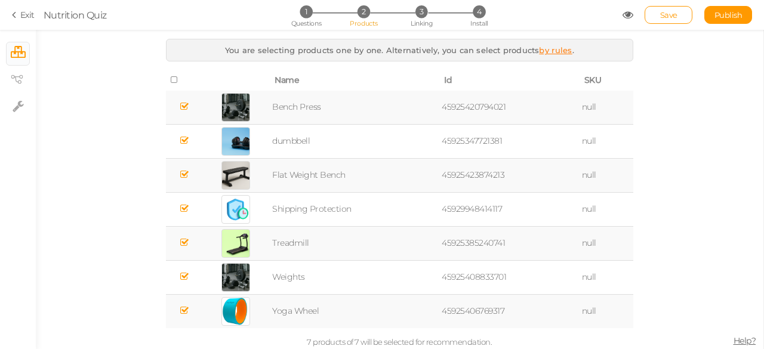
scroll to position [14, 0]
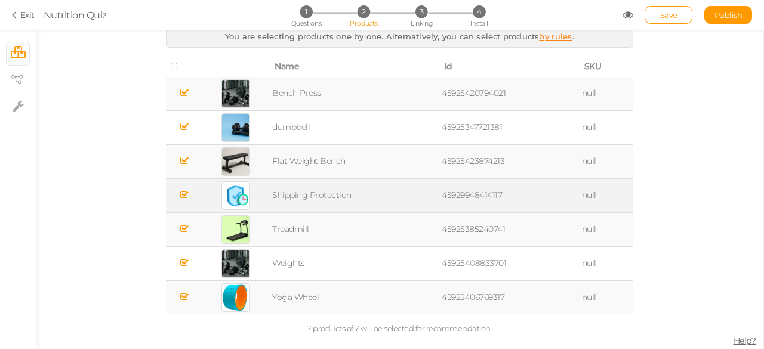
click at [183, 195] on icon at bounding box center [184, 194] width 8 height 9
click at [426, 22] on span "Linking" at bounding box center [421, 23] width 21 height 8
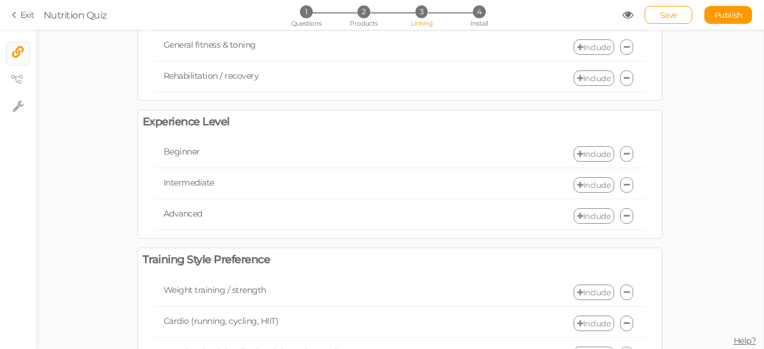
scroll to position [0, 0]
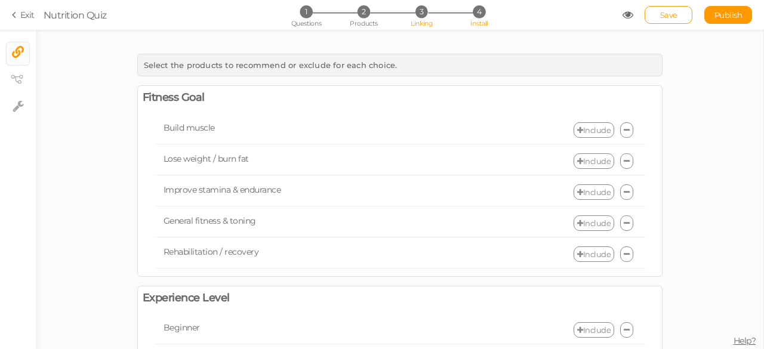
click at [482, 13] on span "4" at bounding box center [479, 11] width 13 height 13
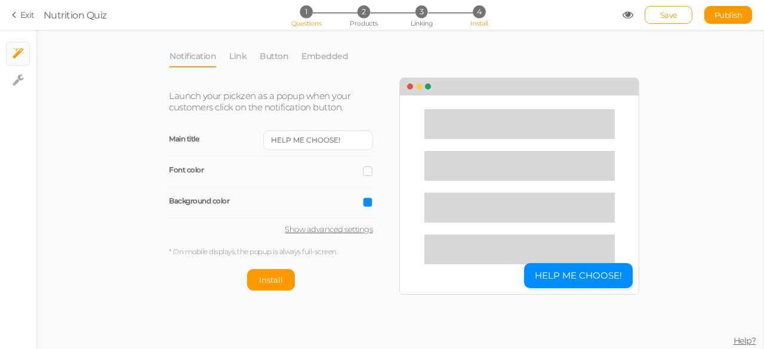
click at [309, 11] on span "1" at bounding box center [306, 11] width 13 height 13
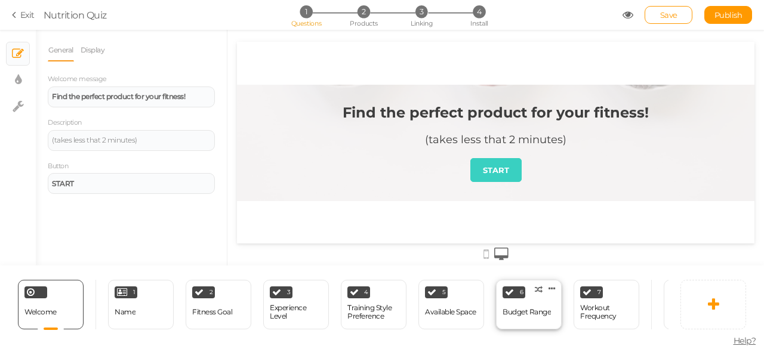
scroll to position [0, 66]
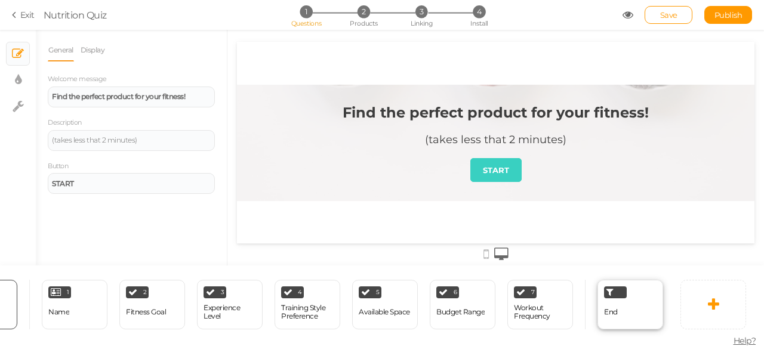
click at [600, 310] on div "End" at bounding box center [631, 305] width 66 height 50
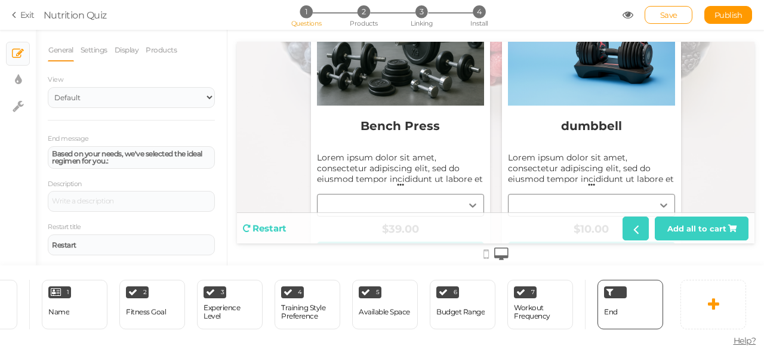
scroll to position [0, 0]
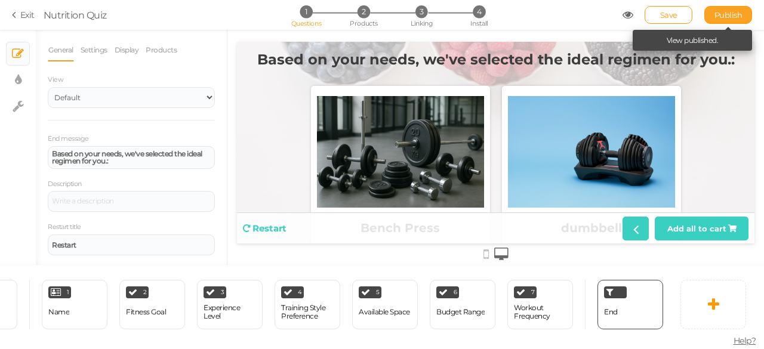
click at [721, 15] on span "Publish" at bounding box center [729, 15] width 28 height 10
click at [726, 16] on span "Publish" at bounding box center [729, 15] width 28 height 10
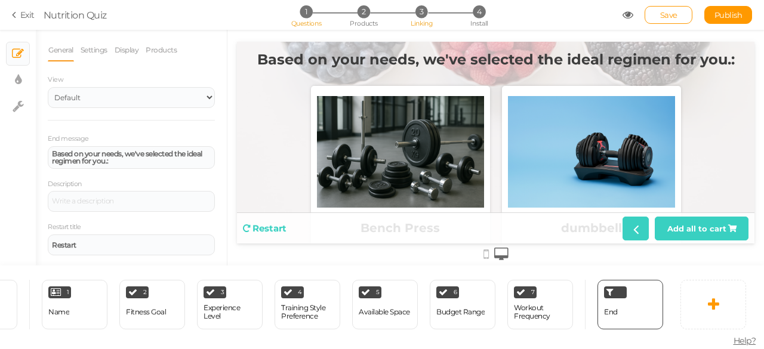
click at [423, 16] on span "3" at bounding box center [422, 11] width 13 height 13
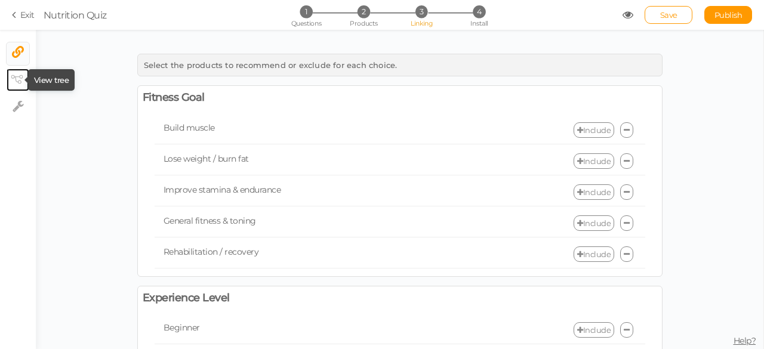
click at [17, 76] on icon at bounding box center [17, 79] width 12 height 9
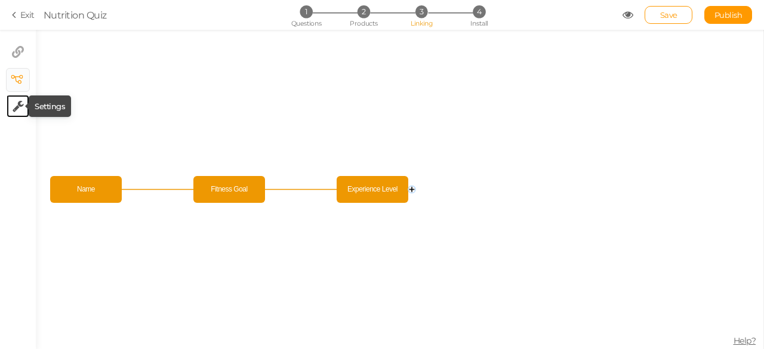
click at [16, 105] on icon at bounding box center [18, 106] width 11 height 12
select select "en"
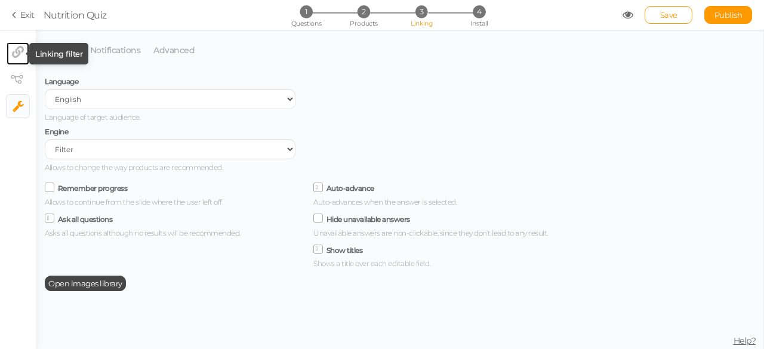
click at [20, 55] on icon at bounding box center [18, 52] width 12 height 12
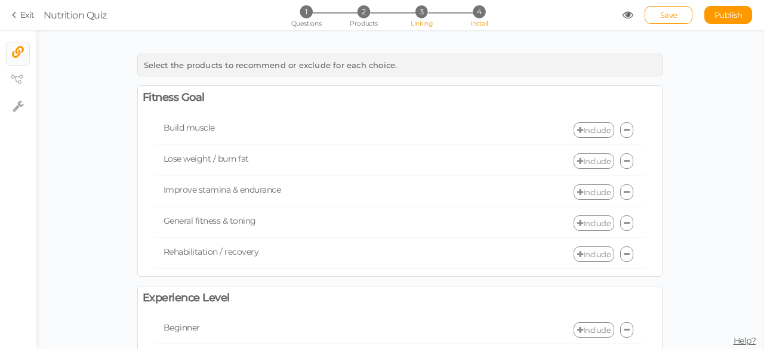
click at [473, 14] on span "4" at bounding box center [479, 11] width 13 height 13
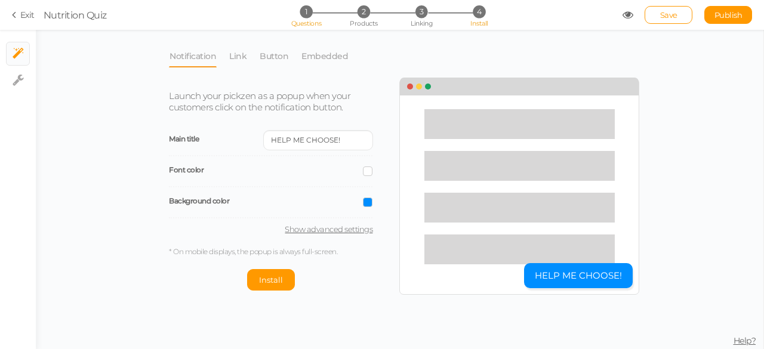
click at [307, 17] on span "1" at bounding box center [306, 11] width 13 height 13
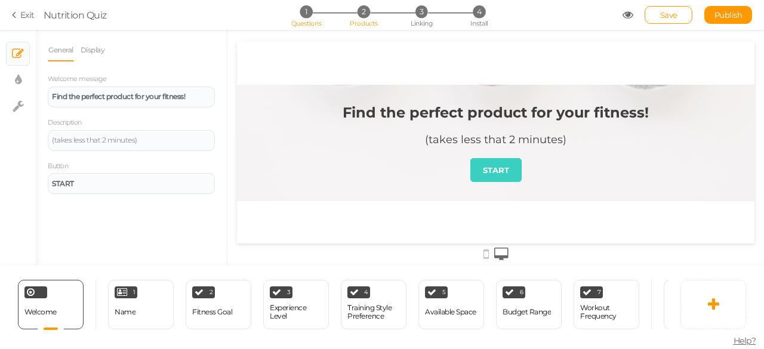
click at [361, 18] on li "2 Products" at bounding box center [364, 11] width 56 height 13
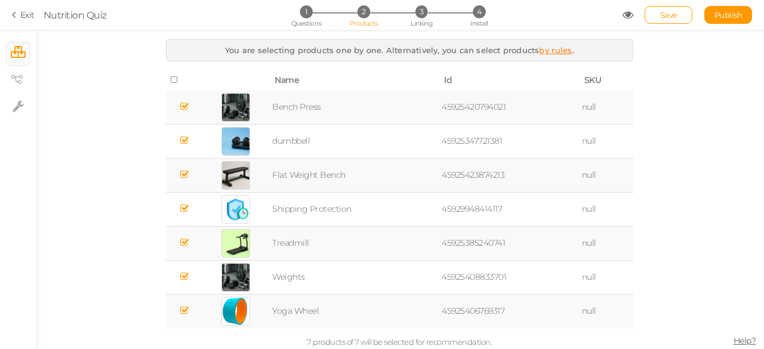
click at [8, 13] on section "Exit Nutrition Quiz 1 Questions 2 Products 3 Linking 4 Install Save Publish Vie…" at bounding box center [382, 15] width 764 height 30
click at [16, 17] on icon at bounding box center [16, 15] width 8 height 11
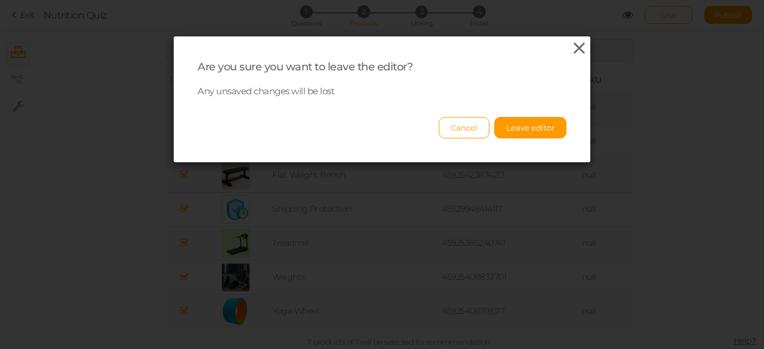
click at [577, 52] on icon at bounding box center [579, 48] width 17 height 18
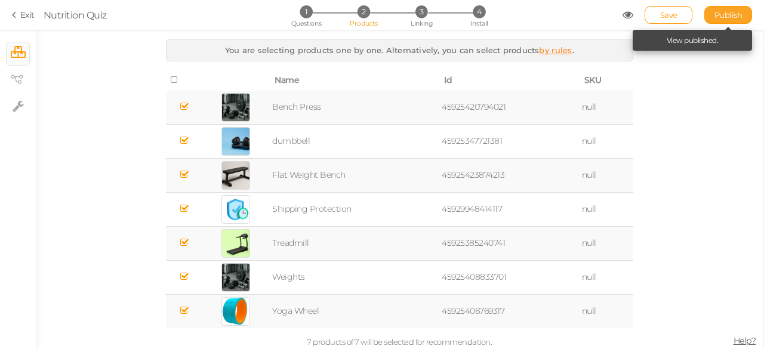
click at [721, 19] on span "Publish" at bounding box center [729, 15] width 28 height 10
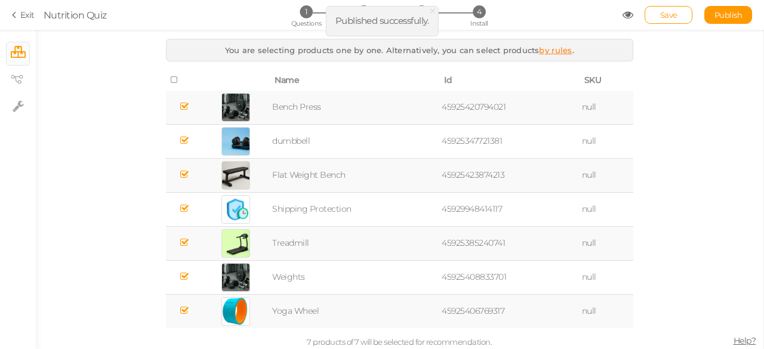
click at [10, 12] on section "Exit Nutrition Quiz 1 Questions 2 Products 3 Linking 4 Install Save Publish Vie…" at bounding box center [382, 15] width 764 height 30
click at [14, 14] on icon at bounding box center [16, 15] width 8 height 11
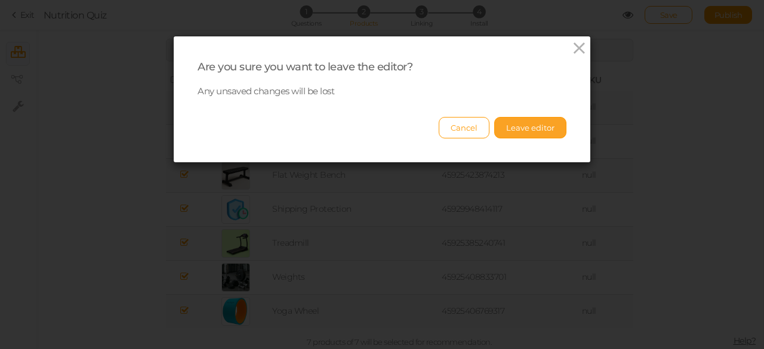
click at [518, 126] on button "Leave editor" at bounding box center [530, 127] width 72 height 21
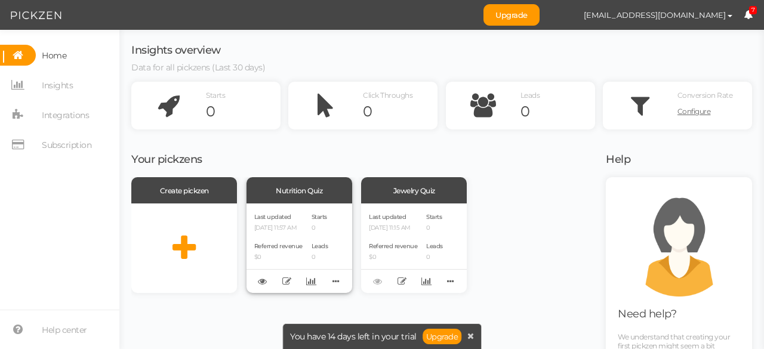
click at [279, 223] on div "Last updated [DATE] 11:57 AM" at bounding box center [278, 221] width 48 height 20
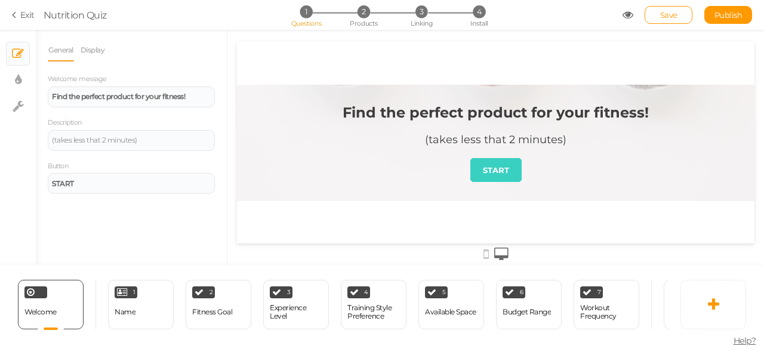
click at [13, 17] on icon at bounding box center [16, 15] width 8 height 11
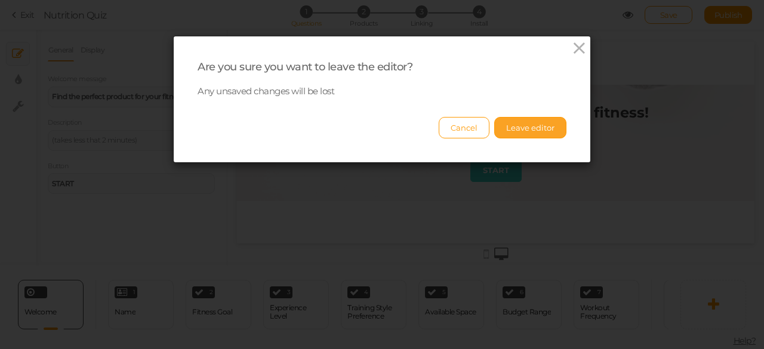
click at [504, 124] on button "Leave editor" at bounding box center [530, 127] width 72 height 21
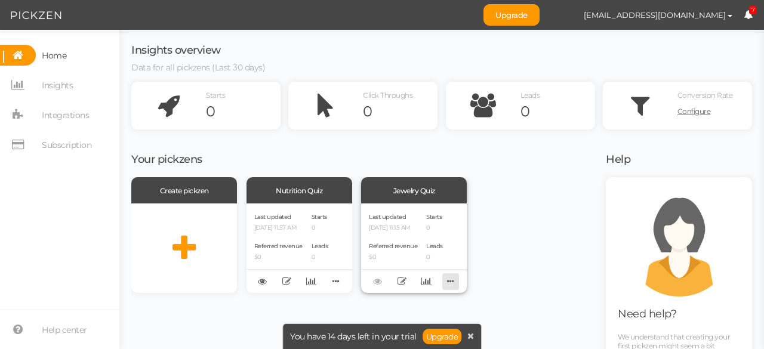
click at [447, 291] on icon at bounding box center [450, 281] width 17 height 19
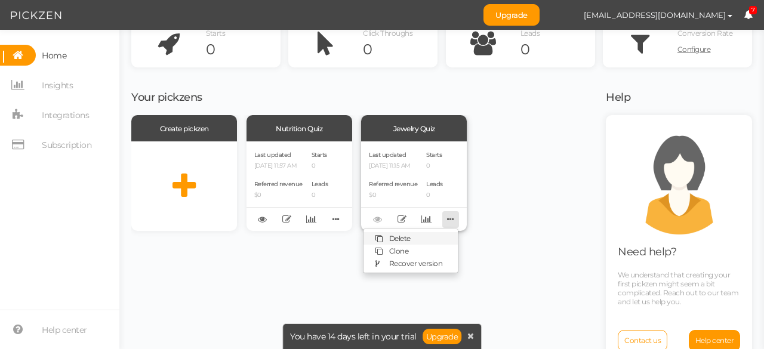
click at [429, 239] on link "Delete" at bounding box center [411, 238] width 94 height 13
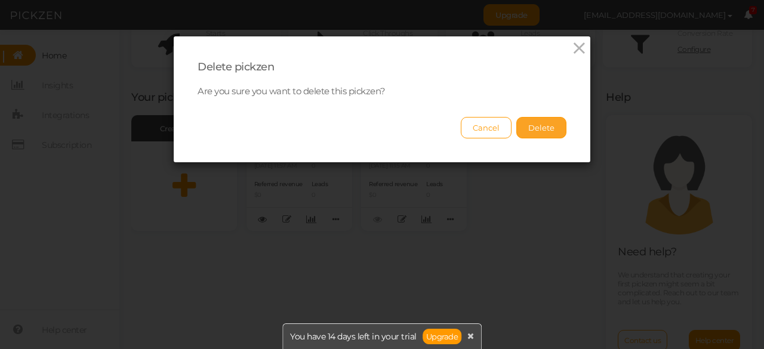
click at [535, 127] on button "Delete" at bounding box center [541, 127] width 50 height 21
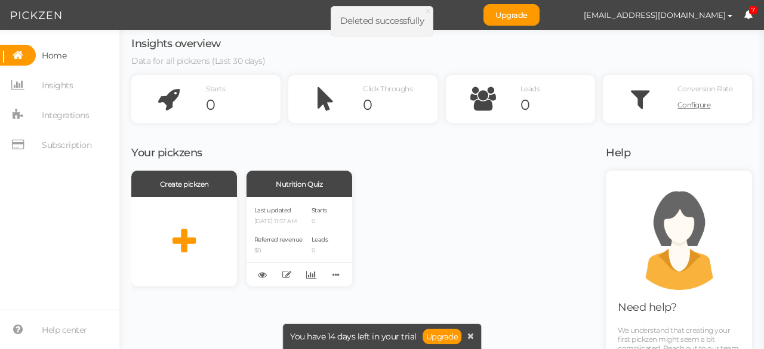
scroll to position [0, 0]
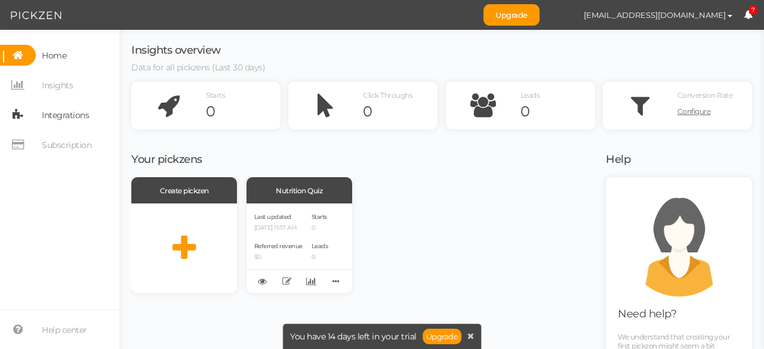
click at [79, 110] on span "Integrations" at bounding box center [65, 115] width 47 height 19
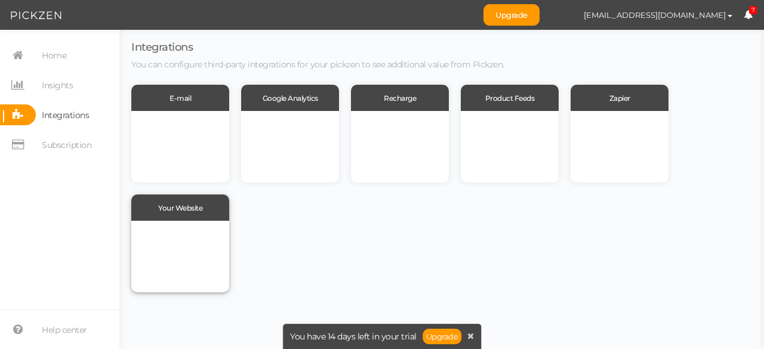
click at [187, 257] on div at bounding box center [180, 257] width 98 height 72
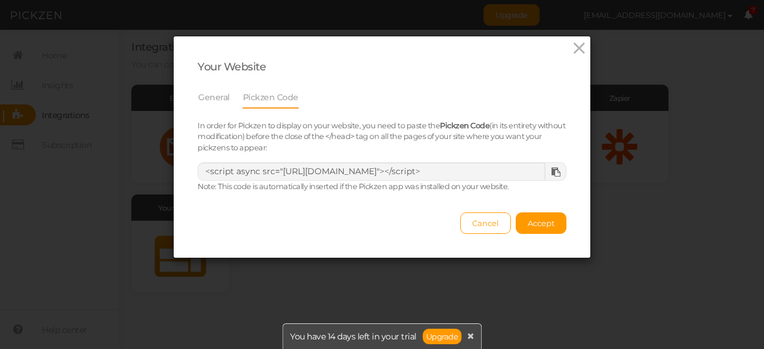
click at [552, 168] on icon at bounding box center [556, 172] width 9 height 9
click at [539, 216] on button "Accept" at bounding box center [541, 223] width 51 height 21
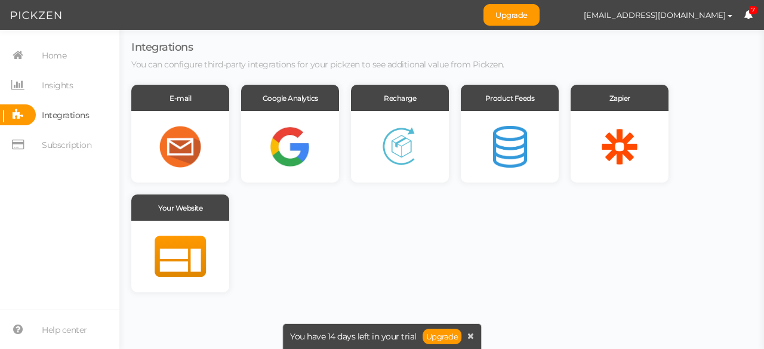
click at [65, 110] on span "Integrations" at bounding box center [65, 115] width 47 height 19
click at [161, 259] on div at bounding box center [180, 257] width 98 height 72
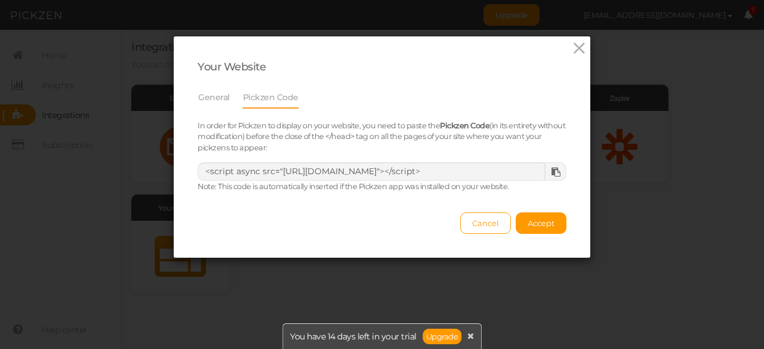
click at [552, 171] on icon at bounding box center [556, 172] width 9 height 9
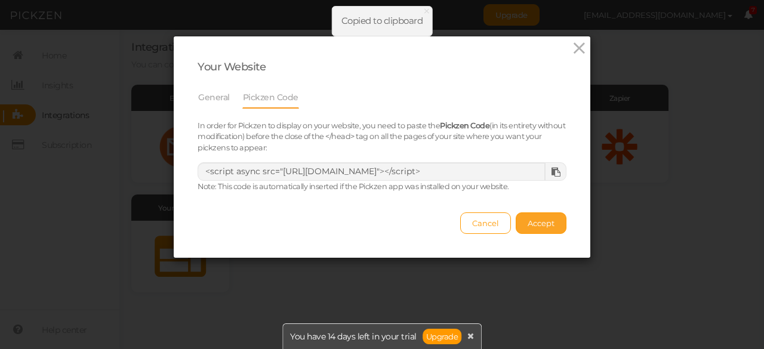
click at [529, 227] on button "Accept" at bounding box center [541, 223] width 51 height 21
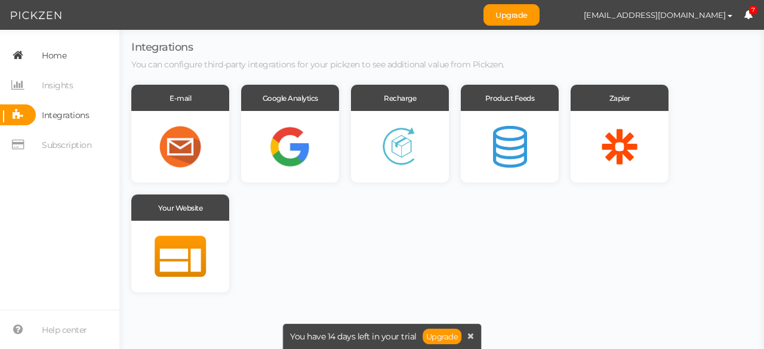
click at [44, 52] on span "Home" at bounding box center [54, 55] width 24 height 19
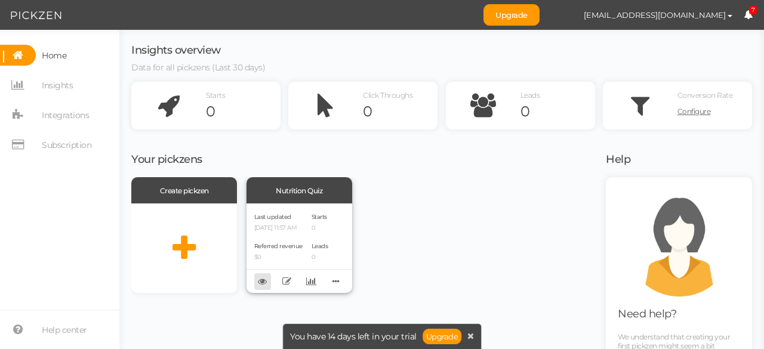
click at [261, 287] on link at bounding box center [262, 281] width 17 height 17
click at [288, 284] on icon at bounding box center [286, 281] width 9 height 9
click at [311, 284] on icon at bounding box center [311, 281] width 10 height 9
click at [54, 108] on span "Integrations" at bounding box center [65, 115] width 47 height 19
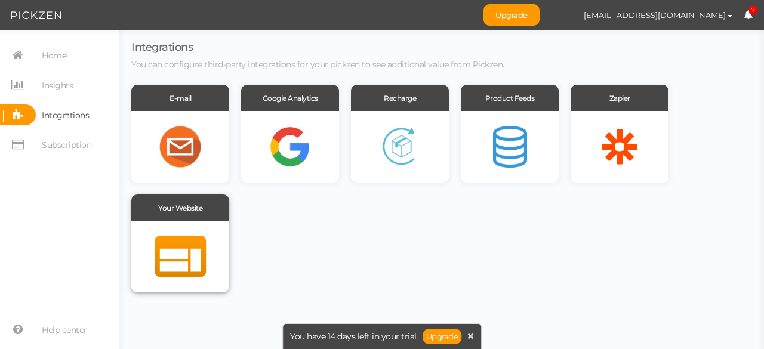
click at [187, 242] on div at bounding box center [180, 257] width 98 height 72
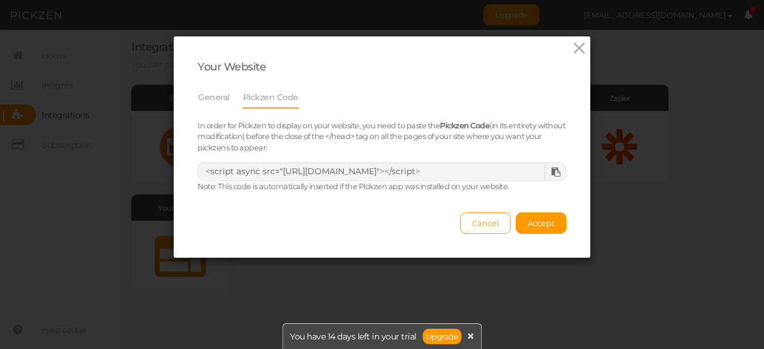
click at [552, 174] on icon at bounding box center [556, 172] width 9 height 9
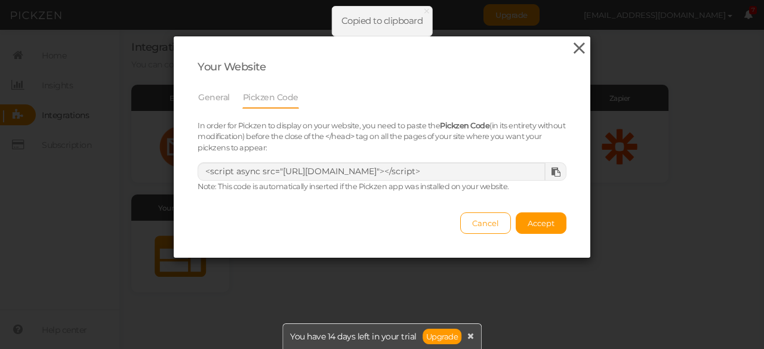
click at [578, 51] on icon at bounding box center [579, 48] width 17 height 18
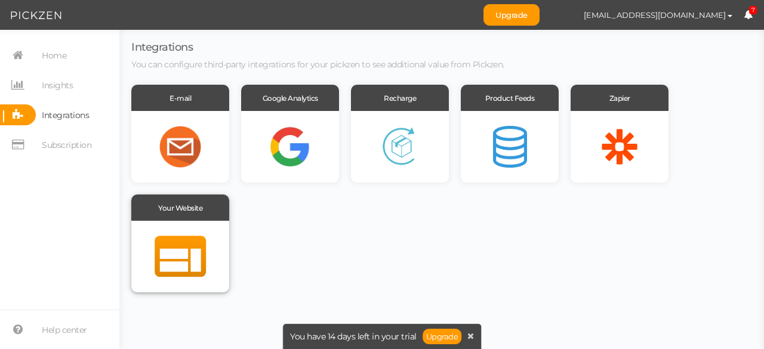
click at [160, 259] on div at bounding box center [180, 257] width 98 height 72
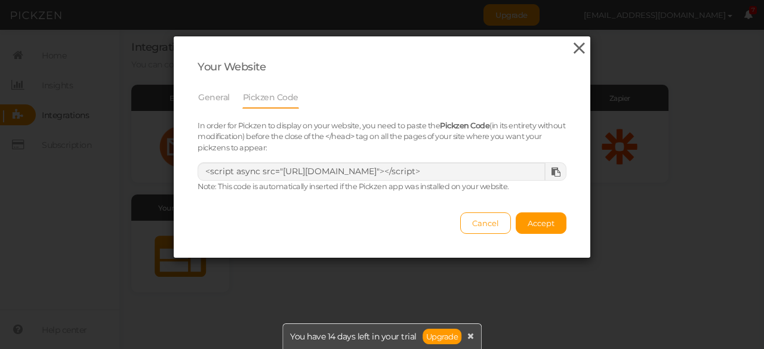
click at [574, 52] on icon at bounding box center [579, 48] width 17 height 18
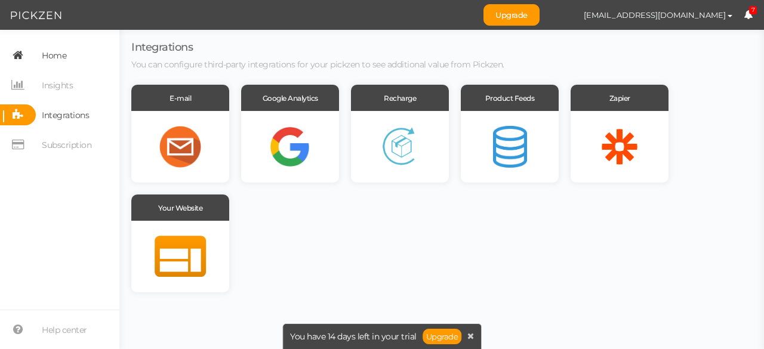
click at [47, 50] on span "Home" at bounding box center [54, 55] width 24 height 19
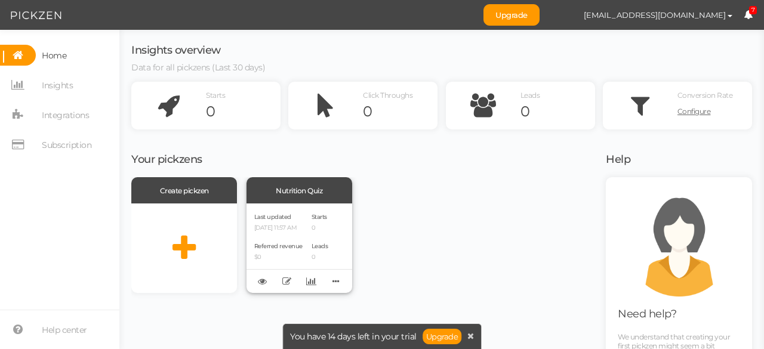
click at [295, 189] on div "Nutrition Quiz" at bounding box center [300, 190] width 106 height 26
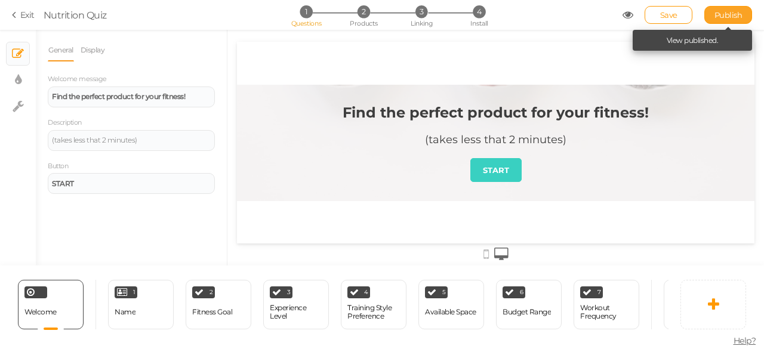
click at [730, 13] on span "Publish" at bounding box center [729, 15] width 28 height 10
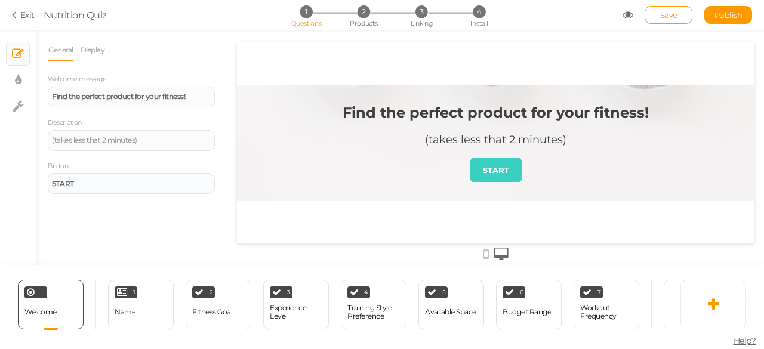
click at [20, 16] on link "Exit" at bounding box center [23, 15] width 23 height 12
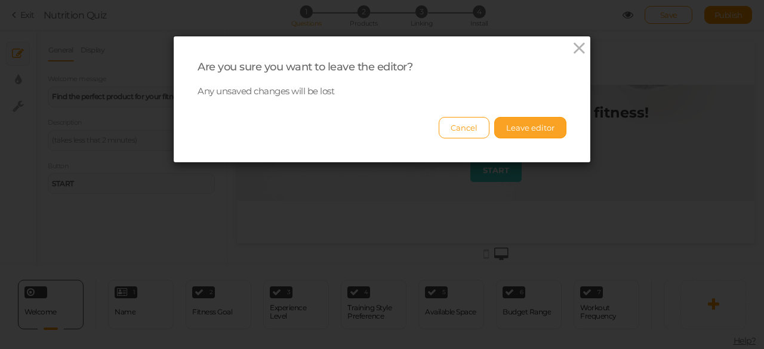
click at [502, 138] on button "Leave editor" at bounding box center [530, 127] width 72 height 21
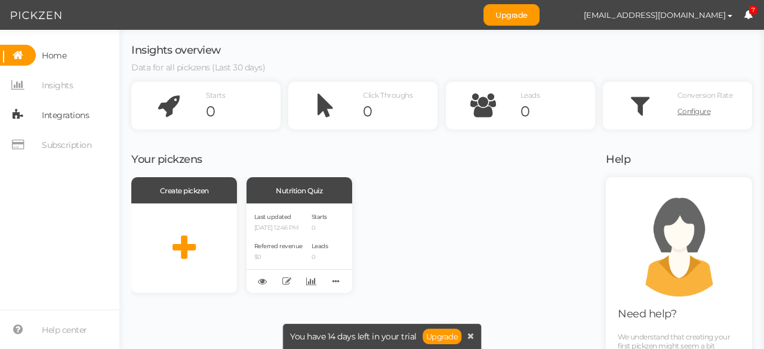
click at [74, 118] on span "Integrations" at bounding box center [65, 115] width 47 height 19
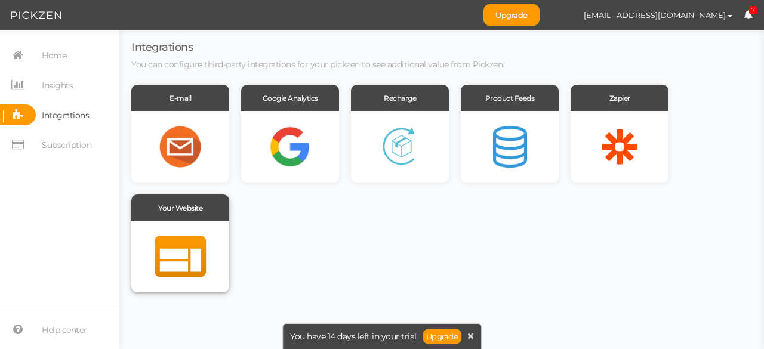
click at [193, 247] on div at bounding box center [180, 257] width 98 height 72
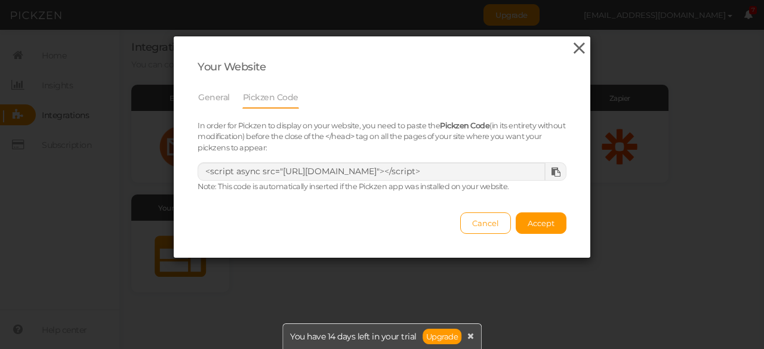
click at [575, 48] on icon at bounding box center [579, 48] width 17 height 18
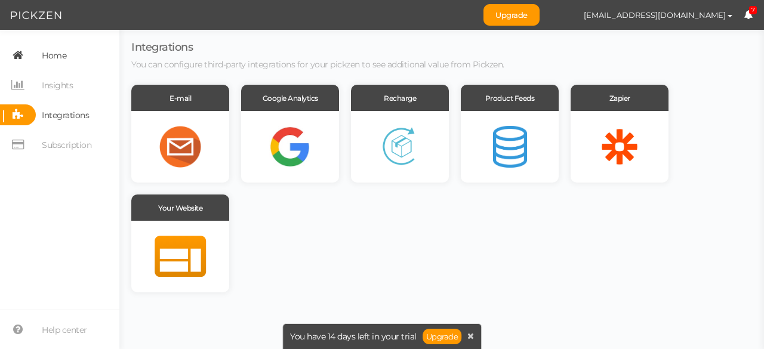
click at [56, 50] on span "Home" at bounding box center [54, 55] width 24 height 19
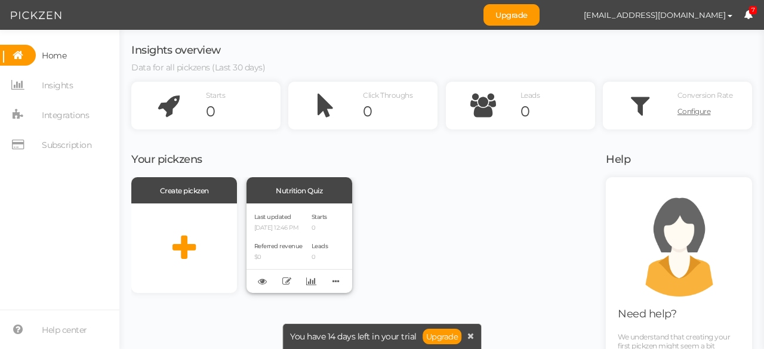
click at [282, 238] on div "Last updated [DATE] 12:46 PM Referred revenue $0" at bounding box center [278, 248] width 48 height 74
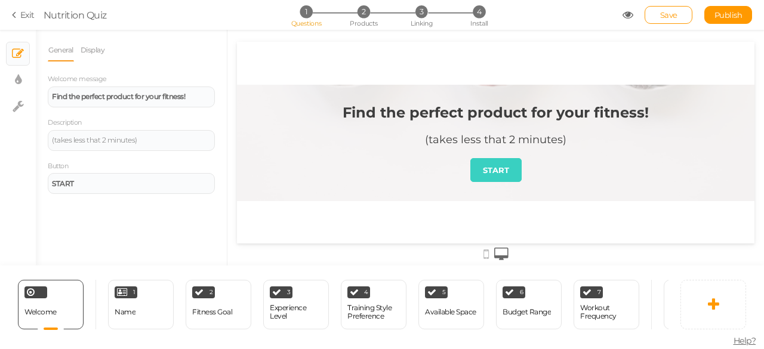
click at [21, 12] on link "Exit" at bounding box center [23, 15] width 23 height 12
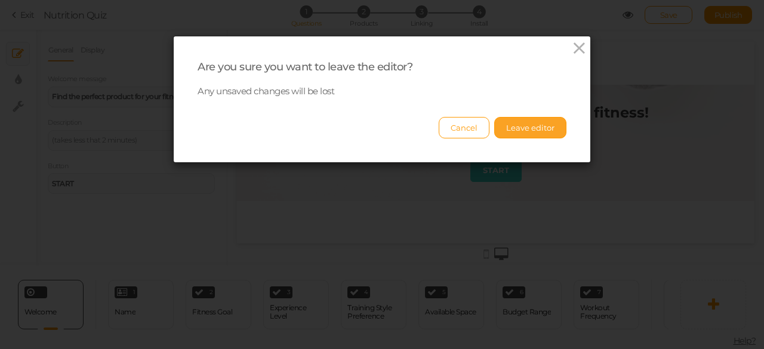
click at [531, 125] on button "Leave editor" at bounding box center [530, 127] width 72 height 21
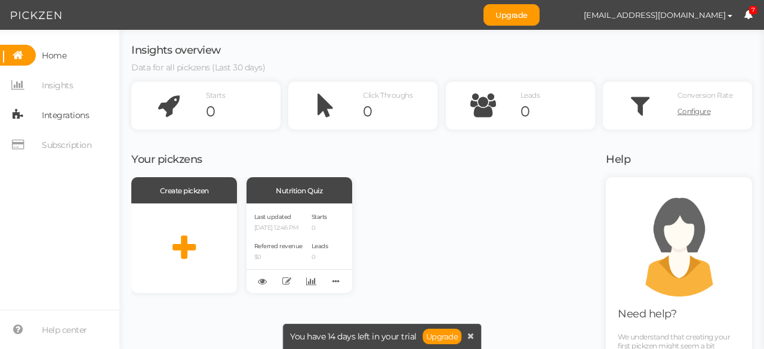
click at [65, 118] on span "Integrations" at bounding box center [65, 115] width 47 height 19
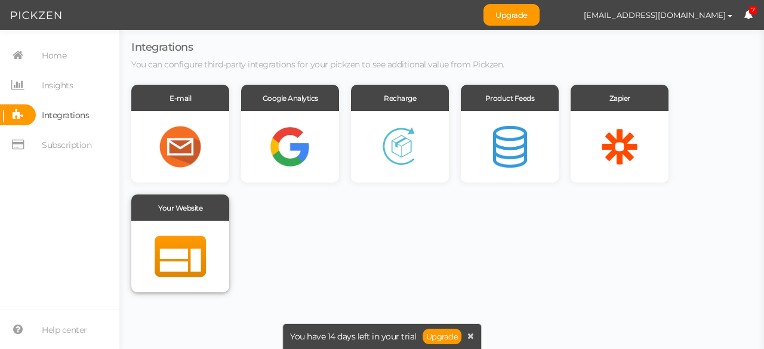
click at [176, 250] on div at bounding box center [180, 257] width 98 height 72
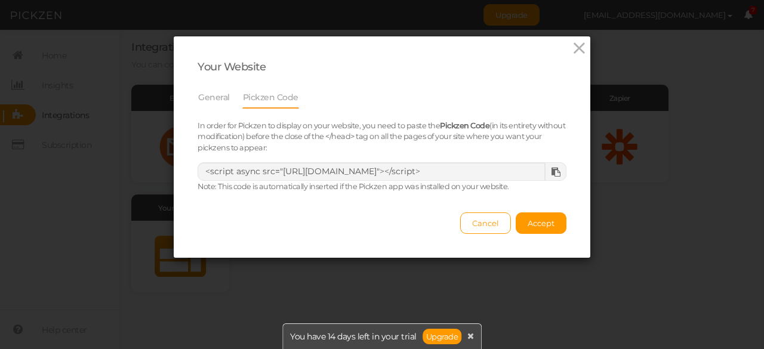
click at [552, 169] on icon at bounding box center [556, 172] width 9 height 9
click at [571, 53] on icon at bounding box center [579, 48] width 17 height 18
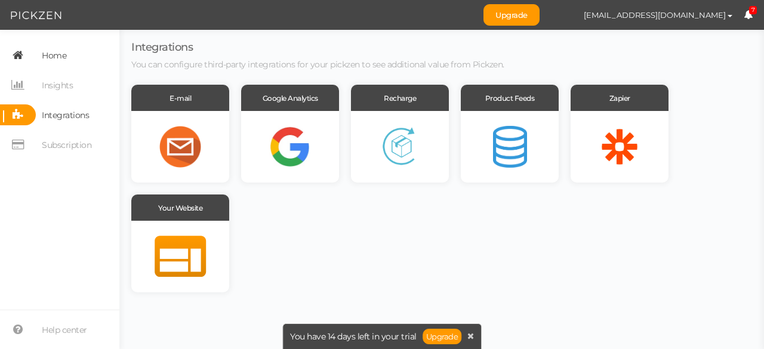
click at [44, 63] on span "Home" at bounding box center [54, 55] width 24 height 19
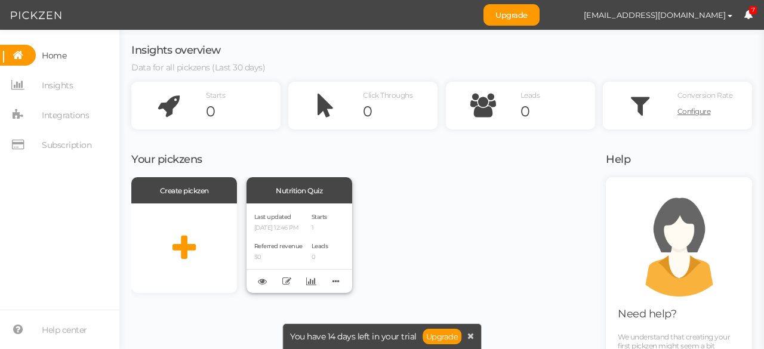
click at [271, 220] on span "Last updated" at bounding box center [272, 217] width 37 height 8
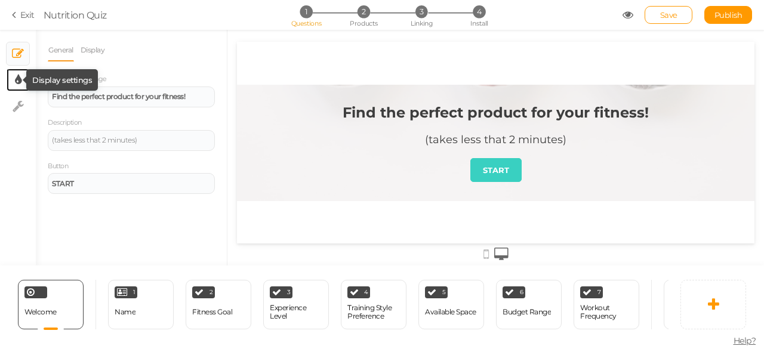
click at [20, 85] on icon at bounding box center [18, 80] width 7 height 12
select select "2"
select select "montserrat"
select select "fade"
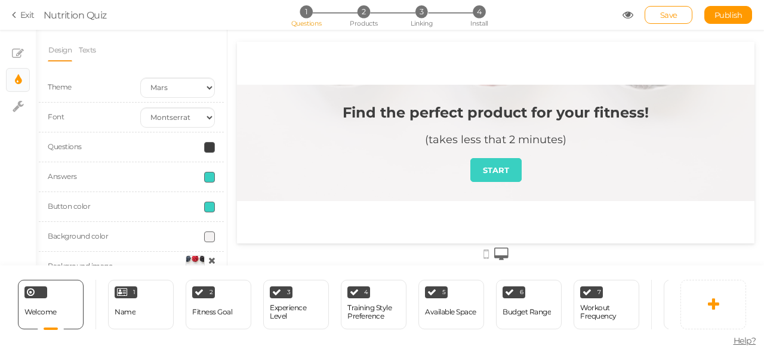
scroll to position [55, 0]
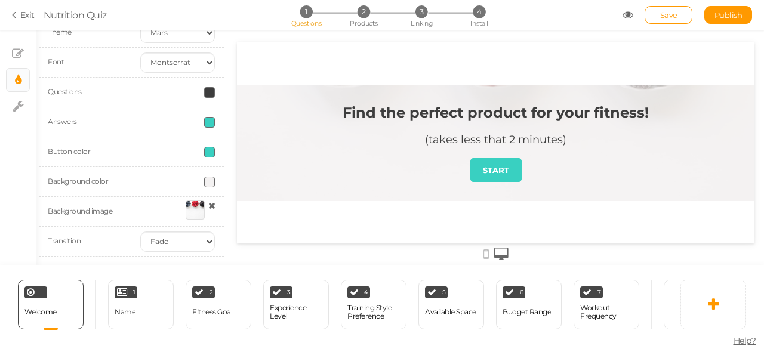
click at [186, 212] on div at bounding box center [195, 210] width 19 height 19
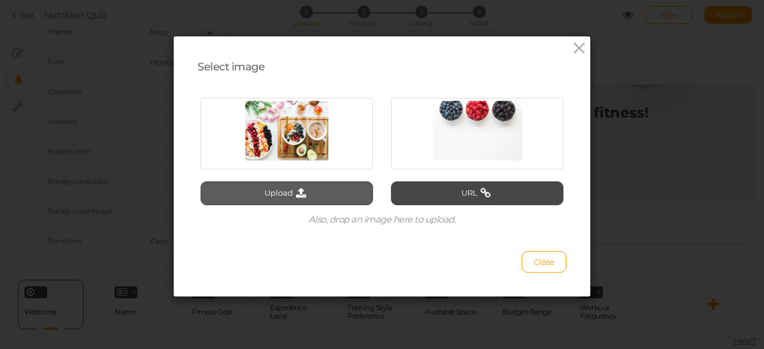
click at [308, 184] on button "Upload" at bounding box center [287, 194] width 173 height 24
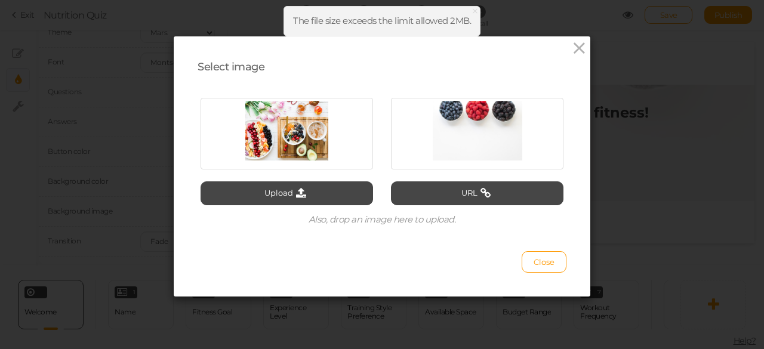
click at [584, 45] on div "Select image Upload URL Also, drop an image here to upload. Close" at bounding box center [382, 166] width 417 height 260
click at [579, 45] on icon at bounding box center [579, 48] width 17 height 18
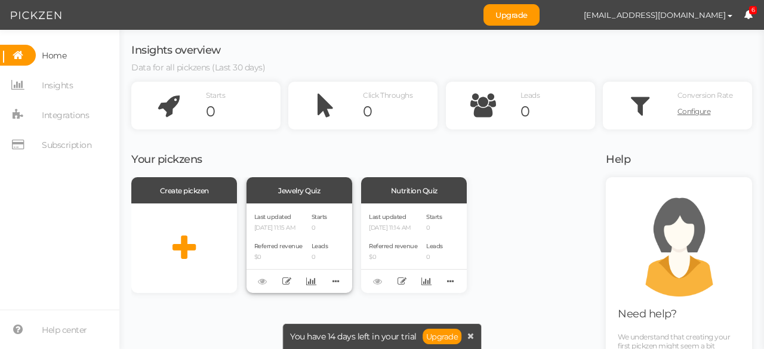
click at [298, 215] on div "Last updated [DATE] 11:15 AM" at bounding box center [278, 221] width 48 height 20
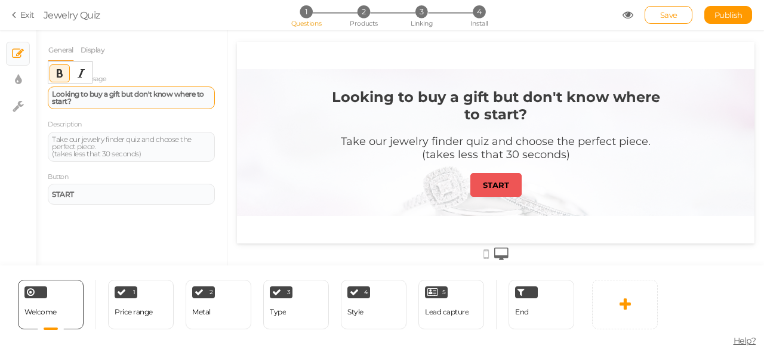
click at [154, 100] on div "Looking to buy a gift but don't know where to start?" at bounding box center [131, 98] width 159 height 14
paste div
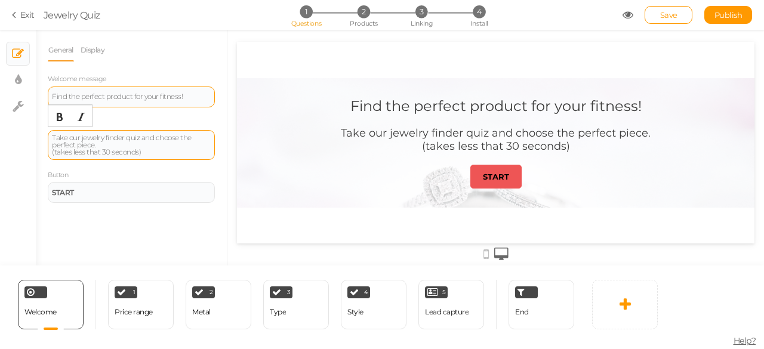
click at [178, 150] on div "Take our jewelry finder quiz and choose the perfect piece. (takes less that 30 …" at bounding box center [131, 144] width 159 height 21
drag, startPoint x: 105, startPoint y: 139, endPoint x: 81, endPoint y: 138, distance: 24.5
click at [81, 138] on div "Take our jewelry finder quiz and choose the perfect piece. (takes less that 30 …" at bounding box center [131, 144] width 159 height 21
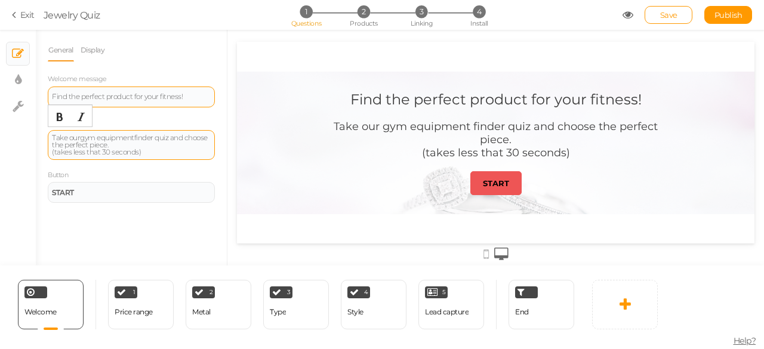
click at [132, 146] on div "Take our gym equipment finder quiz and choose the perfect piece. (takes less th…" at bounding box center [131, 144] width 159 height 21
click at [158, 139] on div "Take our gym equipment finder quiz and choose the perfect p. (takes less that 3…" at bounding box center [131, 144] width 159 height 21
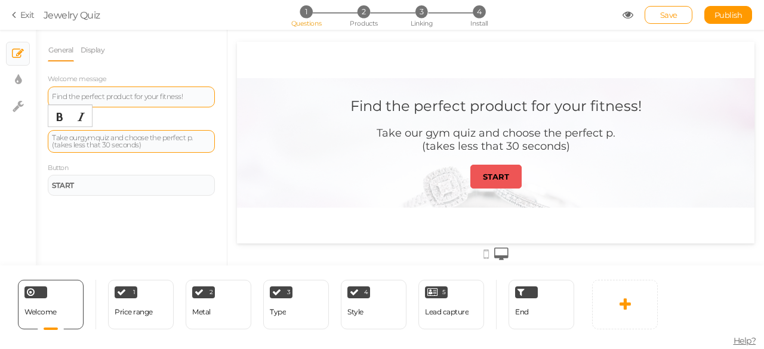
click at [193, 138] on div "Take our gym quiz and choose the perfect p. (takes less that 30 seconds)" at bounding box center [131, 141] width 159 height 14
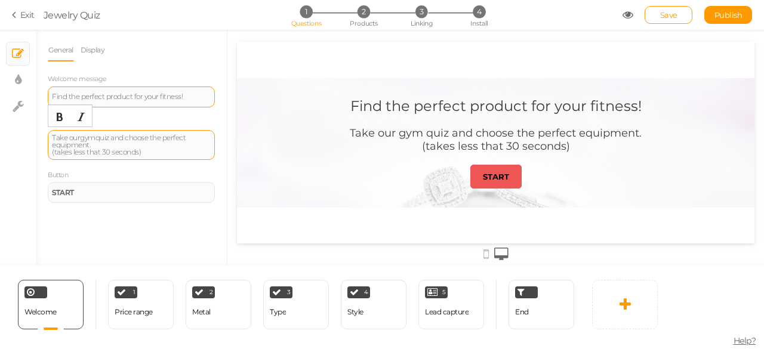
click at [137, 155] on div "Take our gym quiz and choose the perfect equipment. (takes less that 30 seconds)" at bounding box center [131, 144] width 159 height 21
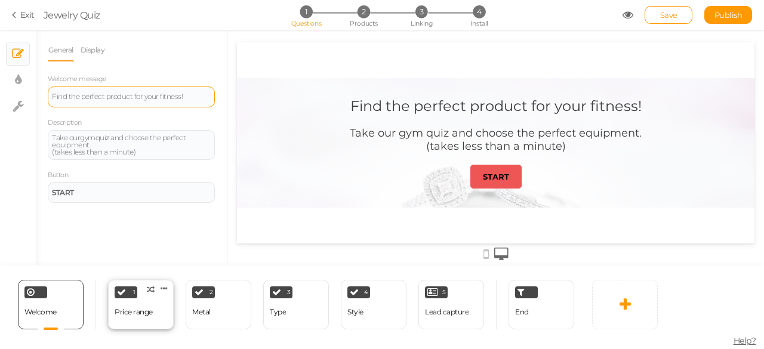
click at [131, 307] on div "Price range" at bounding box center [134, 312] width 38 height 21
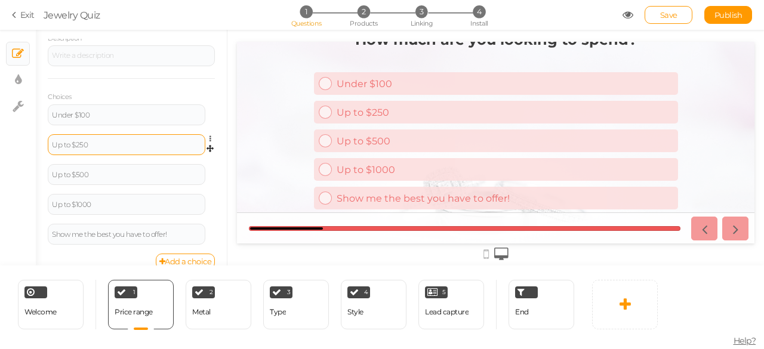
scroll to position [144, 0]
click at [210, 200] on icon at bounding box center [214, 198] width 8 height 7
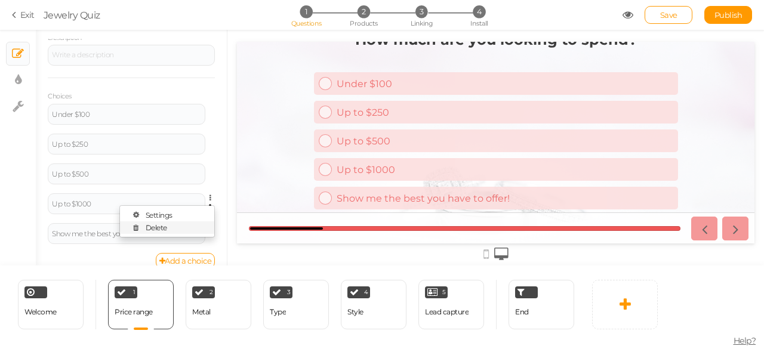
click at [157, 226] on span "Delete" at bounding box center [156, 227] width 21 height 9
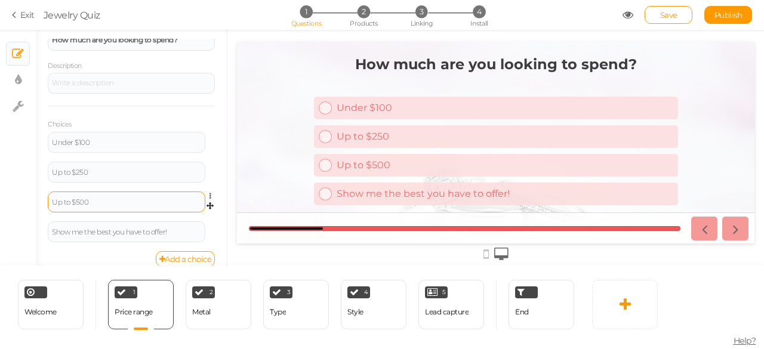
scroll to position [128, 0]
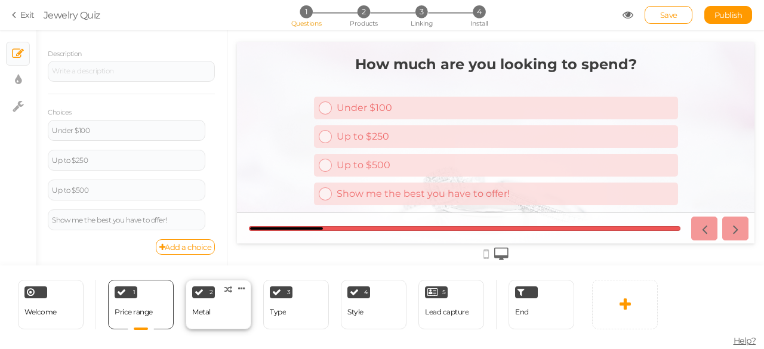
click at [216, 313] on div "2 Metal × Define the conditions to show this slide. Clone Change type Delete" at bounding box center [219, 305] width 66 height 50
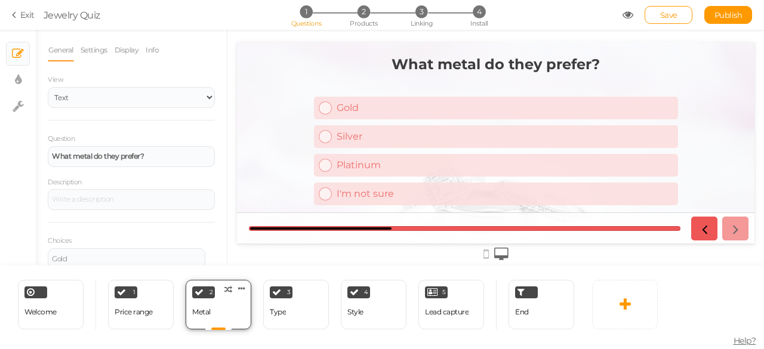
scroll to position [0, 0]
click at [131, 46] on link "Display" at bounding box center [127, 50] width 26 height 23
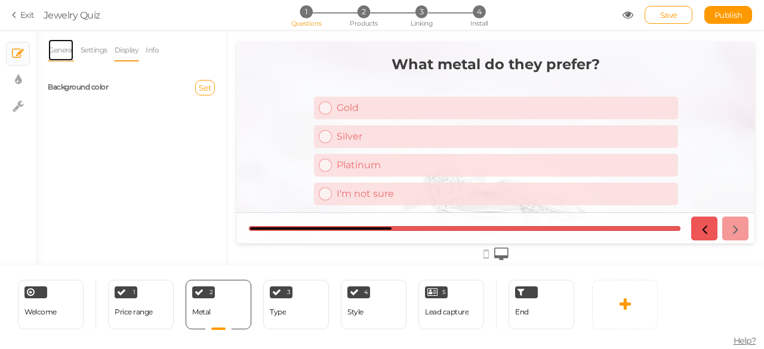
click at [53, 48] on link "General" at bounding box center [61, 50] width 26 height 23
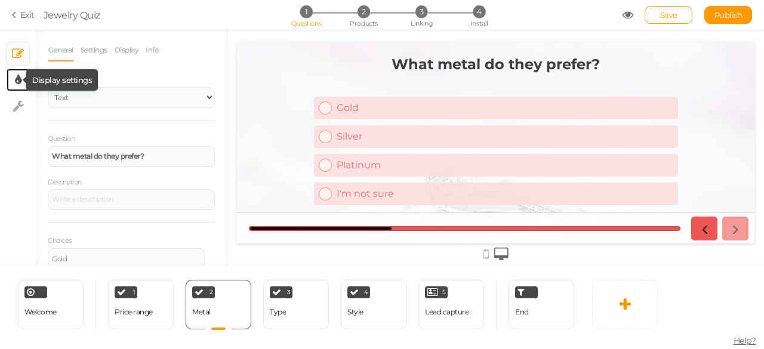
click at [21, 84] on icon at bounding box center [18, 80] width 7 height 12
select select "2"
select select "montserrat"
select select "fade"
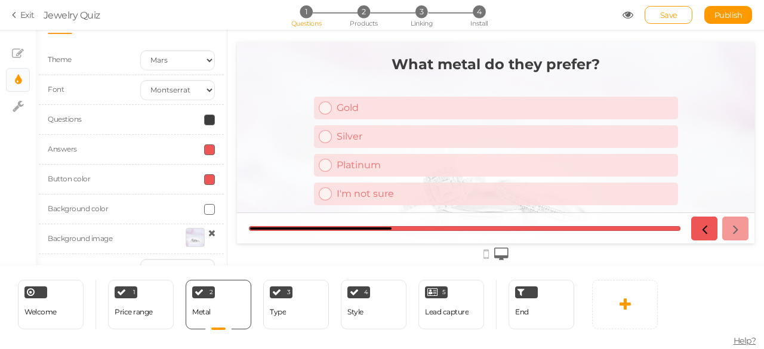
scroll to position [55, 0]
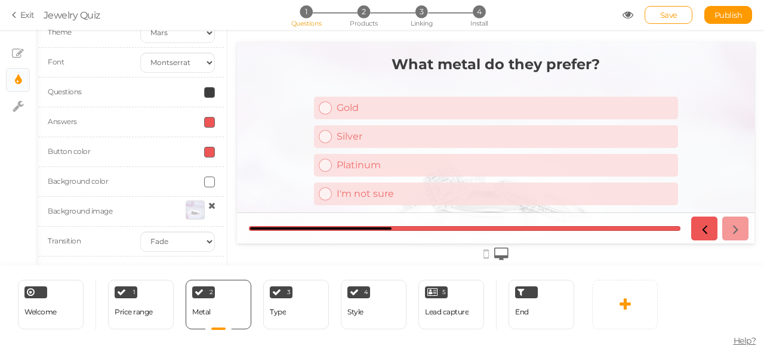
click at [186, 219] on div at bounding box center [195, 210] width 19 height 19
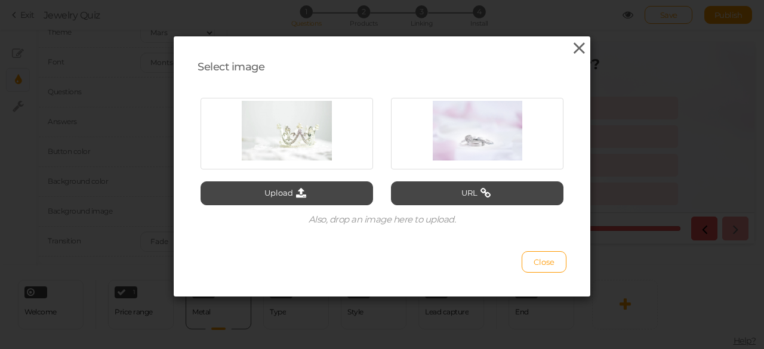
click at [576, 49] on icon at bounding box center [579, 48] width 17 height 18
